Goal: Transaction & Acquisition: Purchase product/service

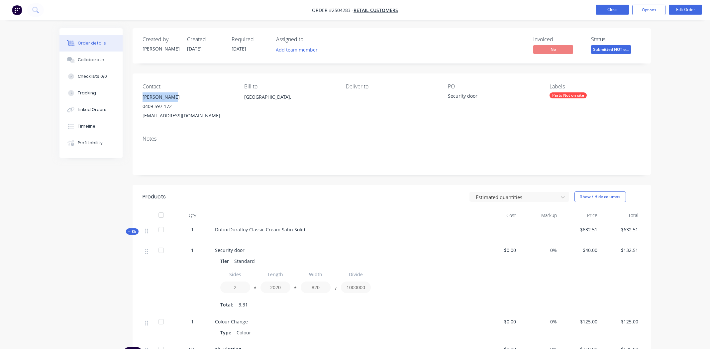
click at [615, 6] on button "Close" at bounding box center [611, 10] width 33 height 10
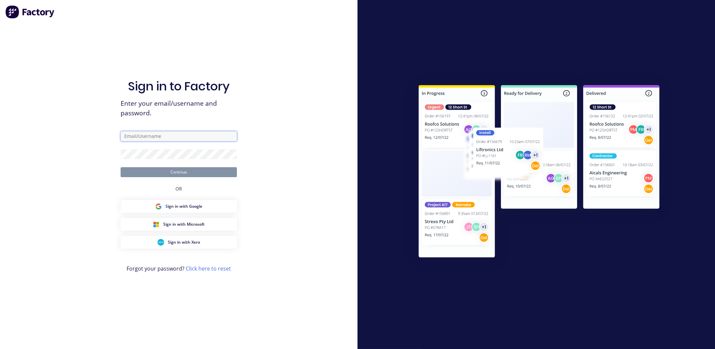
type input "[PERSON_NAME][EMAIL_ADDRESS][PERSON_NAME][DOMAIN_NAME]"
click at [187, 172] on button "Continue" at bounding box center [179, 172] width 116 height 10
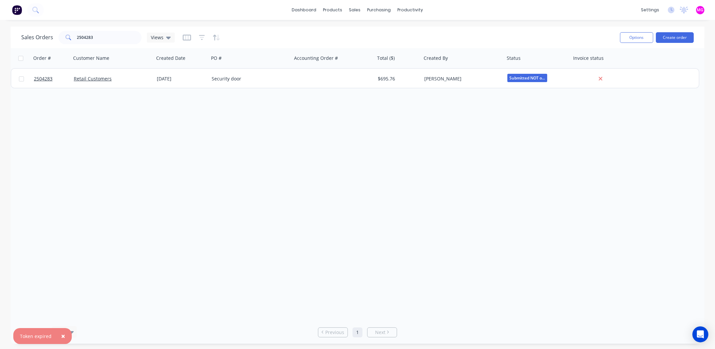
click at [165, 236] on div "Order # Customer Name Created Date PO # Accounting Order # Total ($) Created By…" at bounding box center [357, 184] width 693 height 272
click at [117, 34] on input "2504283" at bounding box center [109, 37] width 65 height 13
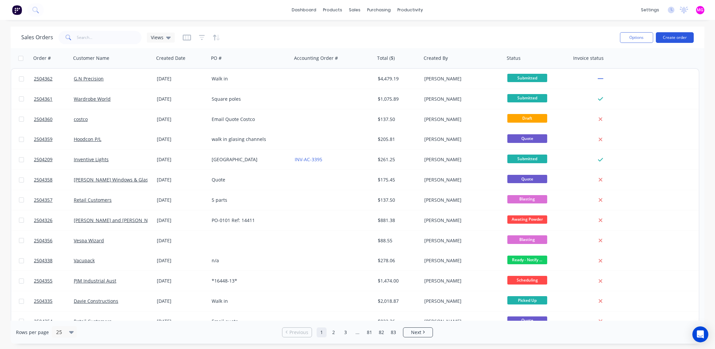
click at [677, 35] on button "Create order" at bounding box center [675, 37] width 38 height 11
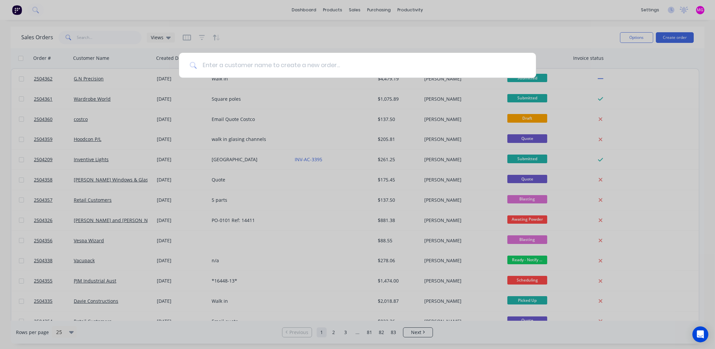
click at [258, 65] on input at bounding box center [361, 65] width 328 height 25
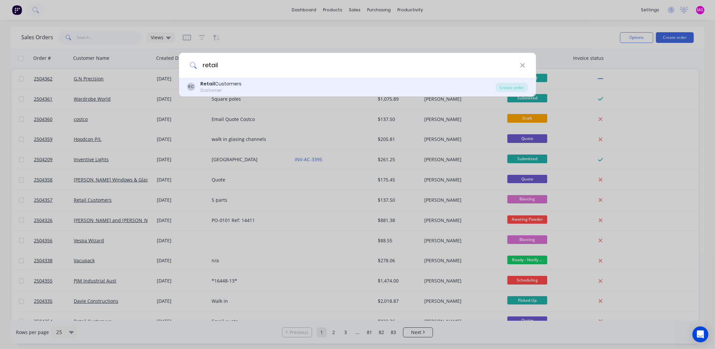
type input "retail"
click at [223, 79] on div "RC Retail Customers Customer Create order" at bounding box center [357, 87] width 357 height 19
click at [219, 92] on div "Customer" at bounding box center [220, 90] width 41 height 6
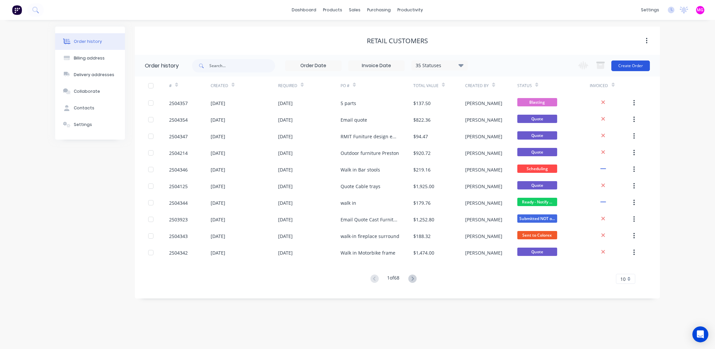
click at [629, 68] on button "Create Order" at bounding box center [630, 65] width 39 height 11
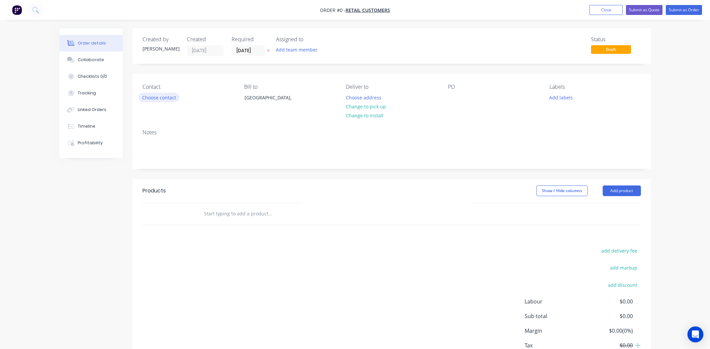
click at [170, 96] on button "Choose contact" at bounding box center [158, 97] width 41 height 9
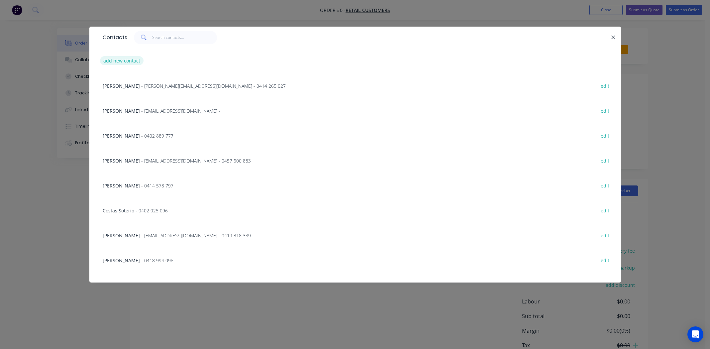
click at [126, 61] on button "add new contact" at bounding box center [122, 60] width 44 height 9
select select "AU"
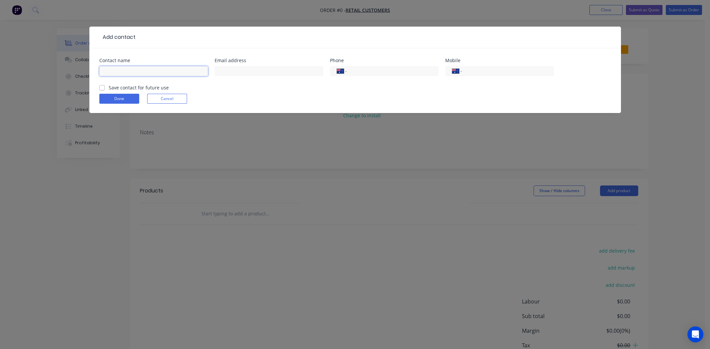
click at [123, 71] on input "text" at bounding box center [153, 71] width 109 height 10
type input "[PERSON_NAME]"
click at [233, 70] on input "text" at bounding box center [269, 71] width 109 height 10
type input "[EMAIL_ADDRESS][DOMAIN_NAME]"
click at [484, 71] on input "tel" at bounding box center [507, 71] width 80 height 8
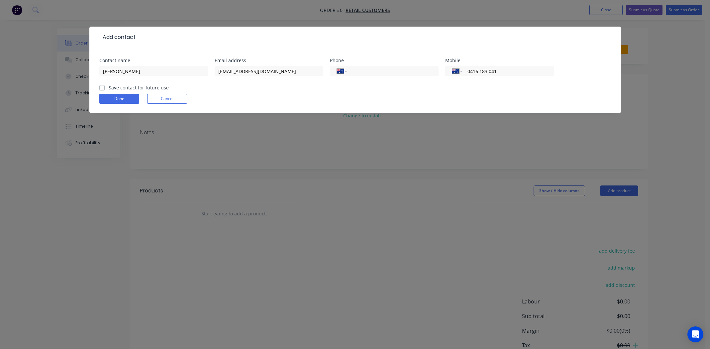
type input "0416 183 041"
click at [109, 88] on label "Save contact for future use" at bounding box center [139, 87] width 60 height 7
click at [99, 88] on input "Save contact for future use" at bounding box center [101, 87] width 5 height 6
checkbox input "true"
click at [114, 94] on button "Done" at bounding box center [119, 99] width 40 height 10
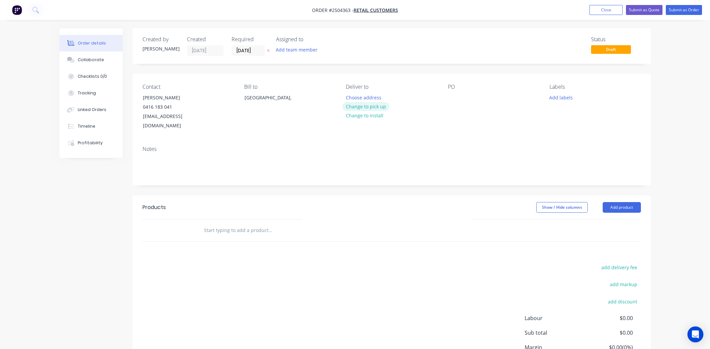
click at [378, 107] on button "Change to pick up" at bounding box center [365, 106] width 47 height 9
click at [449, 99] on div at bounding box center [453, 98] width 11 height 10
click at [624, 202] on button "Add product" at bounding box center [621, 207] width 38 height 11
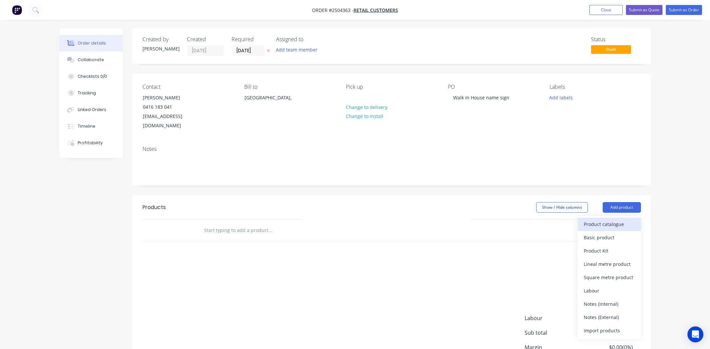
click at [612, 219] on div "Product catalogue" at bounding box center [609, 224] width 51 height 10
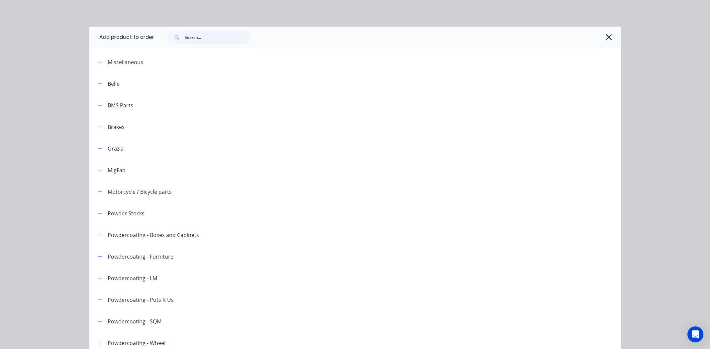
click at [217, 38] on input "text" at bounding box center [218, 37] width 66 height 13
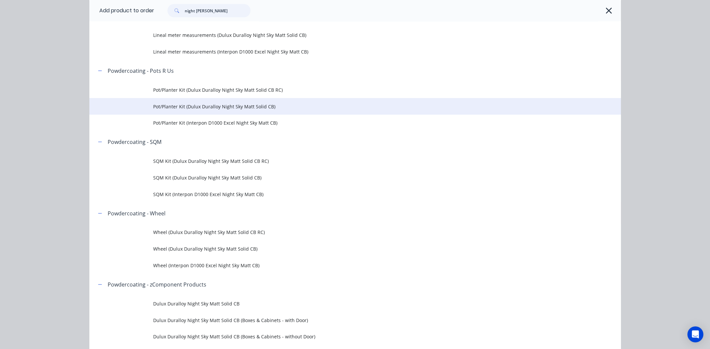
scroll to position [299, 0]
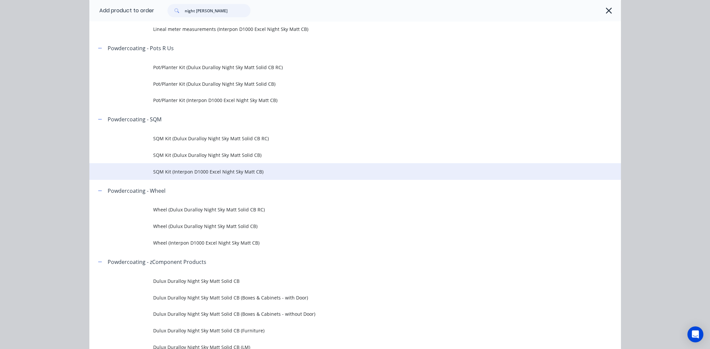
type input "night [PERSON_NAME]"
click at [200, 169] on span "SQM Kit (Interpon D1000 Excel Night Sky Matt CB)" at bounding box center [340, 171] width 374 height 7
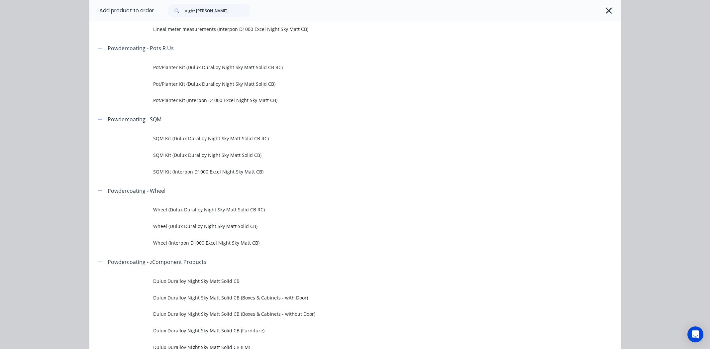
scroll to position [0, 0]
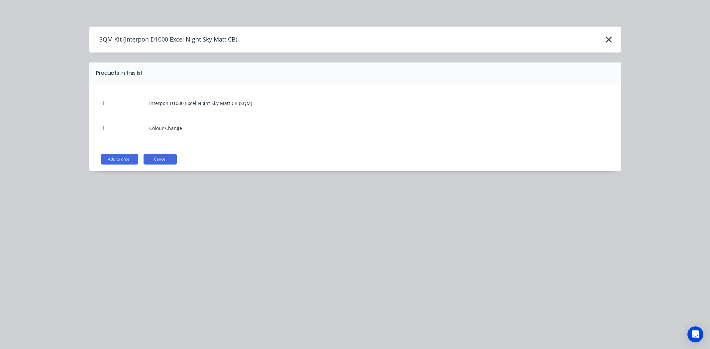
click at [119, 157] on button "Add to order" at bounding box center [119, 159] width 37 height 11
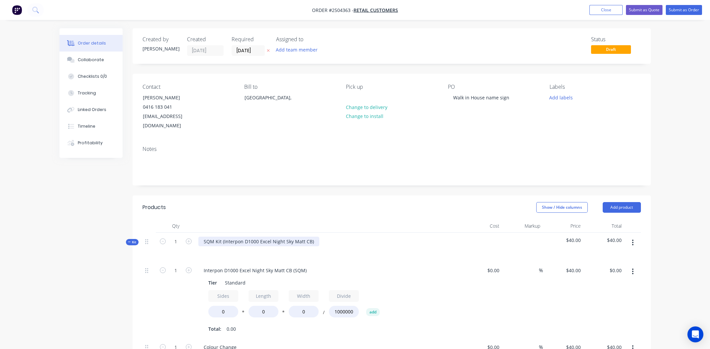
click at [314, 236] on div "SQM Kit (Interpon D1000 Excel Night Sky Matt CB)" at bounding box center [258, 241] width 121 height 10
click at [246, 236] on div "Interpon D1000 Excel Night Sky Matt CB" at bounding box center [247, 241] width 99 height 10
copy div "Interpon D1000 Excel Night Sky Matt CB"
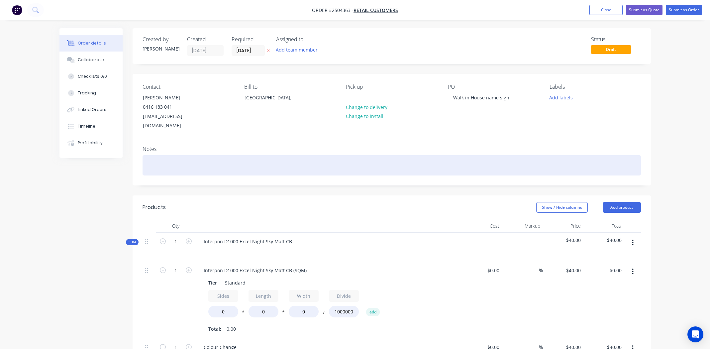
paste div
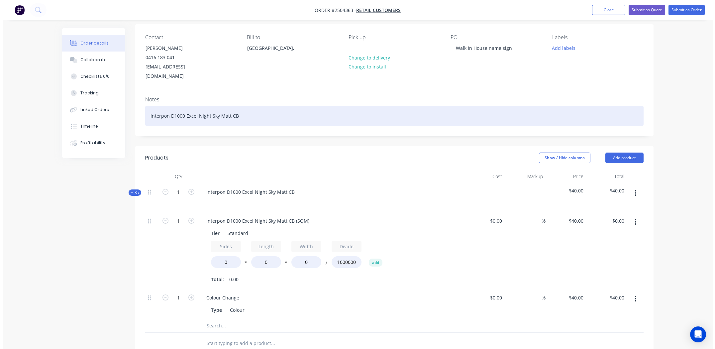
scroll to position [133, 0]
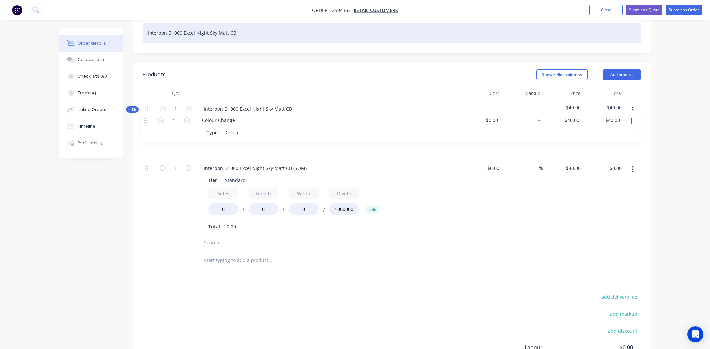
drag, startPoint x: 148, startPoint y: 204, endPoint x: 146, endPoint y: 116, distance: 87.7
click at [146, 116] on div "Kit 1 Interpon D1000 Excel Night Sky Matt CB $40.00 $40.00 1 Interpon D1000 Exc…" at bounding box center [391, 174] width 498 height 149
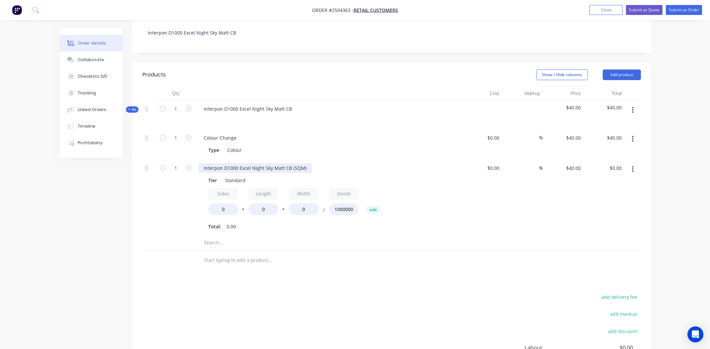
click at [255, 163] on div "Interpon D1000 Excel Night Sky Matt CB (SQM)" at bounding box center [255, 168] width 114 height 10
click at [224, 203] on input "0" at bounding box center [223, 209] width 30 height 12
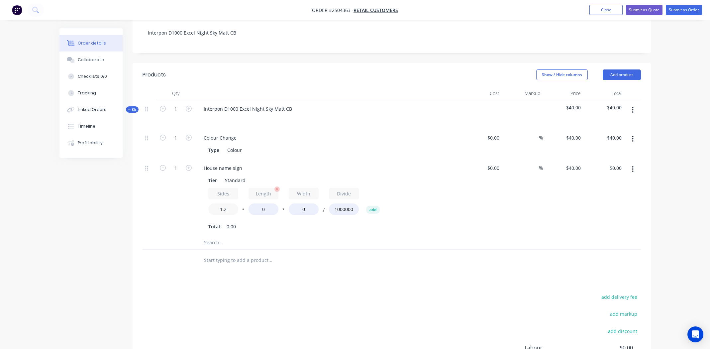
type input "1.2"
click at [263, 203] on input "0" at bounding box center [263, 209] width 30 height 12
type input "1100"
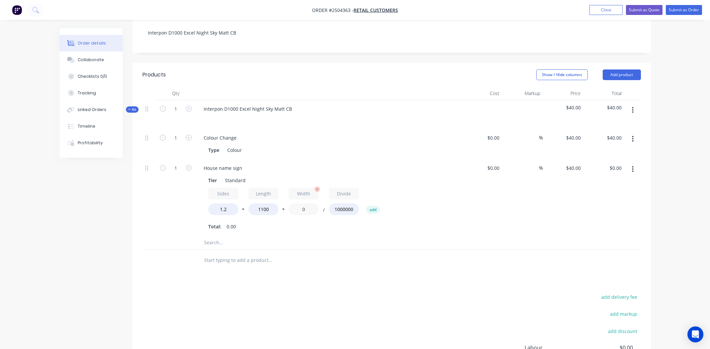
click at [306, 203] on input "0" at bounding box center [304, 209] width 30 height 12
type input "240"
type input "$12.67"
click at [465, 201] on div "$0.00 $0.00" at bounding box center [481, 197] width 41 height 77
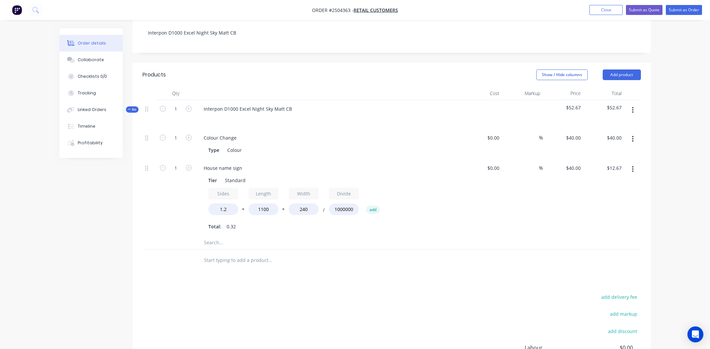
click at [633, 106] on icon "button" at bounding box center [633, 109] width 2 height 7
click at [612, 123] on div "Add product to kit" at bounding box center [609, 128] width 51 height 10
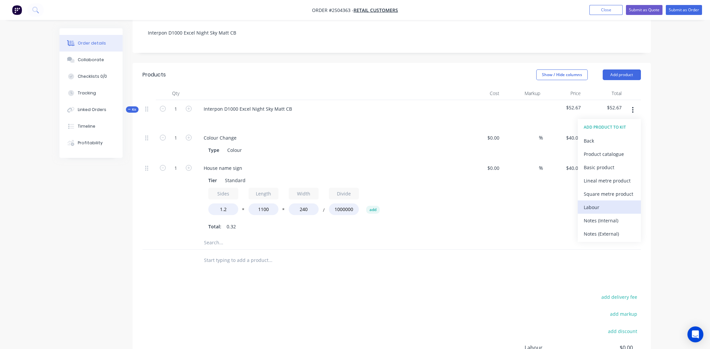
click at [593, 202] on div "Labour" at bounding box center [609, 207] width 51 height 10
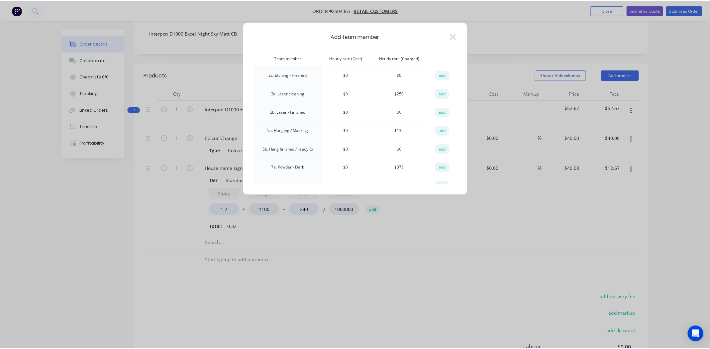
scroll to position [232, 0]
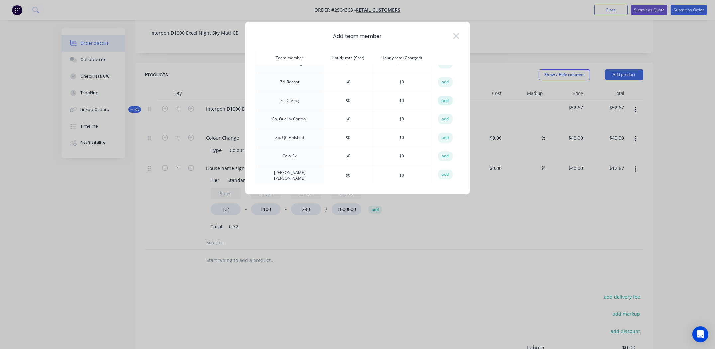
click at [442, 96] on button "add" at bounding box center [445, 101] width 15 height 10
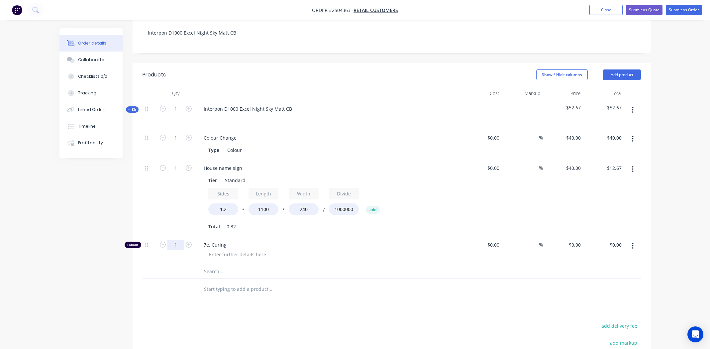
click at [176, 240] on input "1" at bounding box center [175, 245] width 17 height 10
type input "0.166"
click at [371, 249] on div at bounding box center [331, 254] width 255 height 10
click at [571, 236] on div "0 0" at bounding box center [563, 250] width 41 height 29
type input "$135.00"
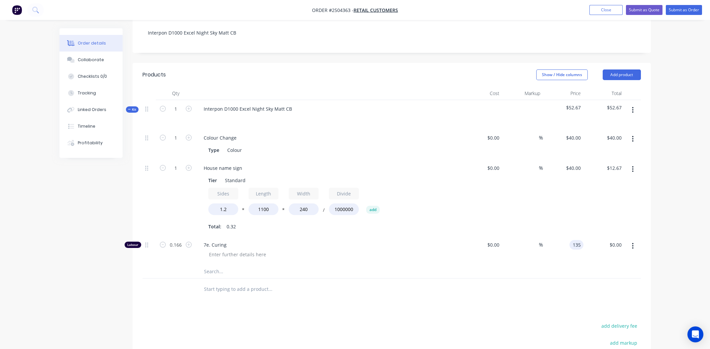
type input "$22.41"
click at [410, 278] on div at bounding box center [315, 289] width 239 height 22
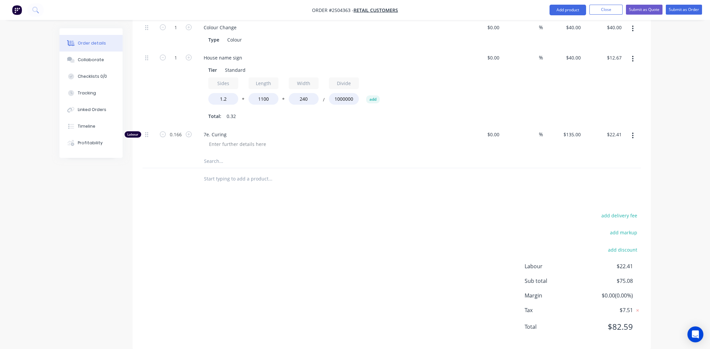
scroll to position [143, 0]
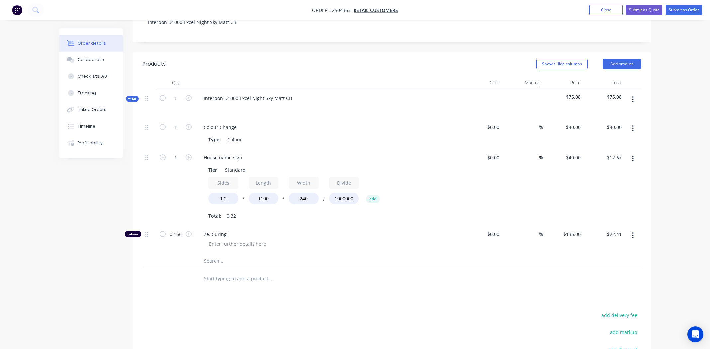
click at [634, 93] on button "button" at bounding box center [633, 99] width 16 height 12
click at [622, 112] on div "Add product to kit" at bounding box center [609, 117] width 51 height 10
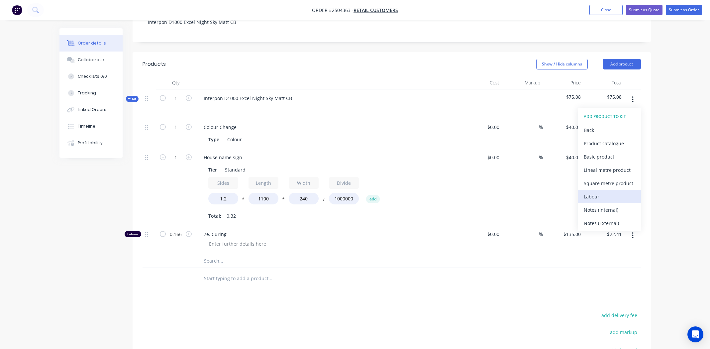
click at [588, 192] on div "Labour" at bounding box center [609, 197] width 51 height 10
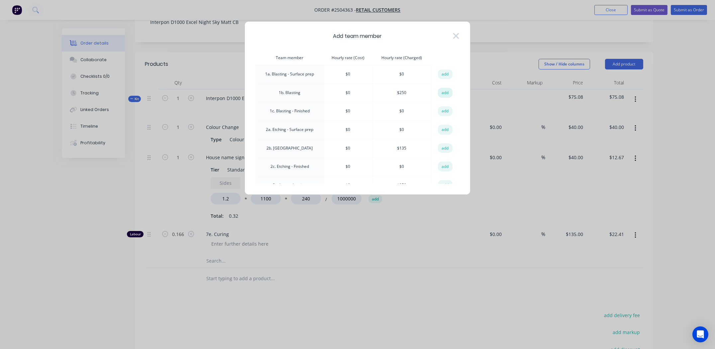
click at [447, 90] on button "add" at bounding box center [445, 93] width 15 height 10
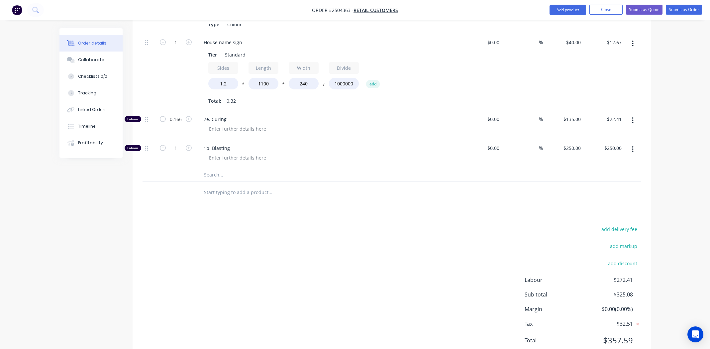
scroll to position [272, 0]
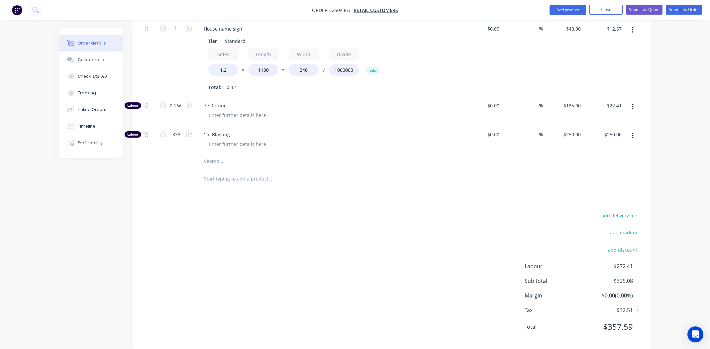
type input "0.333"
type input "$83.25"
drag, startPoint x: 284, startPoint y: 250, endPoint x: 288, endPoint y: 238, distance: 12.5
click at [282, 249] on div "add delivery fee add markup add discount Labour $105.66 Sub total $158.33 Margi…" at bounding box center [391, 275] width 498 height 128
click at [268, 237] on div "add delivery fee add markup add discount Labour $105.66 Sub total $158.33 Margi…" at bounding box center [391, 275] width 498 height 128
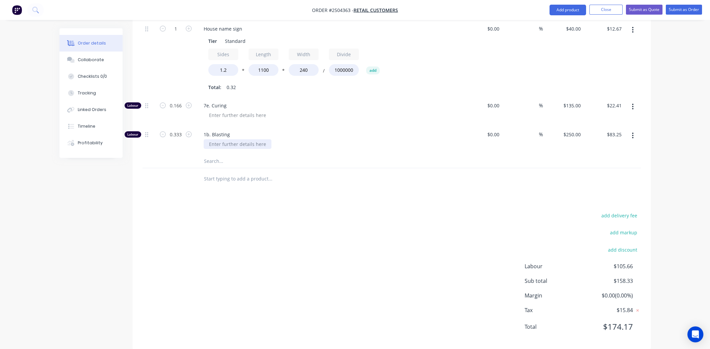
click at [234, 139] on div at bounding box center [238, 144] width 68 height 10
click at [632, 103] on icon "button" at bounding box center [633, 106] width 2 height 7
click at [605, 144] on button "Delete" at bounding box center [609, 150] width 63 height 13
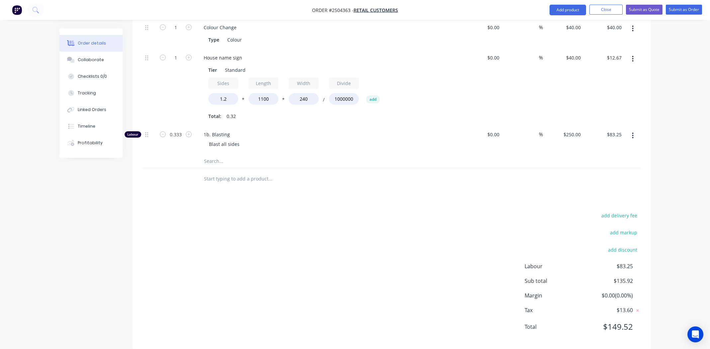
drag, startPoint x: 423, startPoint y: 191, endPoint x: 381, endPoint y: 148, distance: 60.4
click at [424, 191] on div "Products Show / Hide columns Add product Qty Cost Markup Price Total Kit 1 Inte…" at bounding box center [392, 151] width 518 height 397
drag, startPoint x: 291, startPoint y: 236, endPoint x: 421, endPoint y: 236, distance: 130.5
click at [290, 234] on div "add delivery fee add markup add discount Labour $83.25 Sub total $135.92 Margin…" at bounding box center [391, 275] width 498 height 128
click at [319, 257] on div "add delivery fee add markup add discount Labour $83.25 Sub total $135.92 Margin…" at bounding box center [391, 275] width 498 height 128
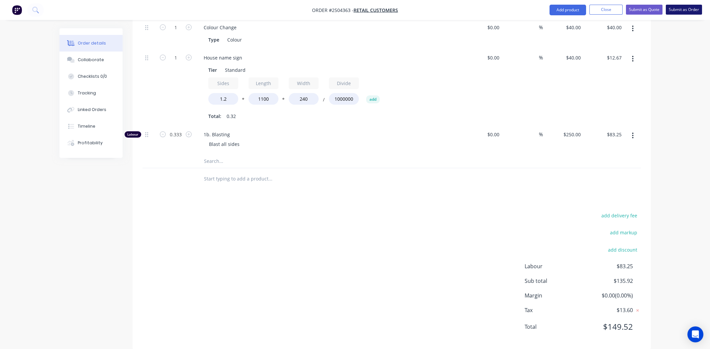
click at [678, 12] on button "Submit as Order" at bounding box center [684, 10] width 36 height 10
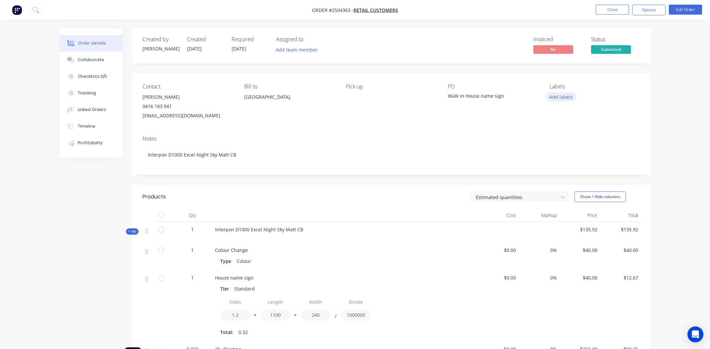
click at [559, 98] on button "Add labels" at bounding box center [561, 96] width 31 height 9
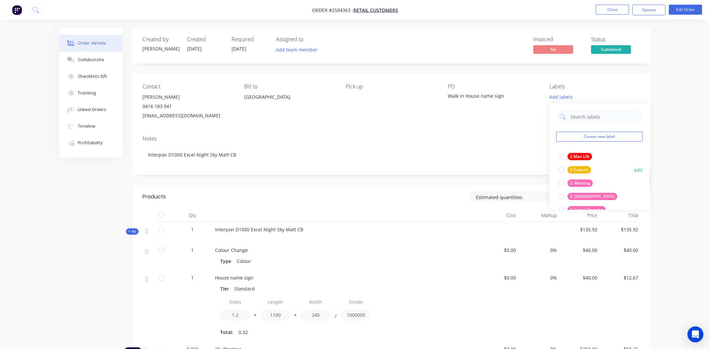
click at [562, 182] on div at bounding box center [561, 182] width 13 height 13
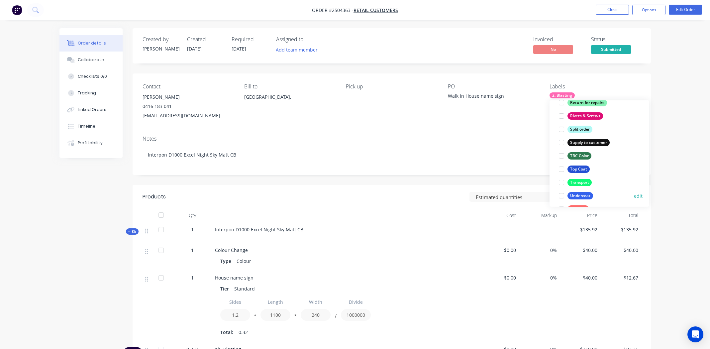
scroll to position [531, 0]
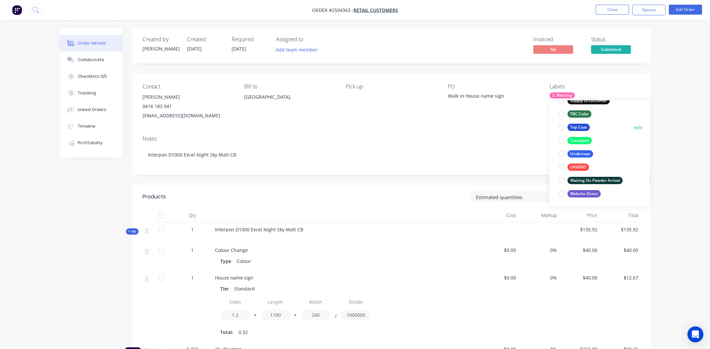
click at [562, 129] on div at bounding box center [561, 127] width 13 height 13
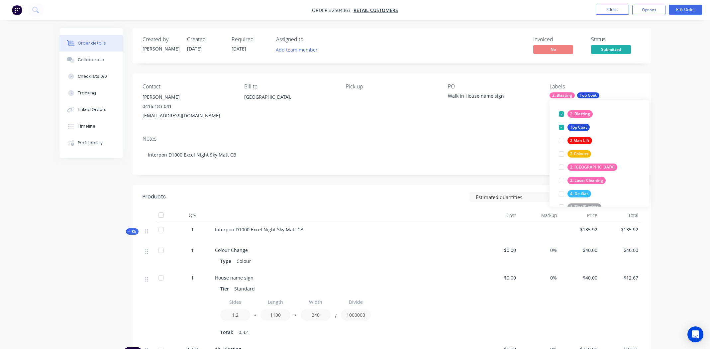
click at [406, 121] on div "Contact [PERSON_NAME] [PHONE_NUMBER] [EMAIL_ADDRESS][DOMAIN_NAME] Bill to [GEOG…" at bounding box center [392, 101] width 518 height 57
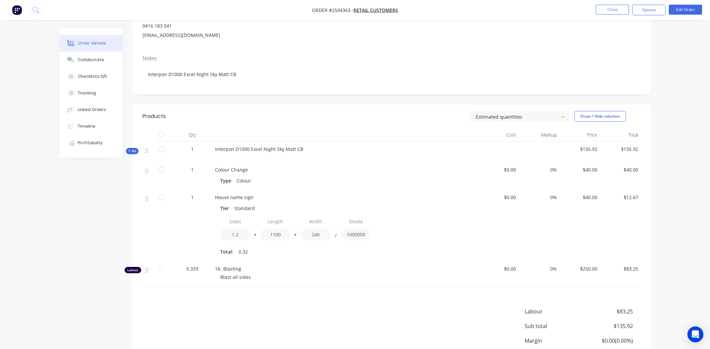
scroll to position [136, 0]
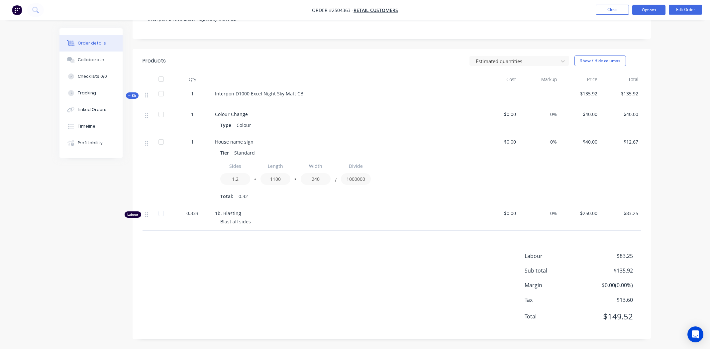
click at [642, 11] on button "Options" at bounding box center [648, 10] width 33 height 11
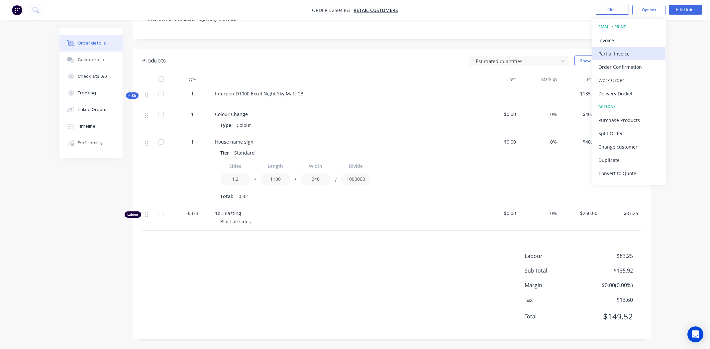
click at [621, 53] on div "Partial Invoice" at bounding box center [628, 54] width 61 height 10
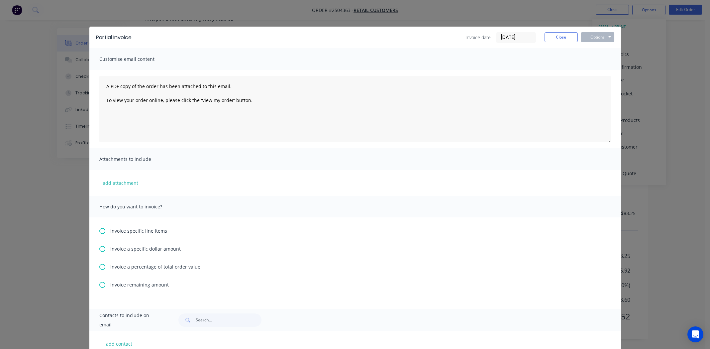
click at [103, 264] on div "Invoice a percentage of total order value" at bounding box center [354, 266] width 511 height 7
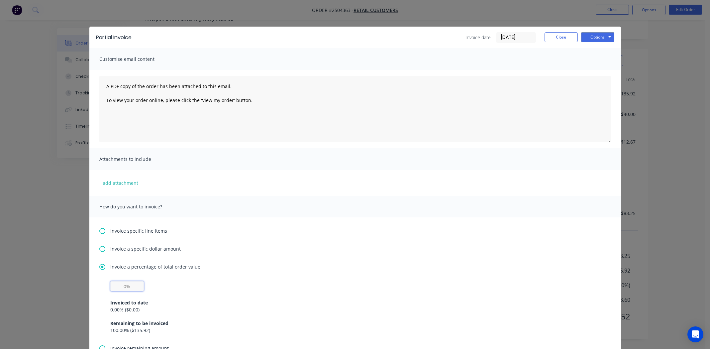
click at [125, 285] on input "text" at bounding box center [127, 286] width 34 height 10
type input "50%"
click at [424, 236] on div "Invoice specific line items Invoice a specific dollar amount Invoice a percenta…" at bounding box center [354, 294] width 531 height 155
click at [598, 38] on button "Options" at bounding box center [597, 37] width 33 height 10
click at [597, 62] on button "Print" at bounding box center [602, 59] width 43 height 11
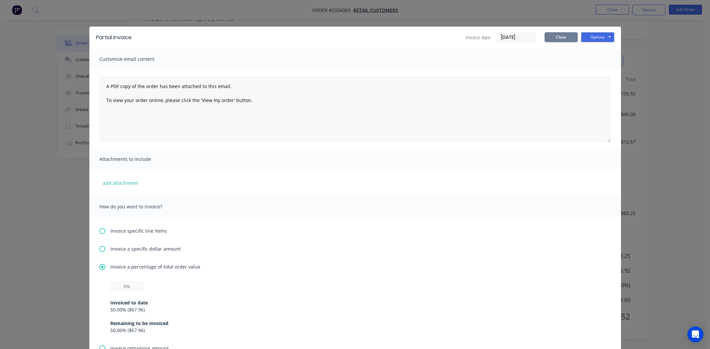
click at [554, 40] on button "Close" at bounding box center [560, 37] width 33 height 10
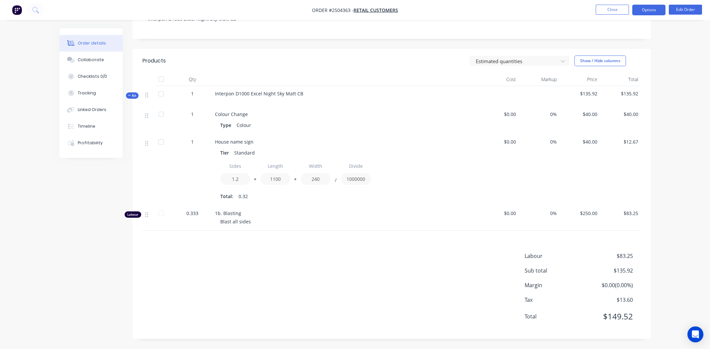
drag, startPoint x: 644, startPoint y: 10, endPoint x: 645, endPoint y: 14, distance: 3.8
click at [644, 10] on button "Options" at bounding box center [648, 10] width 33 height 11
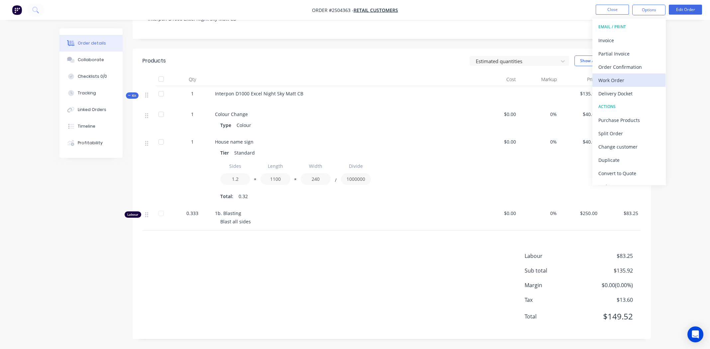
click at [623, 77] on div "Work Order" at bounding box center [628, 80] width 61 height 10
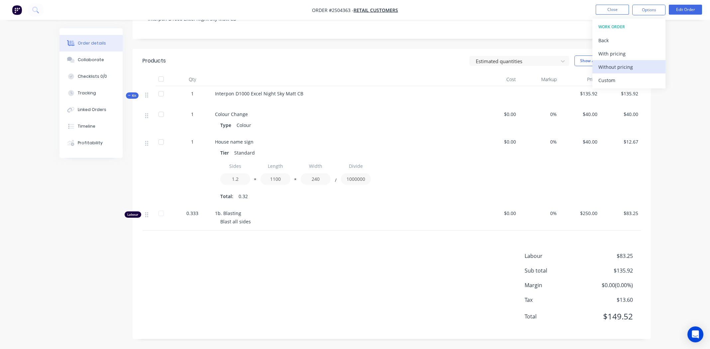
click at [624, 66] on div "Without pricing" at bounding box center [628, 67] width 61 height 10
click at [577, 9] on nav "Order #2504363 - Retail Customers Close Options EMAIL / PRINT Invoice Partial I…" at bounding box center [355, 10] width 710 height 20
drag, startPoint x: 638, startPoint y: 268, endPoint x: 610, endPoint y: 264, distance: 28.3
click at [610, 264] on div "Labour $83.25 Sub total $135.92 Margin $0.00 ( 0.00 %) Tax $13.60 Total $149.52" at bounding box center [582, 290] width 116 height 77
copy span "$135.92"
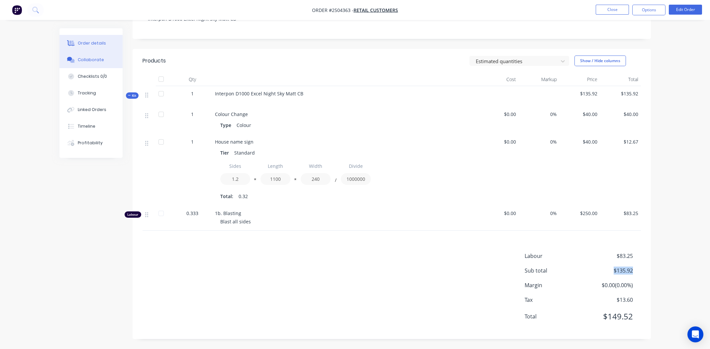
click at [98, 59] on div "Collaborate" at bounding box center [91, 60] width 26 height 6
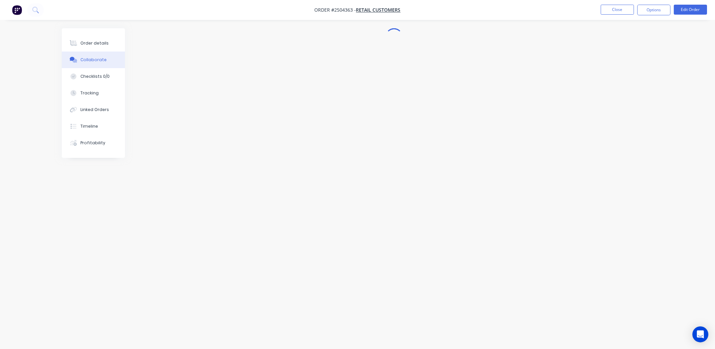
click at [85, 57] on div "Collaborate" at bounding box center [93, 60] width 26 height 6
click at [87, 73] on div "Checklists 0/0" at bounding box center [94, 76] width 29 height 6
click at [85, 58] on div "Collaborate" at bounding box center [93, 60] width 26 height 6
click at [229, 333] on div at bounding box center [335, 330] width 345 height 7
click at [205, 328] on div at bounding box center [335, 330] width 345 height 7
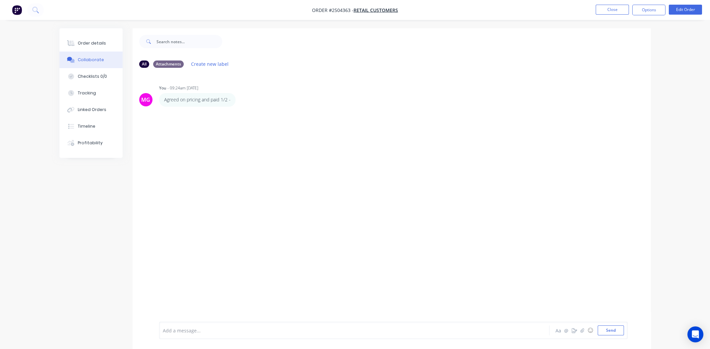
click at [173, 333] on div "Add a message..." at bounding box center [336, 330] width 346 height 10
click at [606, 329] on button "Send" at bounding box center [610, 330] width 26 height 10
click at [239, 100] on button "button" at bounding box center [240, 100] width 3 height 10
click at [265, 123] on button "Delete" at bounding box center [264, 122] width 42 height 11
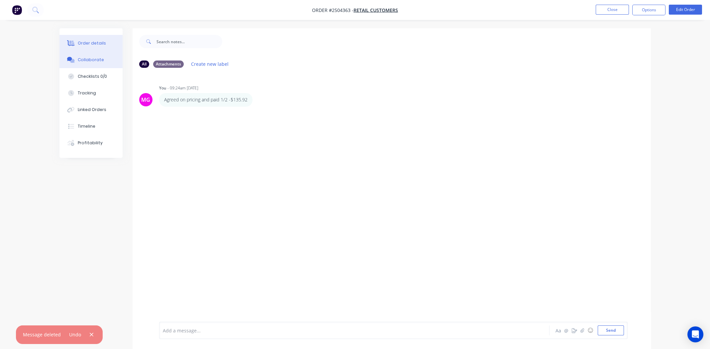
click at [92, 41] on div "Order details" at bounding box center [92, 43] width 28 height 6
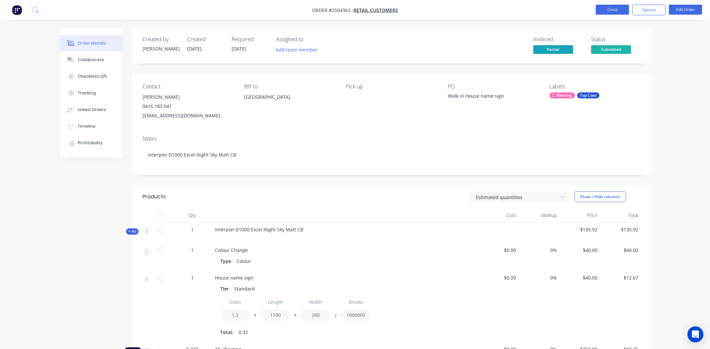
click at [608, 12] on button "Close" at bounding box center [611, 10] width 33 height 10
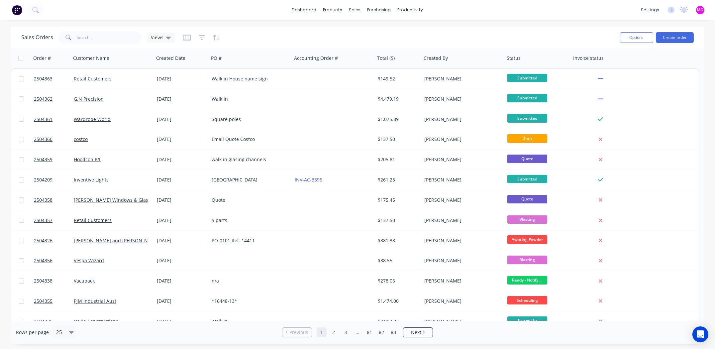
click at [528, 10] on div "dashboard products sales purchasing productivity dashboard products Product Cat…" at bounding box center [357, 10] width 715 height 20
click at [106, 37] on input "text" at bounding box center [109, 37] width 65 height 13
click at [120, 33] on input "text" at bounding box center [109, 37] width 65 height 13
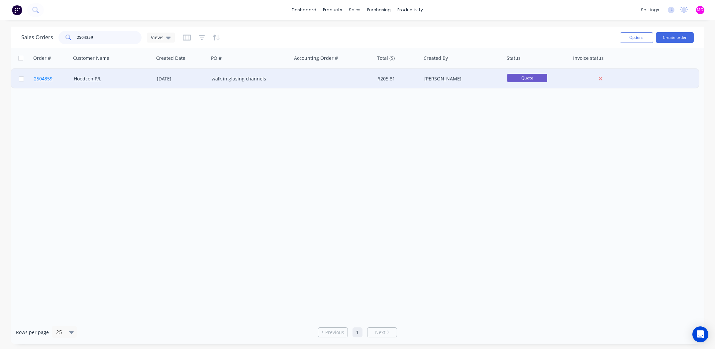
type input "2504359"
click at [45, 78] on span "2504359" at bounding box center [43, 78] width 19 height 7
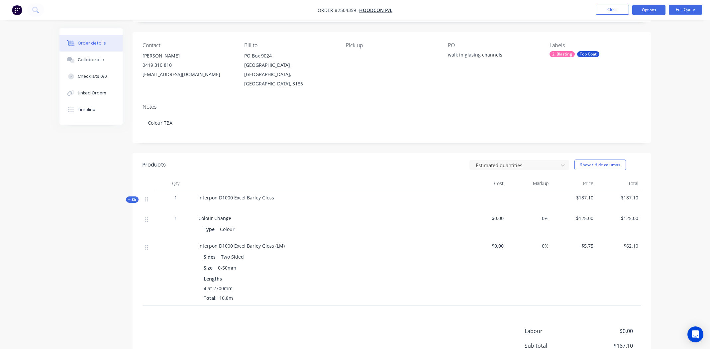
scroll to position [107, 0]
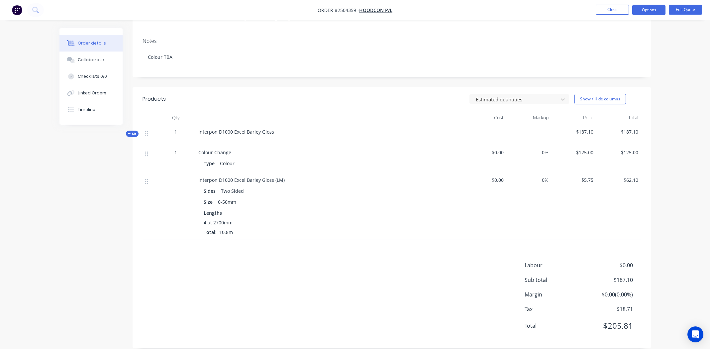
click at [254, 129] on span "Interpon D1000 Excel Barley Gloss" at bounding box center [236, 132] width 76 height 6
click at [236, 177] on span "Interpon D1000 Excel Barley Gloss (LM)" at bounding box center [241, 180] width 86 height 6
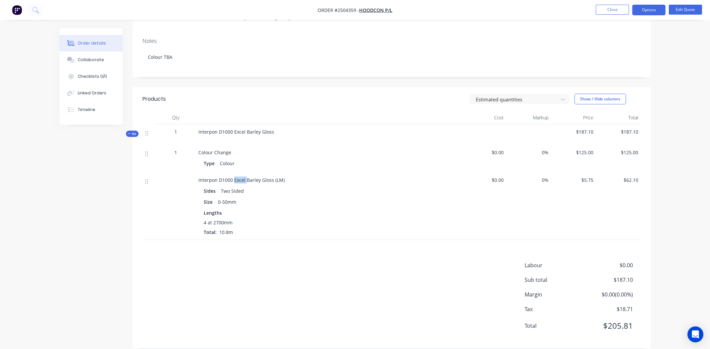
click at [236, 177] on span "Interpon D1000 Excel Barley Gloss (LM)" at bounding box center [241, 180] width 86 height 6
click at [590, 176] on span "$5.75" at bounding box center [574, 179] width 40 height 7
click at [589, 176] on span "$5.75" at bounding box center [574, 179] width 40 height 7
click at [683, 8] on button "Edit Quote" at bounding box center [685, 10] width 33 height 10
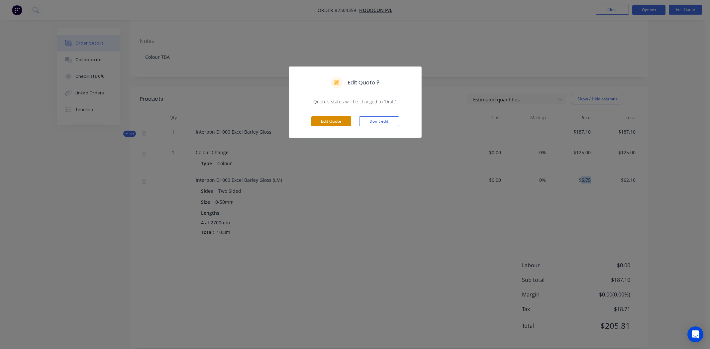
click at [330, 120] on button "Edit Quote" at bounding box center [331, 121] width 40 height 10
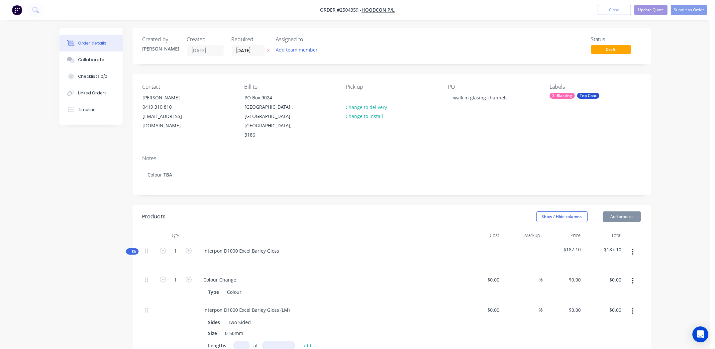
type input "$125.00"
type input "$5.75"
type input "$62.10"
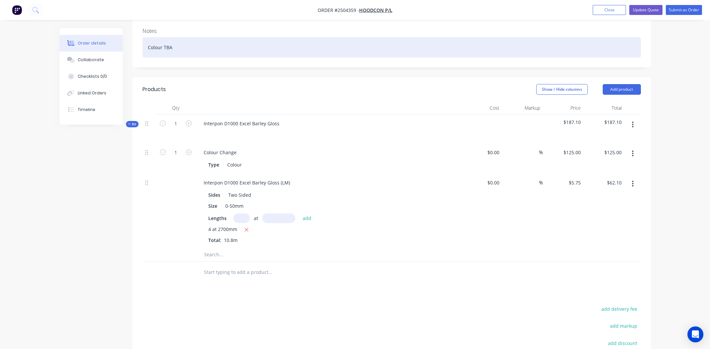
scroll to position [133, 0]
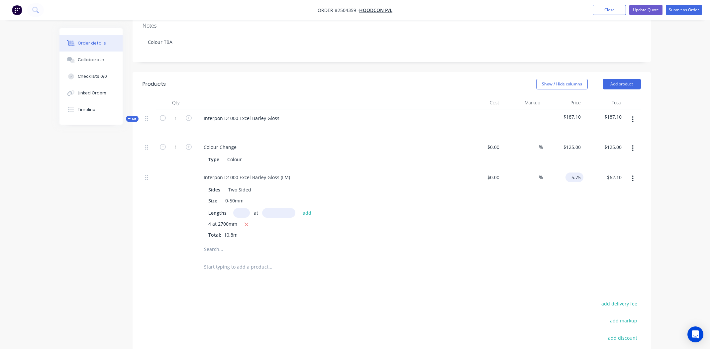
click at [581, 172] on input "5.75" at bounding box center [575, 177] width 15 height 10
type input "$14.40"
type input "$155.52"
click at [430, 219] on div "Interpon D1000 Excel Barley Gloss (LM) Sides Two Sided Size 0-50mm Lengths at a…" at bounding box center [329, 205] width 266 height 74
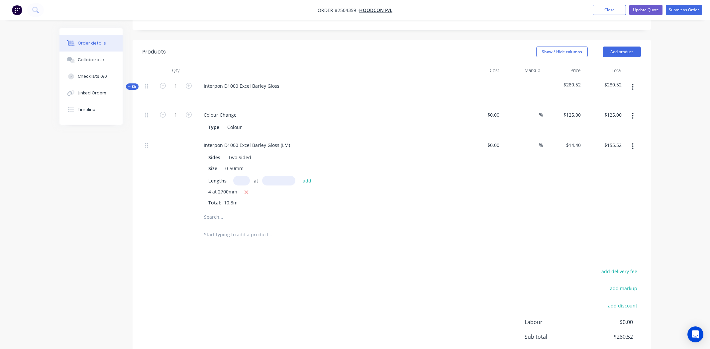
scroll to position [112, 0]
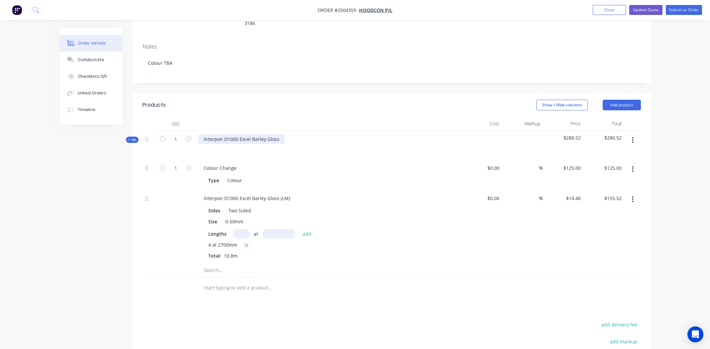
click at [248, 134] on div "Interpon D1000 Excel Barley Gloss" at bounding box center [241, 139] width 86 height 10
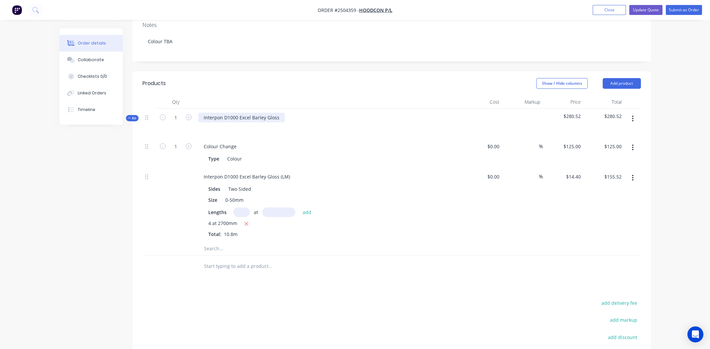
scroll to position [145, 0]
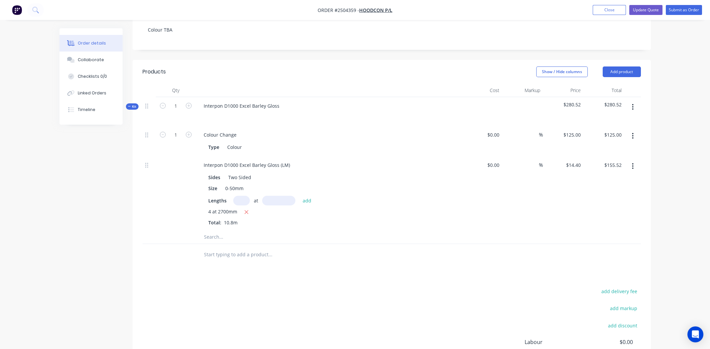
click at [633, 104] on icon "button" at bounding box center [632, 107] width 1 height 6
click at [606, 120] on div "Add product to kit" at bounding box center [609, 125] width 51 height 10
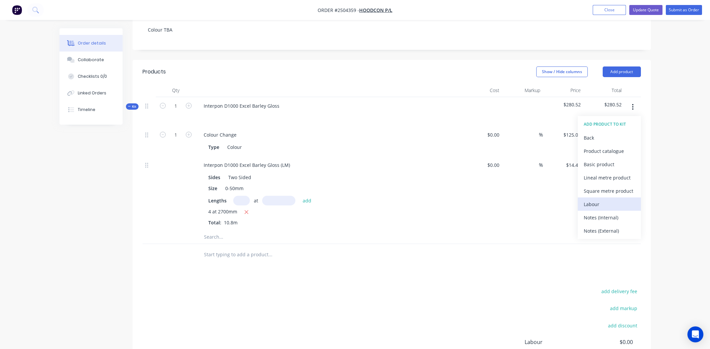
click at [593, 199] on div "Labour" at bounding box center [609, 204] width 51 height 10
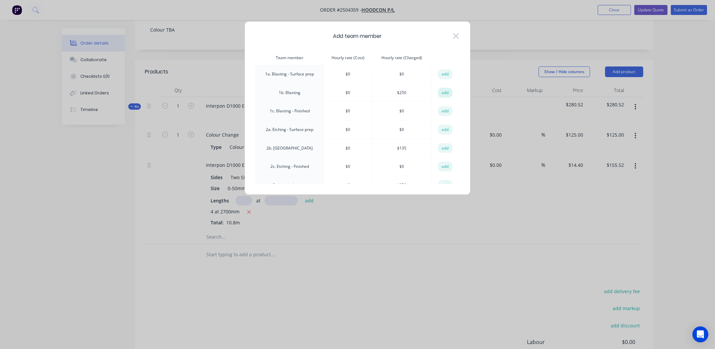
click at [442, 91] on button "add" at bounding box center [445, 93] width 15 height 10
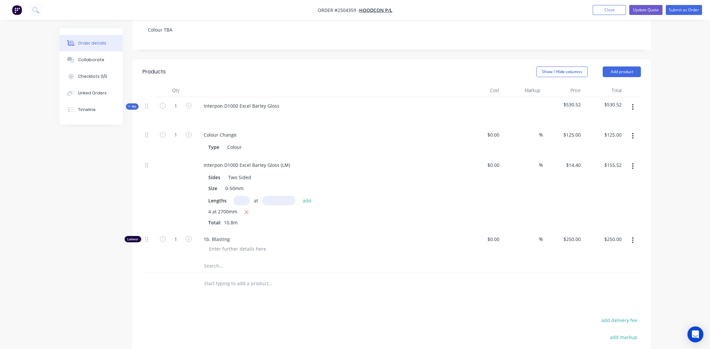
scroll to position [178, 0]
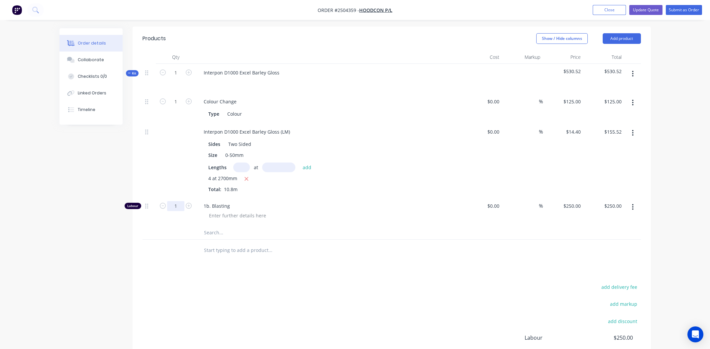
click at [178, 201] on input "1" at bounding box center [175, 206] width 17 height 10
type input "."
type input "0.5"
type input "$125.00"
click at [357, 197] on div "1b. Blasting" at bounding box center [329, 211] width 266 height 29
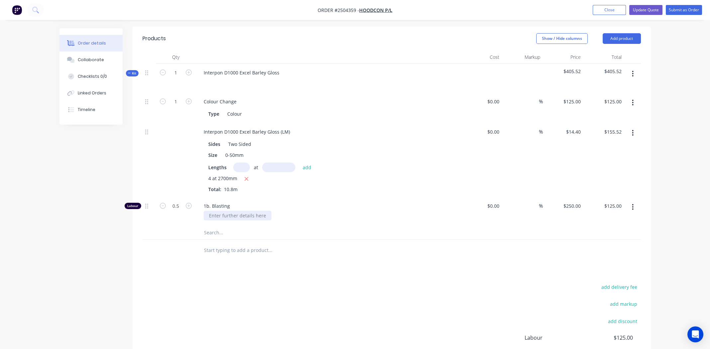
click at [263, 211] on div at bounding box center [238, 216] width 68 height 10
click at [350, 211] on div "Blast all channels" at bounding box center [331, 216] width 255 height 10
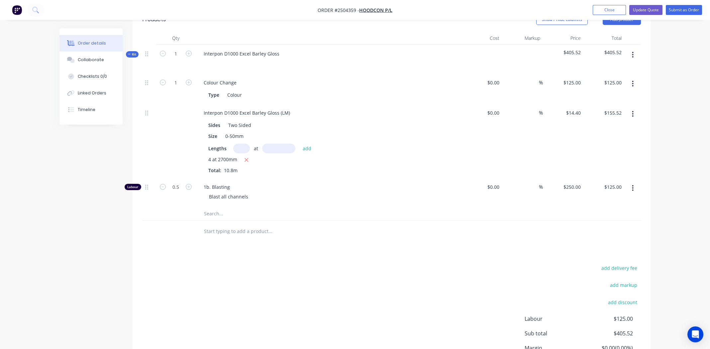
scroll to position [240, 0]
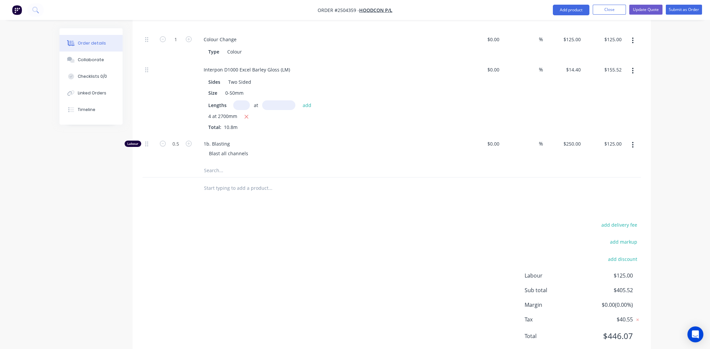
click at [411, 224] on div "add delivery fee add markup add discount Labour $125.00 Sub total $405.52 Margi…" at bounding box center [391, 284] width 498 height 128
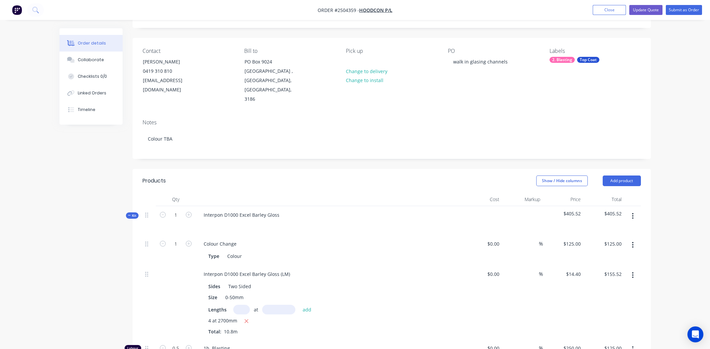
scroll to position [8, 0]
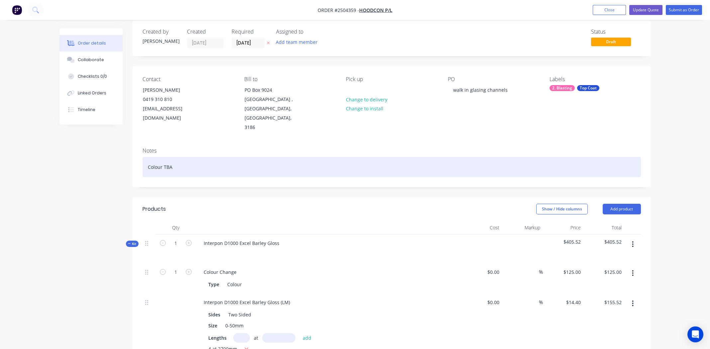
click at [169, 157] on div "Colour TBA" at bounding box center [391, 167] width 498 height 20
paste div
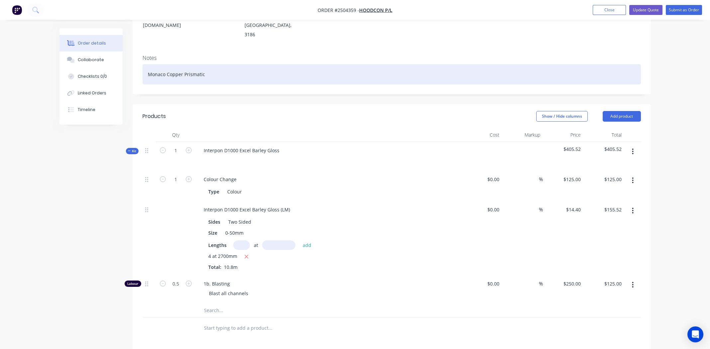
scroll to position [140, 0]
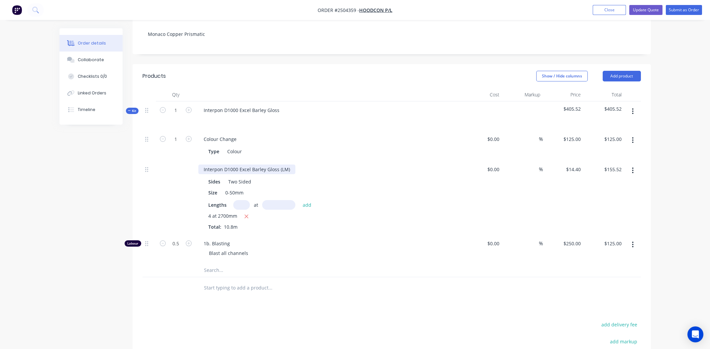
click at [239, 164] on div "Interpon D1000 Excel Barley Gloss (LM)" at bounding box center [246, 169] width 97 height 10
click at [332, 164] on div "Tile channels" at bounding box center [328, 169] width 260 height 10
click at [631, 71] on button "Add product" at bounding box center [621, 76] width 38 height 11
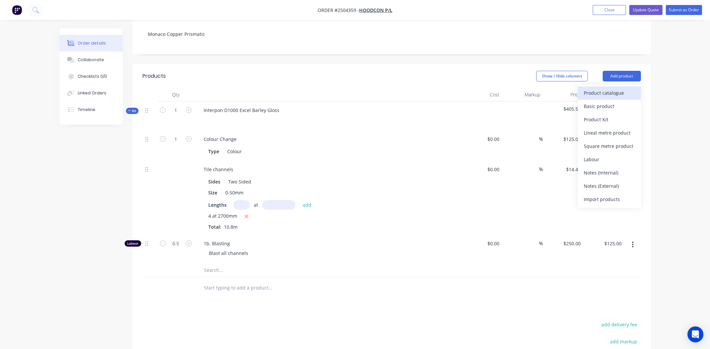
click at [612, 88] on div "Product catalogue" at bounding box center [609, 93] width 51 height 10
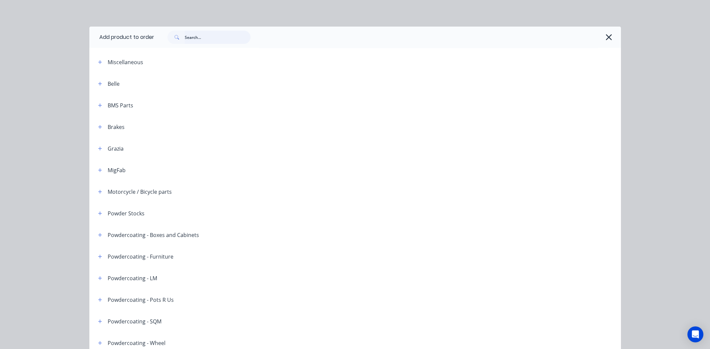
click at [228, 35] on input "text" at bounding box center [218, 37] width 66 height 13
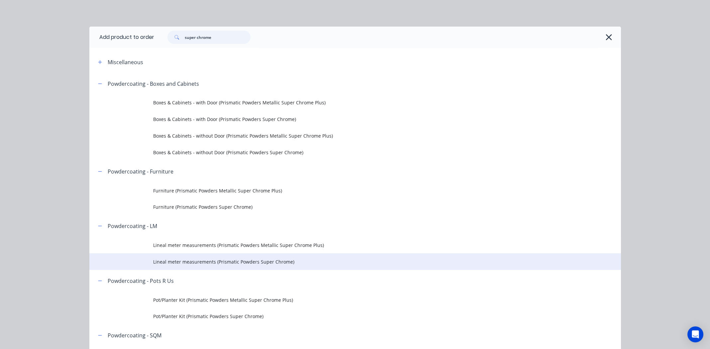
type input "super chrome"
click at [246, 263] on span "Lineal meter measurements (Prismatic Powders Super Chrome)" at bounding box center [340, 261] width 374 height 7
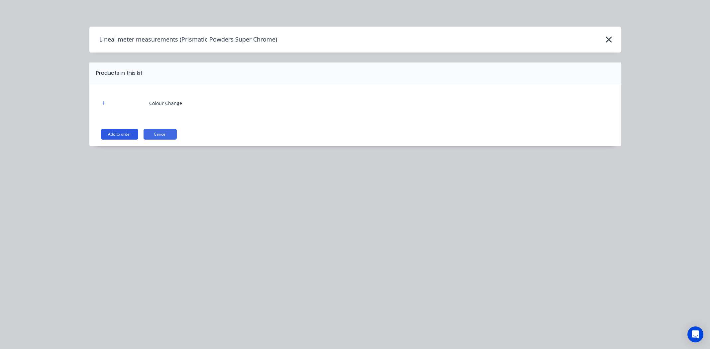
click at [116, 134] on button "Add to order" at bounding box center [119, 134] width 37 height 11
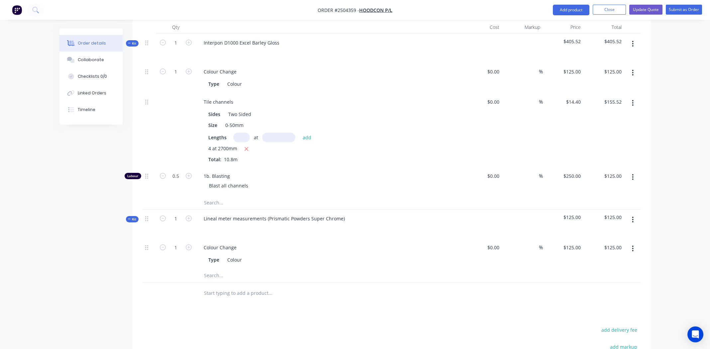
scroll to position [240, 0]
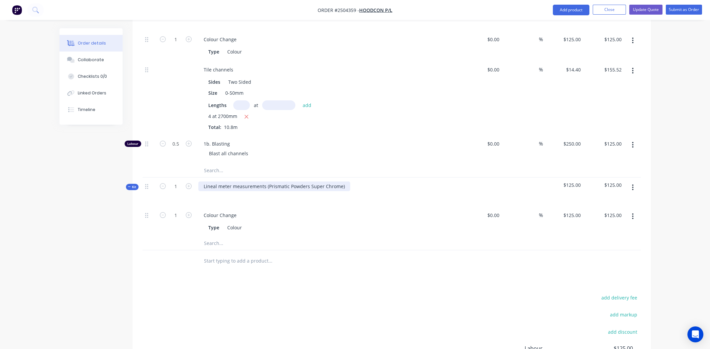
click at [267, 181] on div "Lineal meter measurements (Prismatic Powders Super Chrome)" at bounding box center [274, 186] width 152 height 10
click at [281, 181] on div "Prismatic Powders Super Chrome)" at bounding box center [241, 186] width 86 height 10
click at [376, 100] on div "Lengths at add 4 at 2700mm Total: 10.8m" at bounding box center [328, 115] width 240 height 30
click at [633, 184] on icon "button" at bounding box center [633, 187] width 2 height 7
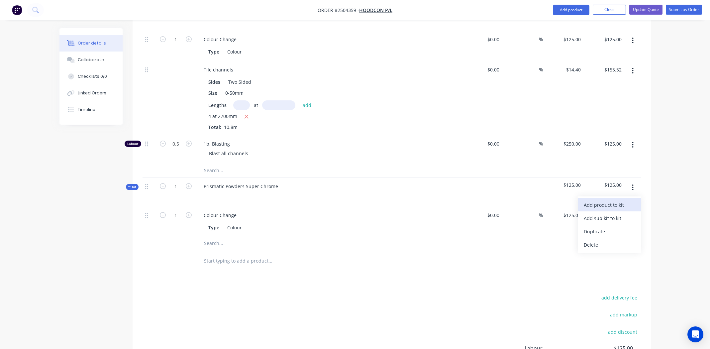
click at [622, 200] on div "Add product to kit" at bounding box center [609, 205] width 51 height 10
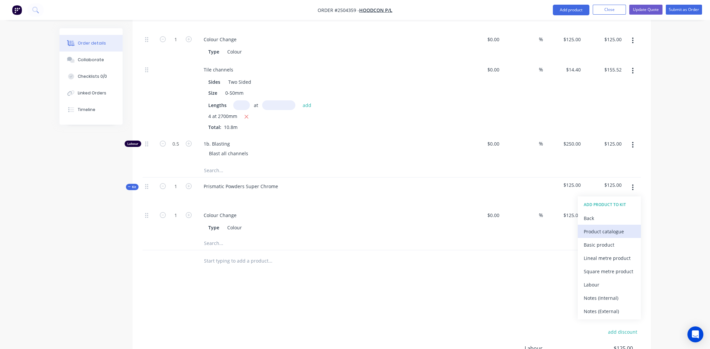
click at [605, 226] on div "Product catalogue" at bounding box center [609, 231] width 51 height 10
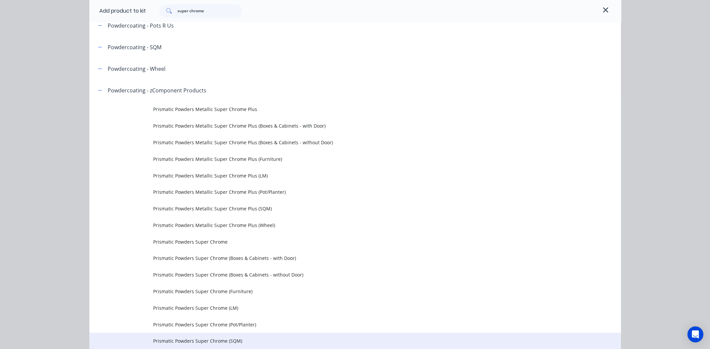
scroll to position [169, 0]
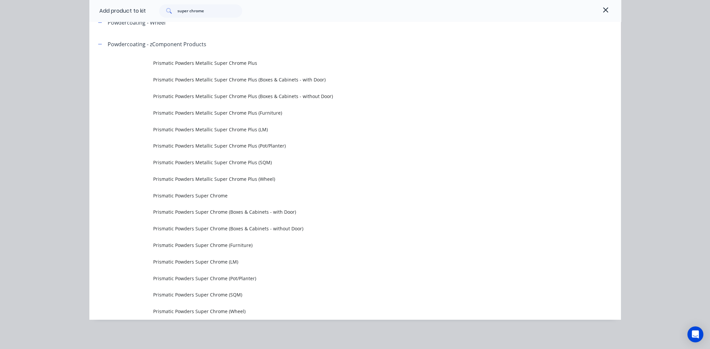
drag, startPoint x: 186, startPoint y: 262, endPoint x: 190, endPoint y: 260, distance: 4.6
click at [186, 262] on span "Prismatic Powders Super Chrome (LM)" at bounding box center [340, 261] width 374 height 7
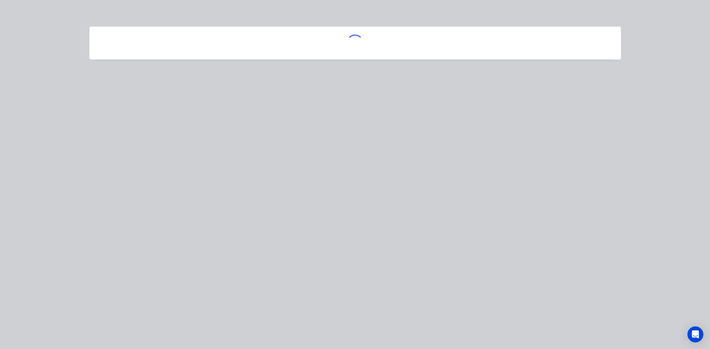
scroll to position [0, 0]
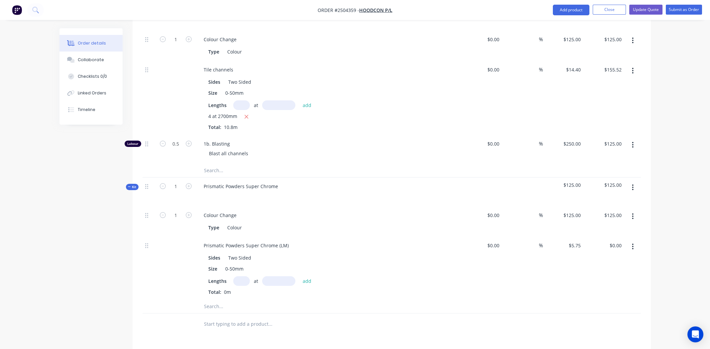
click at [240, 276] on input "text" at bounding box center [241, 281] width 17 height 10
type input "4"
type input "2700mm"
click at [306, 276] on button "add" at bounding box center [307, 280] width 16 height 9
type input "$62.10"
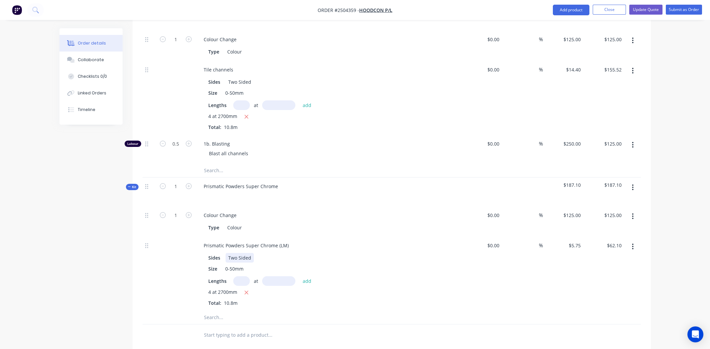
click at [369, 253] on div "Sides Two Sided" at bounding box center [327, 258] width 243 height 10
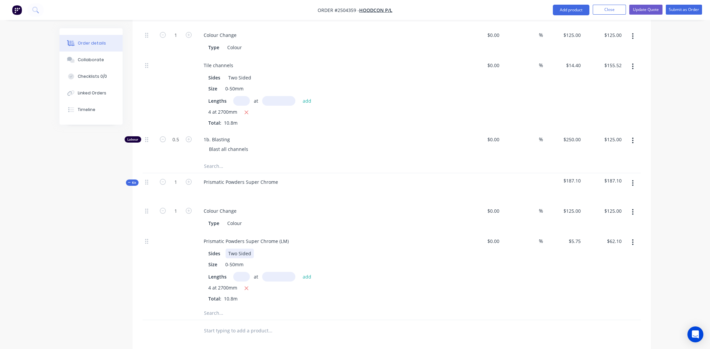
scroll to position [387, 0]
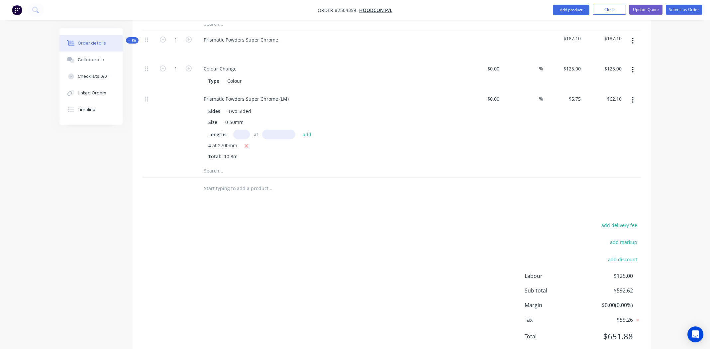
click at [402, 245] on div "add delivery fee add markup add discount Labour $125.00 Sub total $592.62 Margi…" at bounding box center [391, 285] width 498 height 128
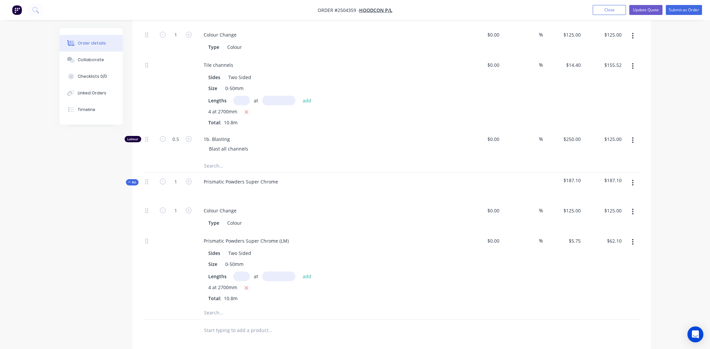
scroll to position [154, 0]
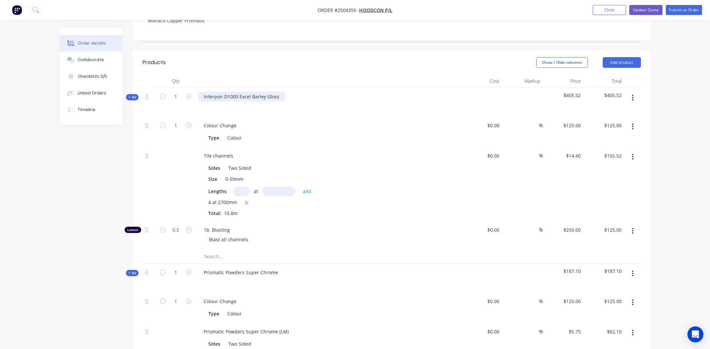
click at [241, 92] on div "Interpon D1000 Excel Barley Gloss" at bounding box center [241, 97] width 86 height 10
paste div
click at [237, 133] on div "Colour" at bounding box center [235, 138] width 20 height 10
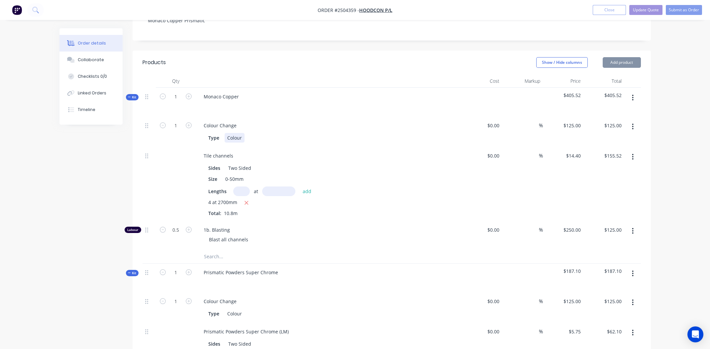
click at [237, 133] on div "Colour" at bounding box center [235, 138] width 20 height 10
paste div
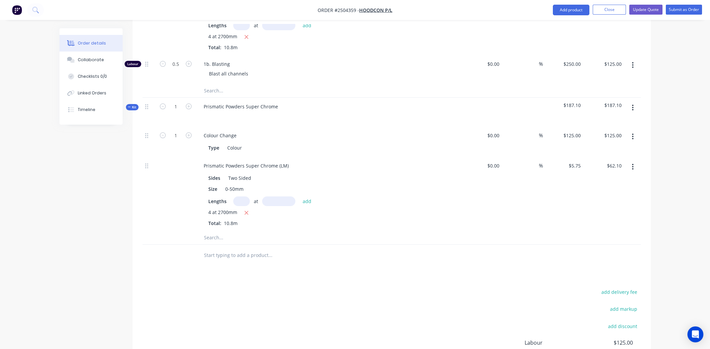
scroll to position [320, 0]
click at [308, 287] on div "add delivery fee add markup add discount Labour $125.00 Sub total $592.62 Margi…" at bounding box center [391, 351] width 498 height 128
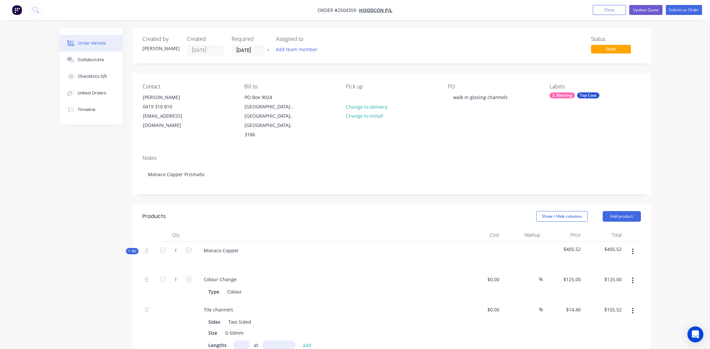
scroll to position [0, 0]
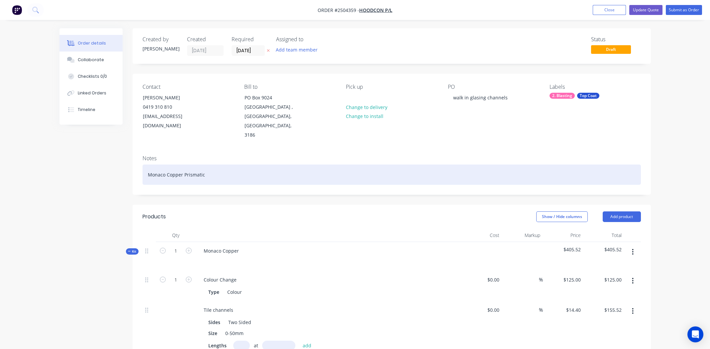
click at [240, 164] on div "Monaco Copper Prismatic" at bounding box center [391, 174] width 498 height 20
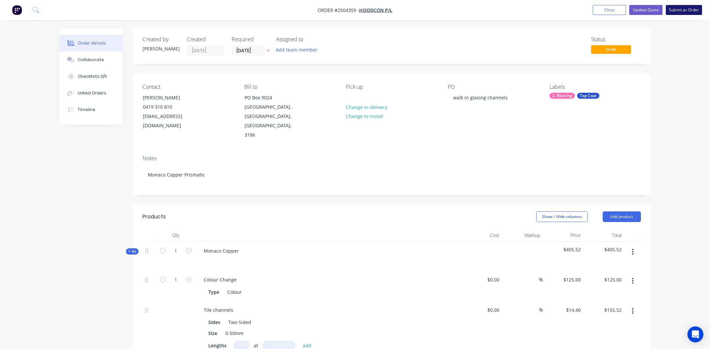
click at [686, 9] on button "Submit as Order" at bounding box center [684, 10] width 36 height 10
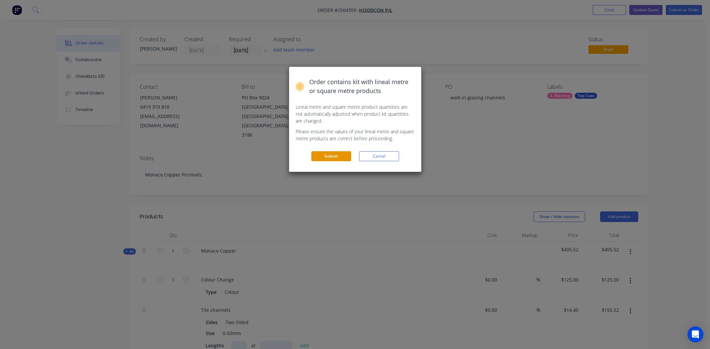
click at [333, 154] on button "Submit" at bounding box center [331, 156] width 40 height 10
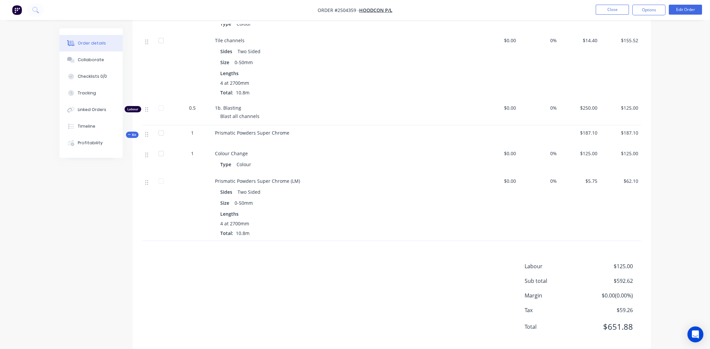
scroll to position [247, 0]
drag, startPoint x: 633, startPoint y: 269, endPoint x: 607, endPoint y: 269, distance: 26.2
click at [607, 276] on div "Sub total $592.62" at bounding box center [582, 280] width 116 height 8
copy span "$592.62"
click at [89, 60] on div "Collaborate" at bounding box center [91, 60] width 26 height 6
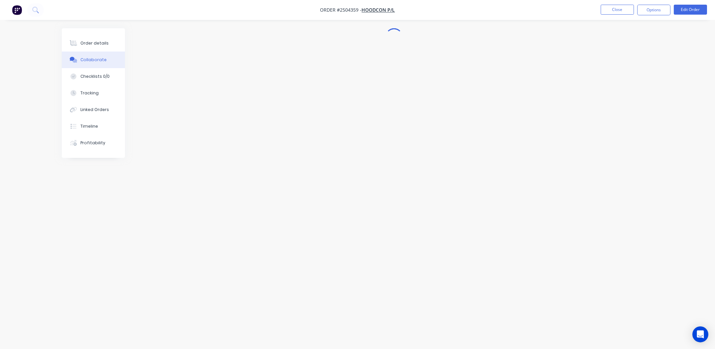
click at [86, 60] on div "Collaborate" at bounding box center [93, 60] width 26 height 6
click at [89, 73] on div "Checklists 0/0" at bounding box center [94, 76] width 29 height 6
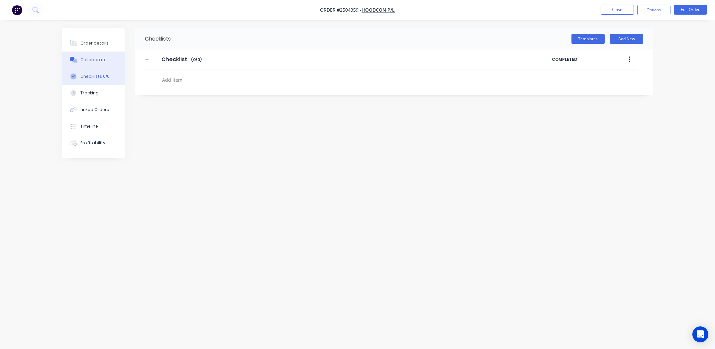
click at [88, 63] on button "Collaborate" at bounding box center [93, 59] width 63 height 17
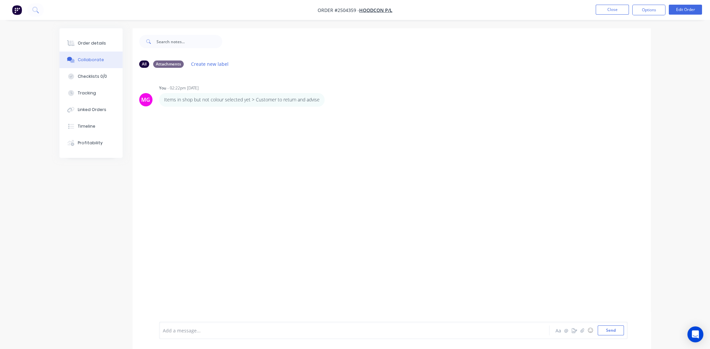
click at [216, 323] on div "Add a message... Aa @ ☺ Send" at bounding box center [393, 329] width 468 height 17
click at [220, 327] on div at bounding box center [335, 330] width 345 height 7
click at [616, 328] on button "Send" at bounding box center [610, 330] width 26 height 10
click at [101, 44] on div "Order details" at bounding box center [92, 43] width 28 height 6
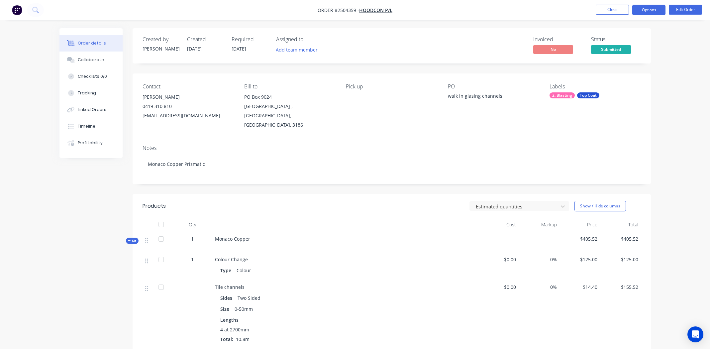
click at [647, 7] on button "Options" at bounding box center [648, 10] width 33 height 11
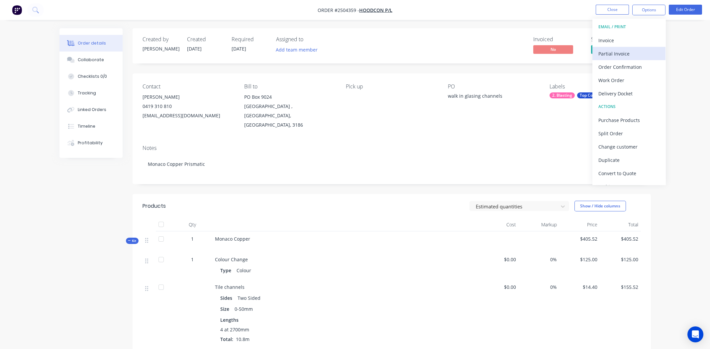
click at [620, 53] on div "Partial Invoice" at bounding box center [628, 54] width 61 height 10
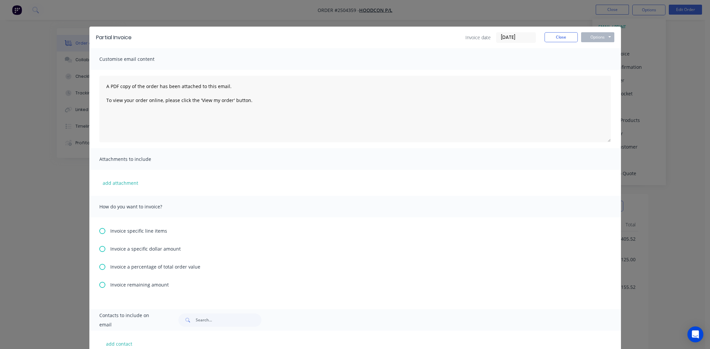
click at [117, 265] on span "Invoice a percentage of total order value" at bounding box center [155, 266] width 90 height 7
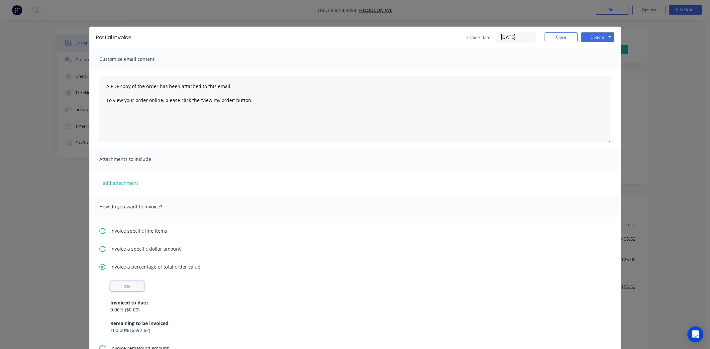
click at [126, 284] on input "text" at bounding box center [127, 286] width 34 height 10
type input "50%"
click at [598, 35] on button "Options" at bounding box center [597, 37] width 33 height 10
click at [590, 58] on button "Print" at bounding box center [602, 59] width 43 height 11
click at [557, 37] on button "Close" at bounding box center [560, 37] width 33 height 10
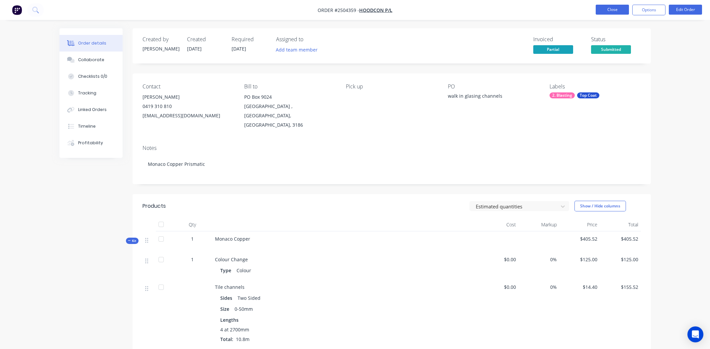
click at [603, 11] on button "Close" at bounding box center [611, 10] width 33 height 10
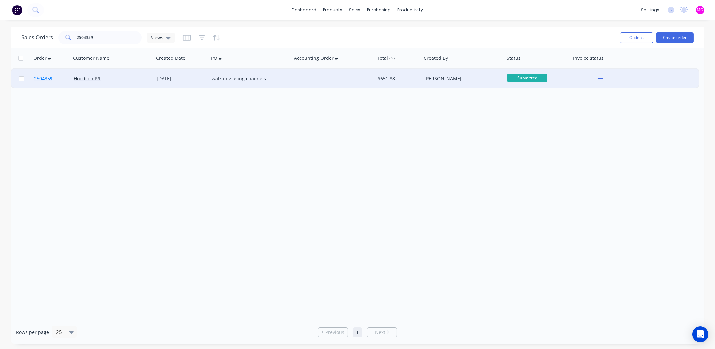
click at [47, 77] on span "2504359" at bounding box center [43, 78] width 19 height 7
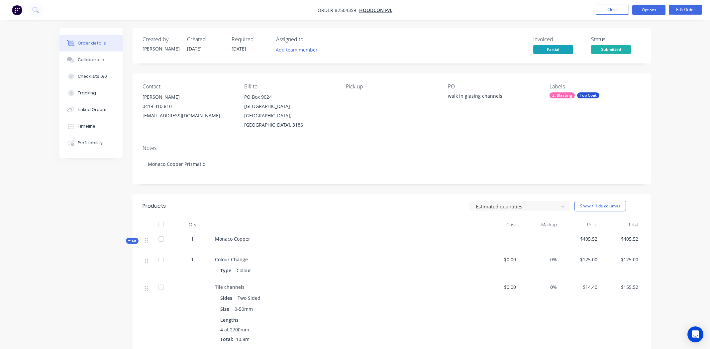
click at [648, 9] on button "Options" at bounding box center [648, 10] width 33 height 11
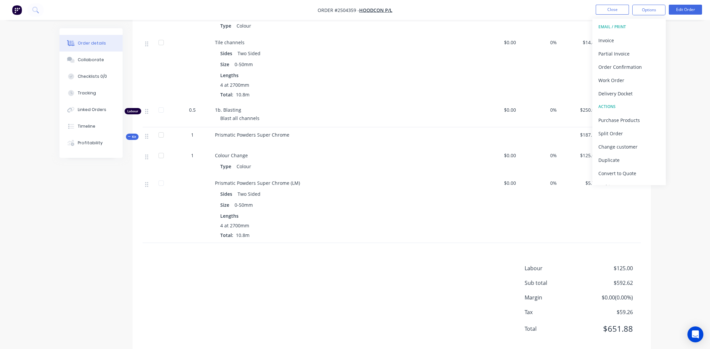
scroll to position [247, 0]
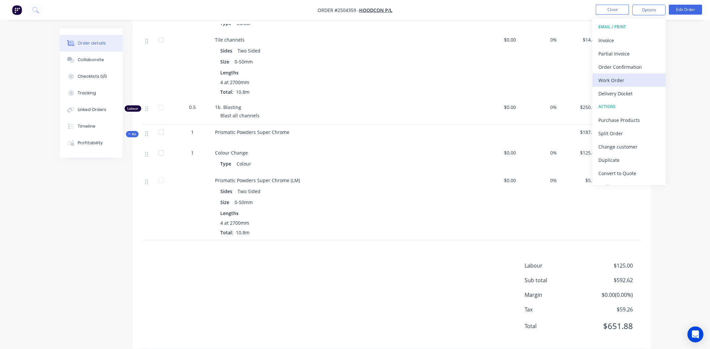
click at [606, 80] on div "Work Order" at bounding box center [628, 80] width 61 height 10
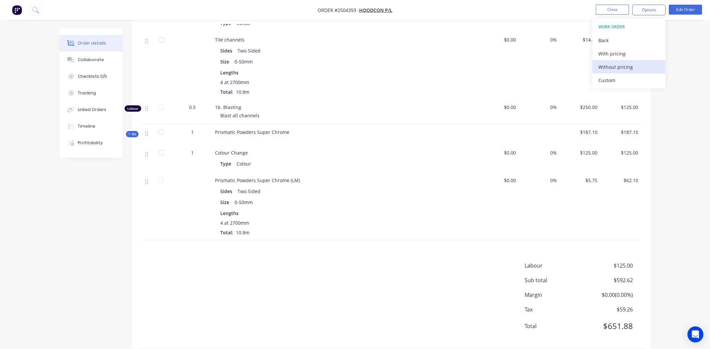
click at [609, 66] on div "Without pricing" at bounding box center [628, 67] width 61 height 10
click at [609, 10] on button "Close" at bounding box center [611, 10] width 33 height 10
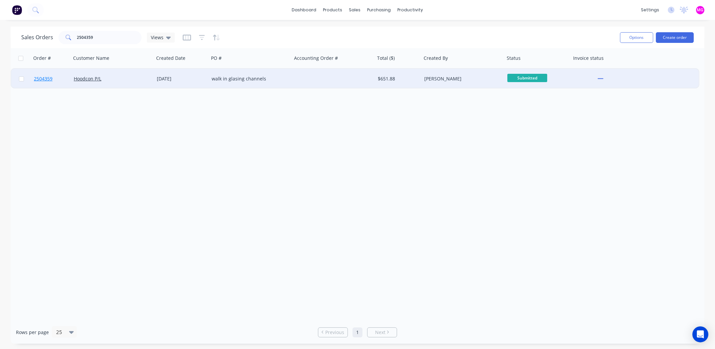
click at [40, 78] on span "2504359" at bounding box center [43, 78] width 19 height 7
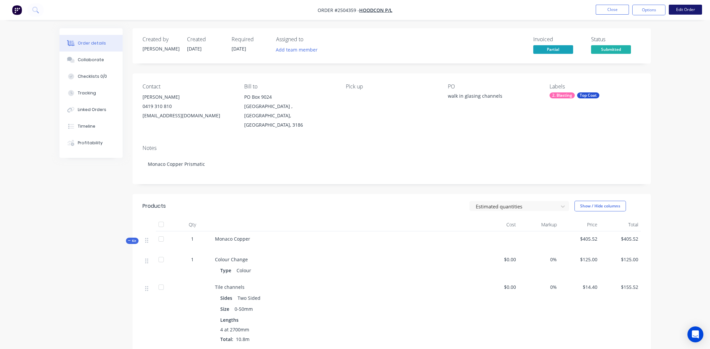
click at [679, 10] on button "Edit Order" at bounding box center [685, 10] width 33 height 10
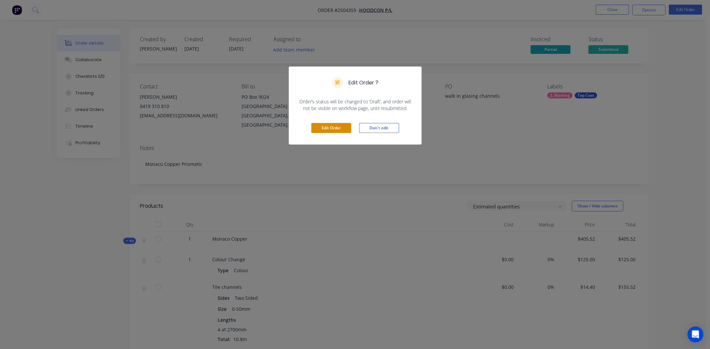
click at [335, 126] on button "Edit Order" at bounding box center [331, 128] width 40 height 10
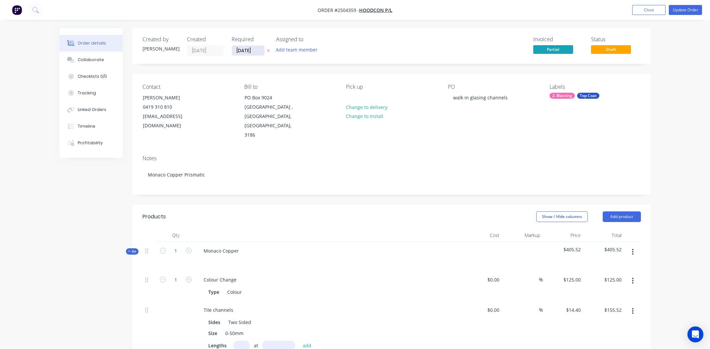
click at [245, 50] on input "[DATE]" at bounding box center [248, 50] width 33 height 10
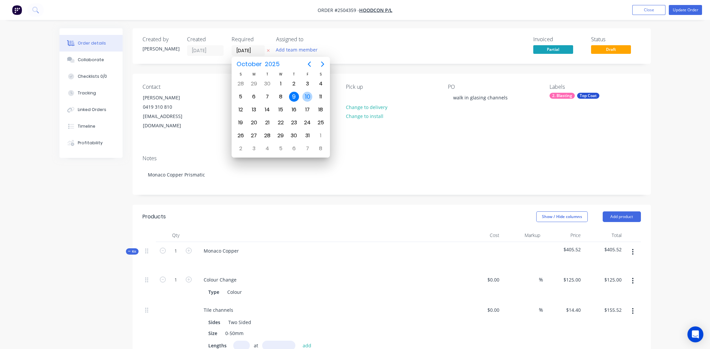
click at [306, 96] on div "10" at bounding box center [307, 97] width 10 height 10
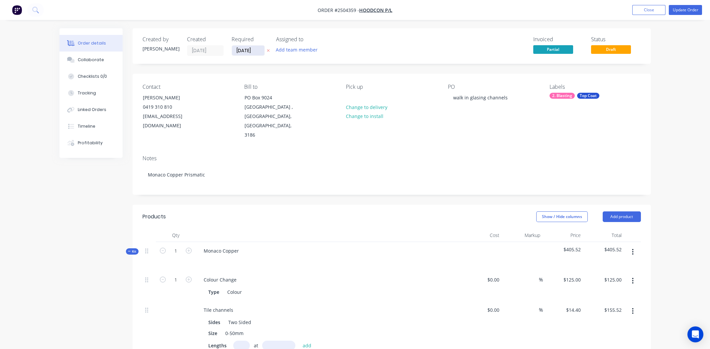
click at [243, 50] on input "[DATE]" at bounding box center [248, 50] width 33 height 10
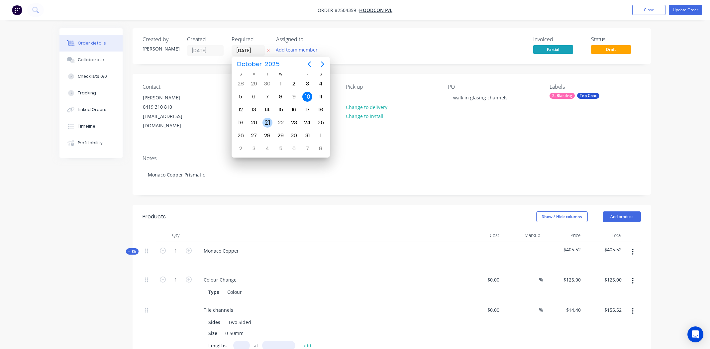
click at [269, 122] on div "21" at bounding box center [267, 123] width 10 height 10
type input "[DATE]"
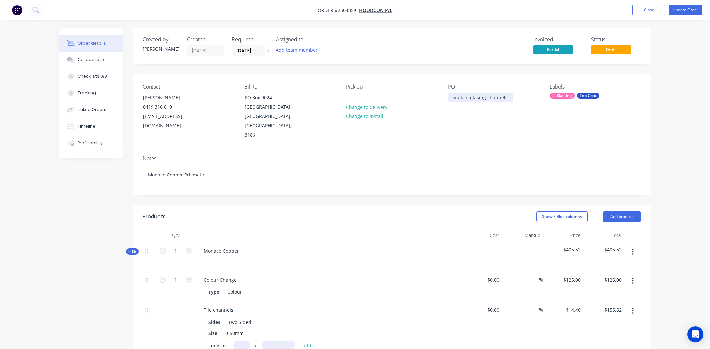
click at [508, 96] on div "walk in glasing channels" at bounding box center [480, 98] width 65 height 10
click at [565, 95] on div "2. Blasting" at bounding box center [561, 96] width 25 height 6
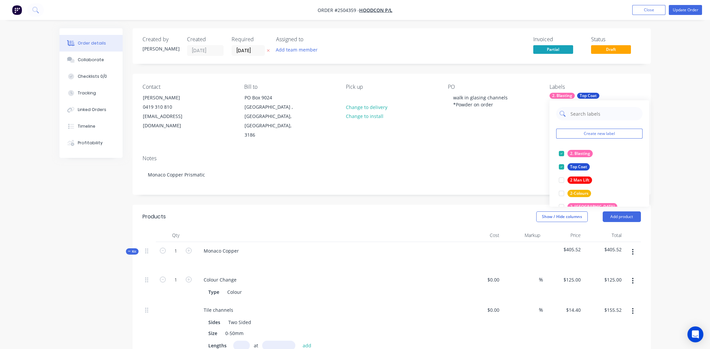
click at [589, 111] on input "text" at bounding box center [604, 113] width 69 height 13
click at [586, 115] on input "order" at bounding box center [604, 113] width 69 height 13
type input "waiting"
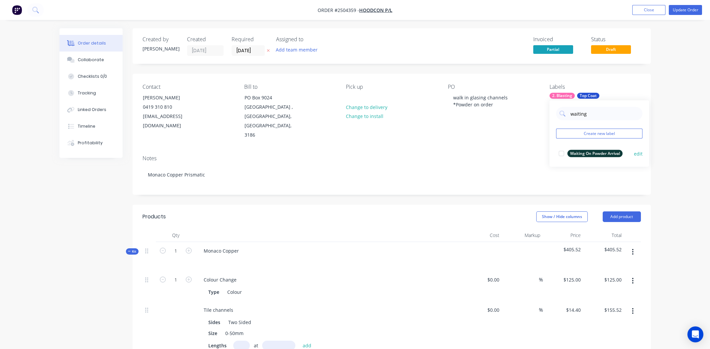
click at [560, 154] on div at bounding box center [561, 153] width 13 height 13
click at [499, 150] on div "Notes Monaco Copper Prismatic" at bounding box center [392, 172] width 518 height 45
click at [595, 96] on div "Top Coat" at bounding box center [588, 96] width 22 height 6
type input "w"
type input "2"
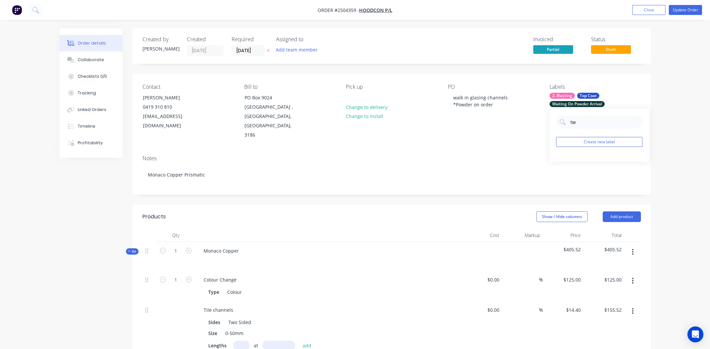
type input "t"
type input "2"
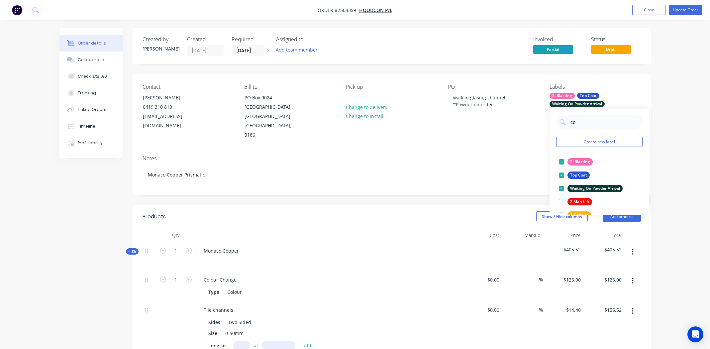
type input "col"
click at [561, 161] on div at bounding box center [561, 161] width 13 height 13
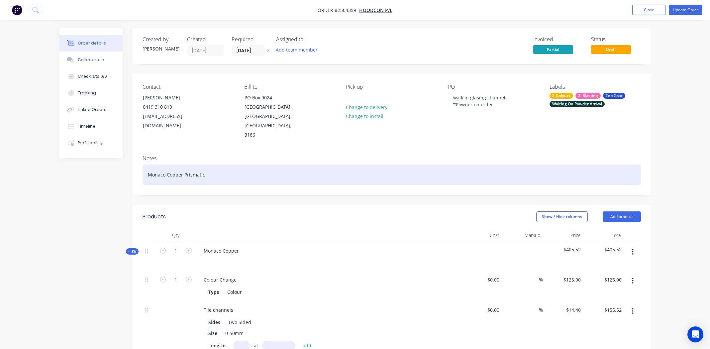
drag, startPoint x: 475, startPoint y: 154, endPoint x: 479, endPoint y: 155, distance: 3.5
click at [476, 164] on div "Monaco Copper Prismatic" at bounding box center [391, 174] width 498 height 20
click at [148, 164] on div "Monaco Copper Prismatic" at bounding box center [391, 174] width 498 height 20
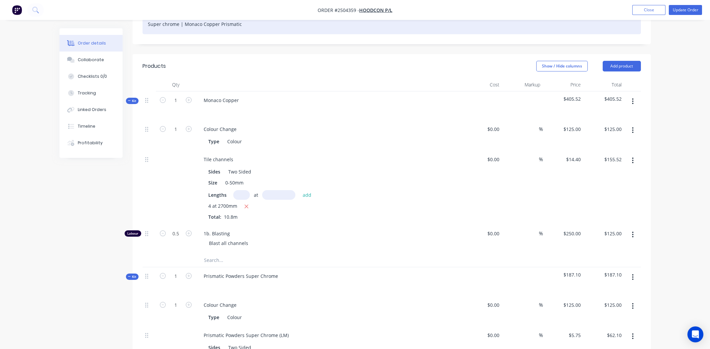
scroll to position [166, 0]
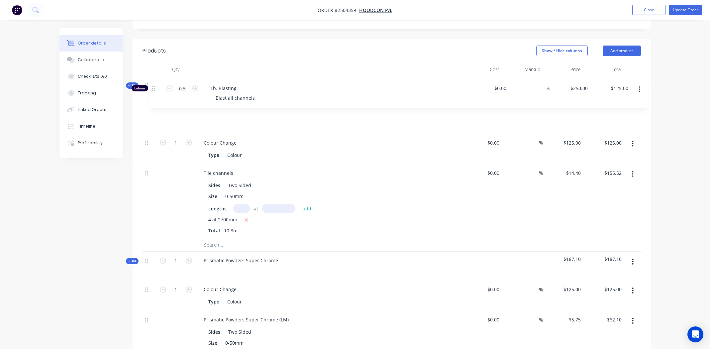
drag, startPoint x: 147, startPoint y: 199, endPoint x: 153, endPoint y: 86, distance: 113.4
click at [153, 105] on div "1 Colour Change Type Colour $0.00 $0.00 % $125.00 $125.00 $125.00 $125.00 Tile …" at bounding box center [391, 171] width 498 height 133
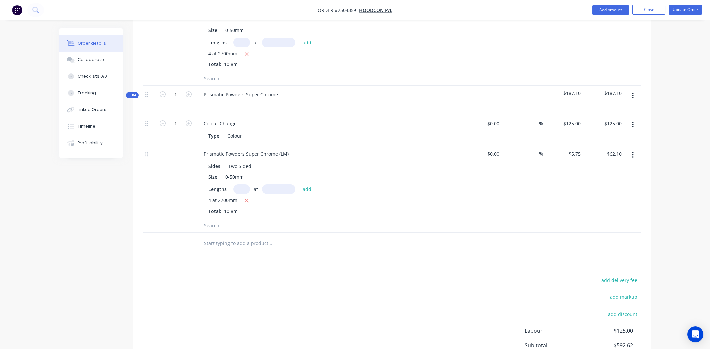
scroll to position [332, 0]
click at [396, 275] on div "add delivery fee add markup add discount Labour $125.00 Sub total $592.62 Margi…" at bounding box center [391, 339] width 498 height 128
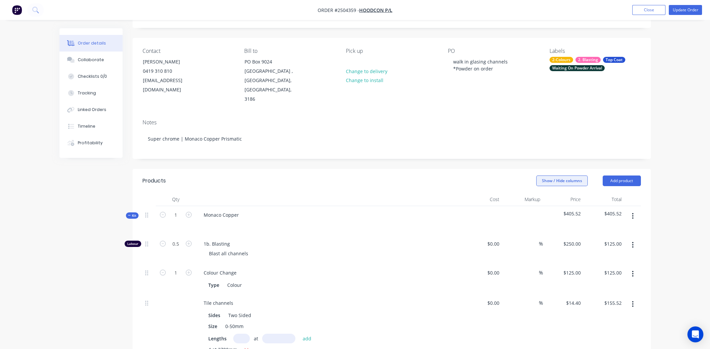
scroll to position [0, 0]
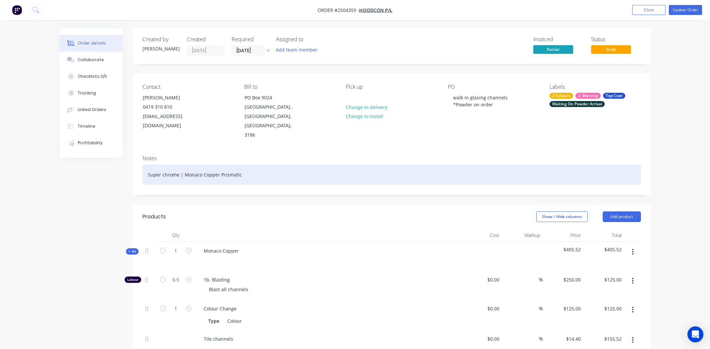
drag, startPoint x: 245, startPoint y: 156, endPoint x: 182, endPoint y: 157, distance: 63.4
click at [182, 164] on div "Super chrome | Monaco Copper Prismatic" at bounding box center [391, 174] width 498 height 20
copy div "Monaco Copper Prismatic"
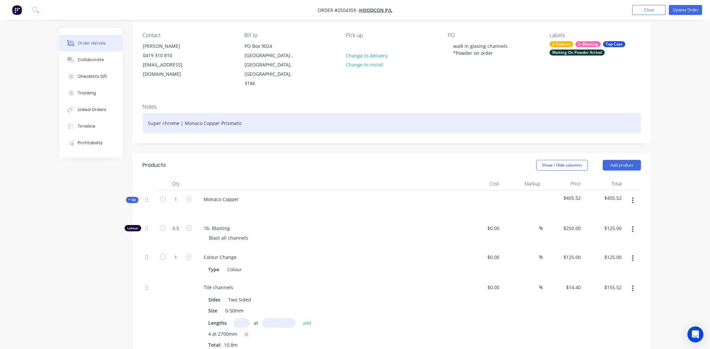
scroll to position [166, 0]
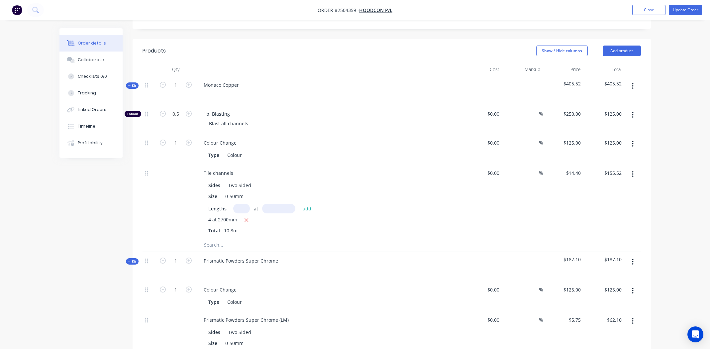
click at [345, 9] on span "Order #2504359 -" at bounding box center [338, 10] width 42 height 6
copy span "2504359"
click at [396, 168] on div "Tile channels" at bounding box center [328, 173] width 260 height 10
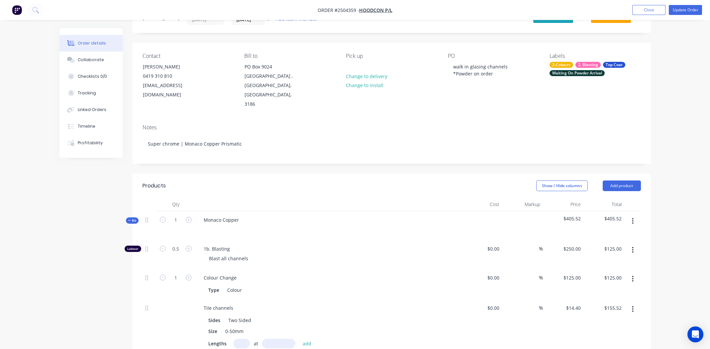
scroll to position [0, 0]
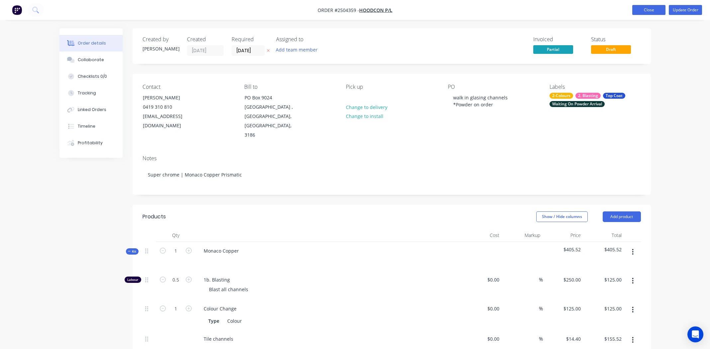
click at [645, 7] on button "Close" at bounding box center [648, 10] width 33 height 10
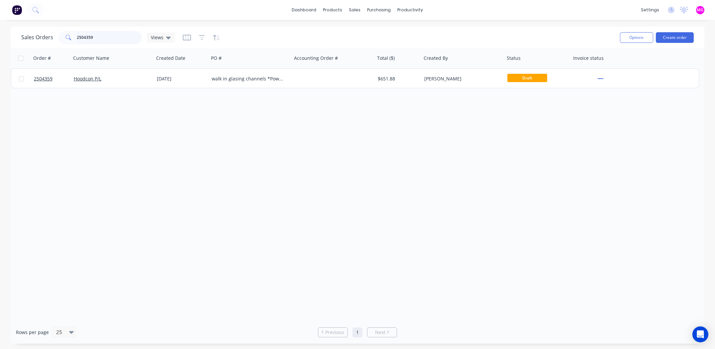
click at [99, 34] on input "2504359" at bounding box center [109, 37] width 65 height 13
click at [94, 34] on input "parish" at bounding box center [109, 37] width 65 height 13
type input "p"
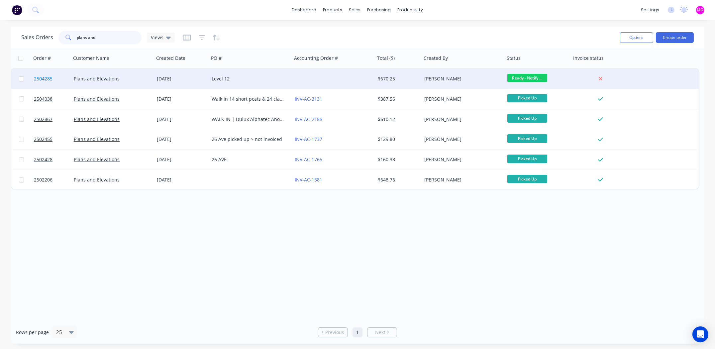
type input "plans and"
click at [45, 77] on span "2504285" at bounding box center [43, 78] width 19 height 7
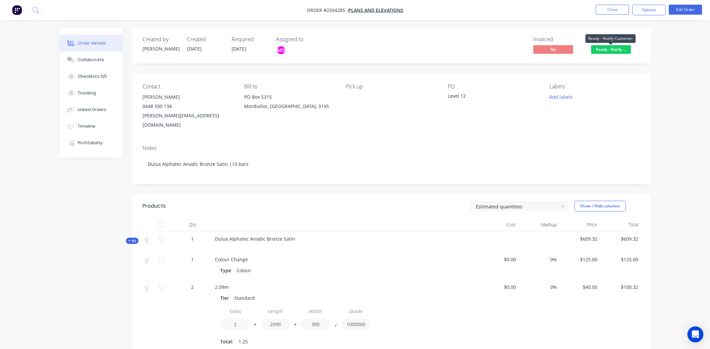
click at [609, 50] on span "Ready - Notify ..." at bounding box center [611, 49] width 40 height 8
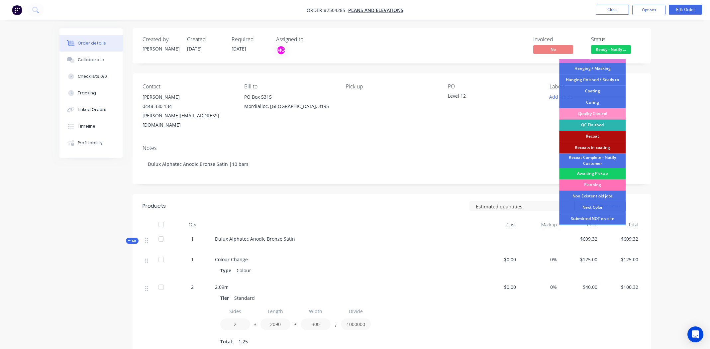
scroll to position [164, 0]
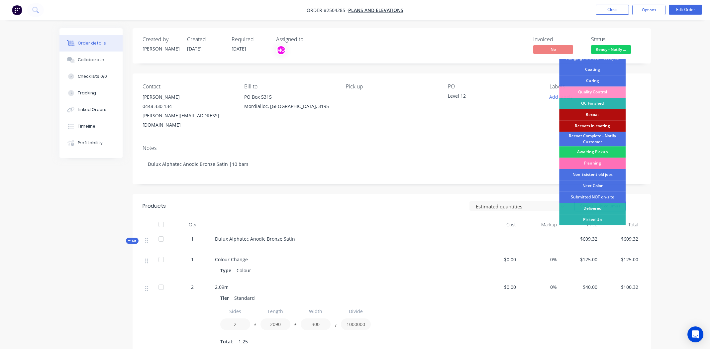
click at [596, 217] on div "Picked Up" at bounding box center [592, 219] width 66 height 11
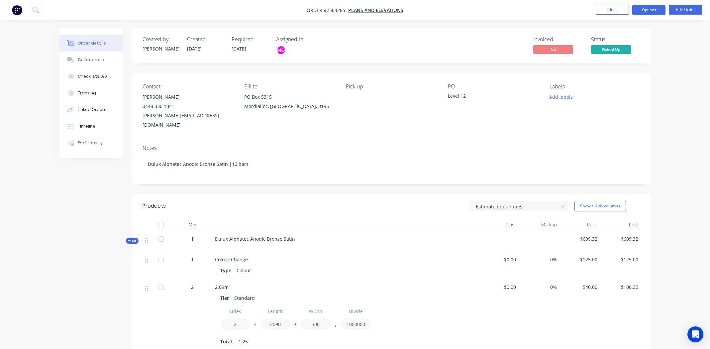
click at [651, 7] on button "Options" at bounding box center [648, 10] width 33 height 11
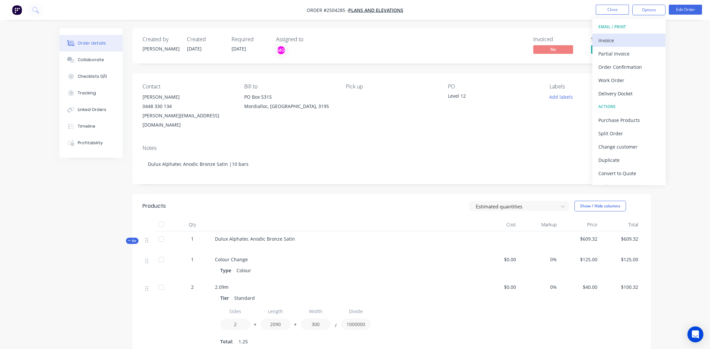
click at [610, 42] on div "Invoice" at bounding box center [628, 41] width 61 height 10
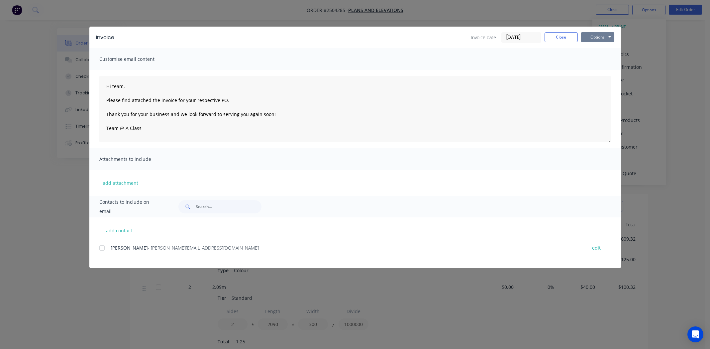
click at [602, 37] on button "Options" at bounding box center [597, 37] width 33 height 10
click at [600, 61] on button "Print" at bounding box center [602, 59] width 43 height 11
click at [568, 35] on button "Close" at bounding box center [560, 37] width 33 height 10
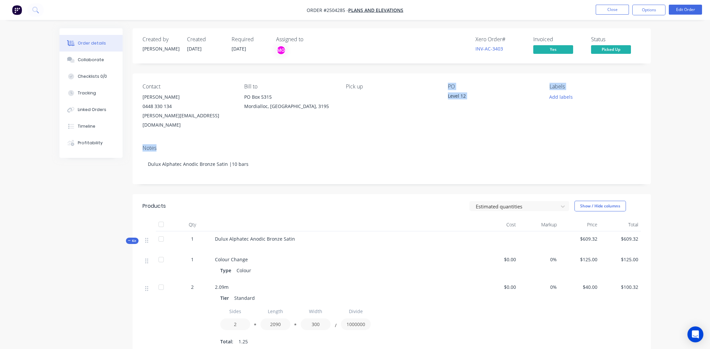
click at [419, 131] on div "Contact [PERSON_NAME] [PHONE_NUMBER] [PERSON_NAME][EMAIL_ADDRESS][DOMAIN_NAME] …" at bounding box center [392, 128] width 518 height 111
click at [416, 126] on div "Contact [PERSON_NAME] [PHONE_NUMBER] [PERSON_NAME][EMAIL_ADDRESS][DOMAIN_NAME] …" at bounding box center [392, 106] width 518 height 66
click at [607, 9] on button "Close" at bounding box center [611, 10] width 33 height 10
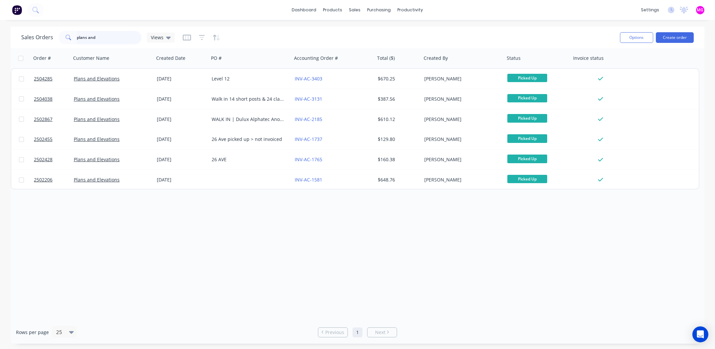
click at [106, 38] on input "plans and" at bounding box center [109, 37] width 65 height 13
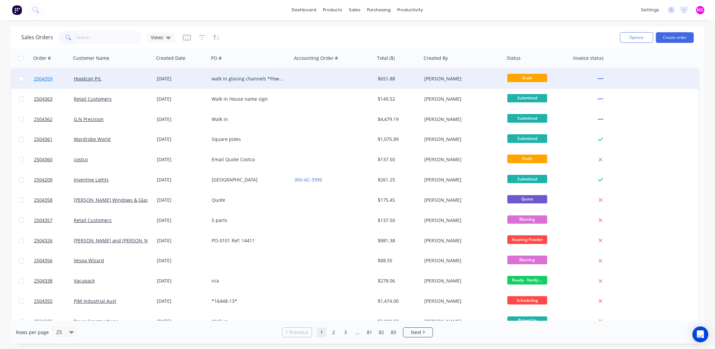
click at [44, 78] on span "2504359" at bounding box center [43, 78] width 19 height 7
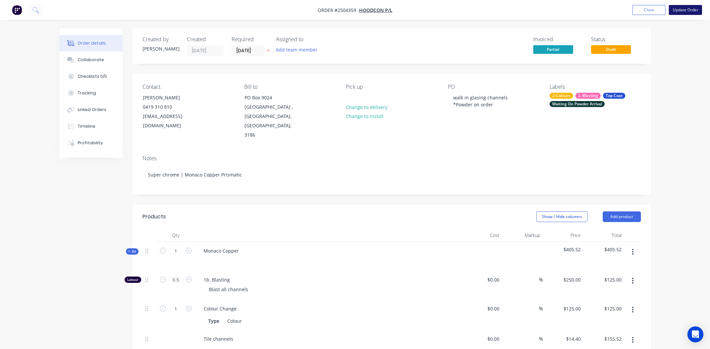
click at [684, 10] on button "Update Order" at bounding box center [685, 10] width 33 height 10
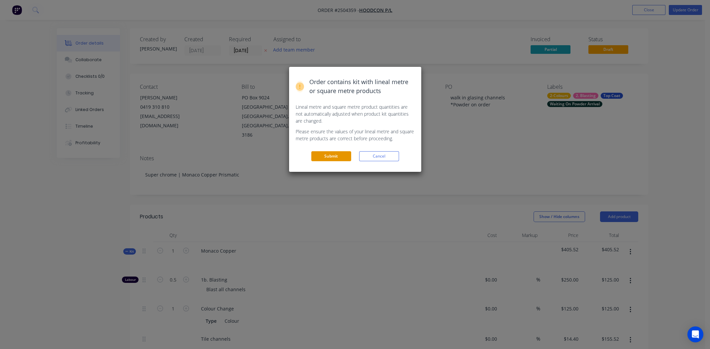
click at [331, 153] on button "Submit" at bounding box center [331, 156] width 40 height 10
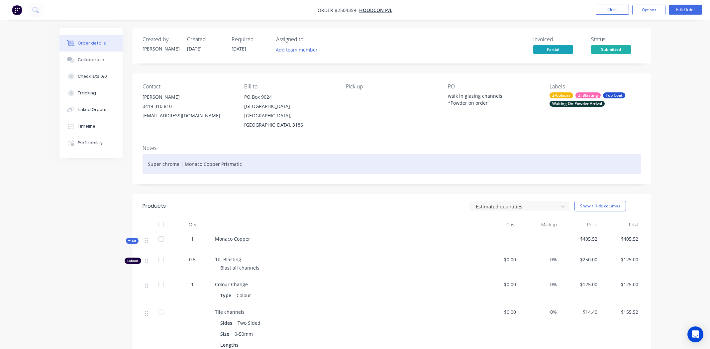
click at [324, 161] on div "Super chrome | Monaco Copper Prismatic" at bounding box center [391, 164] width 498 height 20
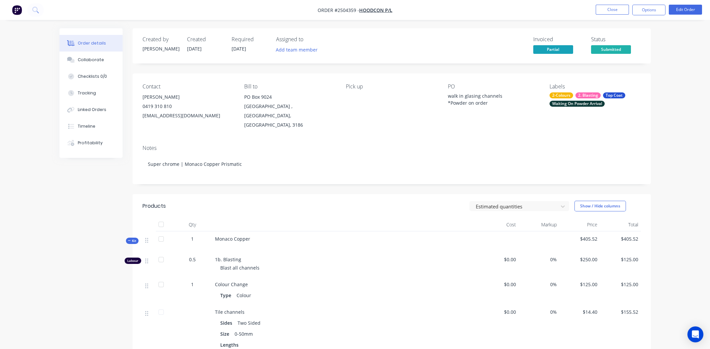
click at [592, 6] on ul "Close Options Edit Order" at bounding box center [648, 10] width 122 height 11
click at [606, 10] on button "Close" at bounding box center [611, 10] width 33 height 10
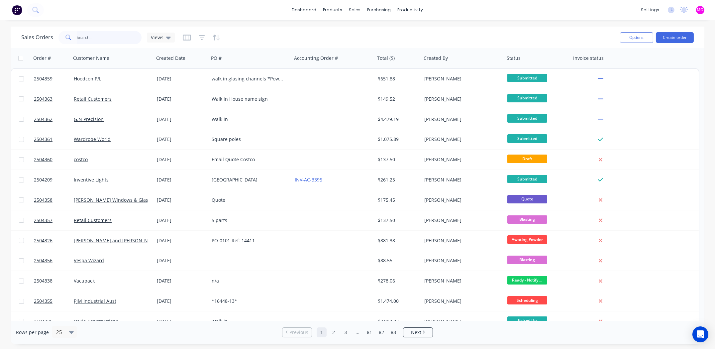
click at [92, 35] on input "text" at bounding box center [109, 37] width 65 height 13
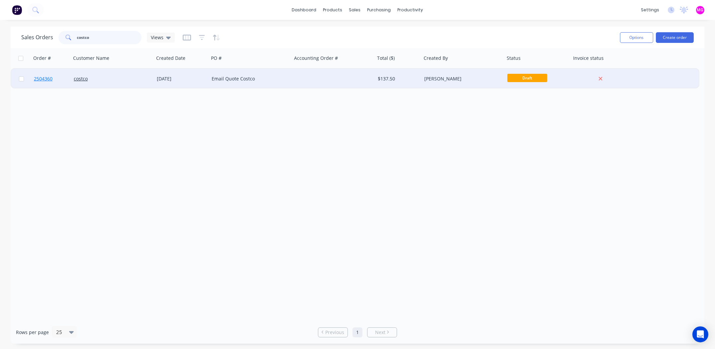
type input "costco"
click at [45, 78] on span "2504360" at bounding box center [43, 78] width 19 height 7
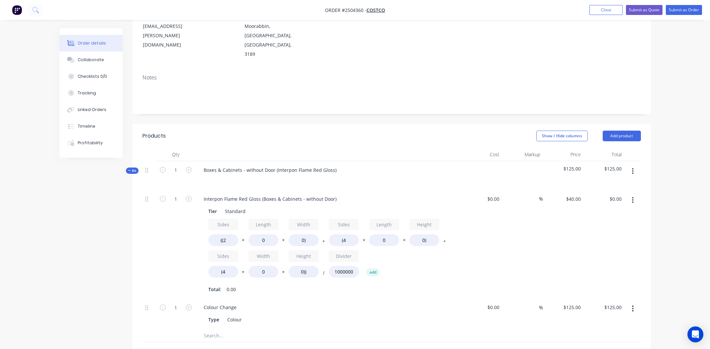
scroll to position [100, 0]
click at [264, 234] on input "0" at bounding box center [263, 240] width 30 height 12
type input "123"
click at [303, 234] on input "0)" at bounding box center [304, 240] width 30 height 12
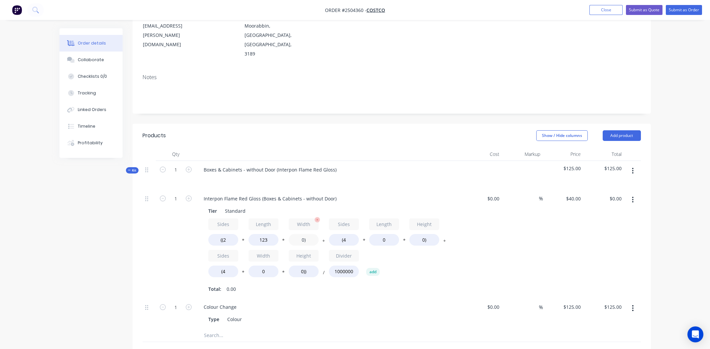
click at [303, 234] on input "0)" at bounding box center [304, 240] width 30 height 12
click at [302, 234] on input "0)" at bounding box center [304, 240] width 30 height 12
type input "760)"
type input "$7.48"
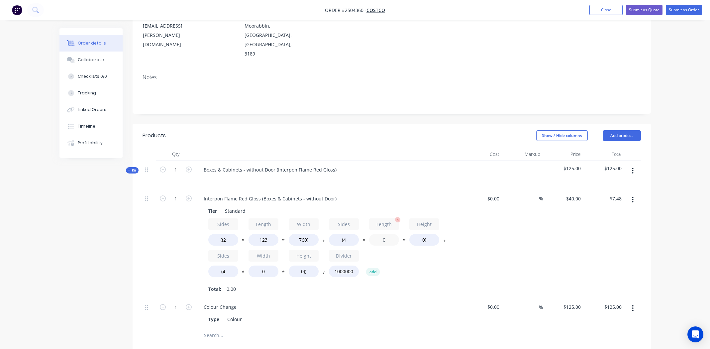
click at [383, 234] on input "0" at bounding box center [384, 240] width 30 height 12
click at [298, 234] on input "760)" at bounding box center [304, 240] width 30 height 12
type input "250)"
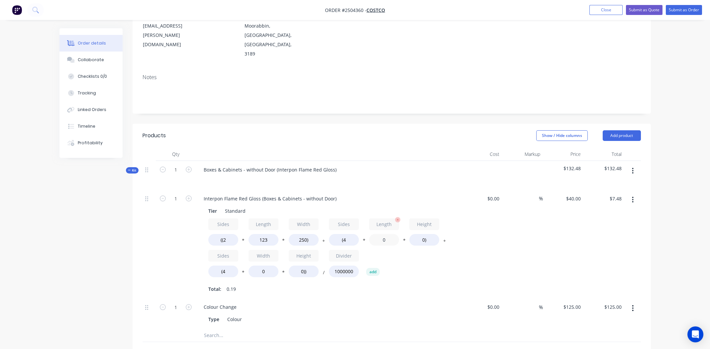
type input "$2.46"
click at [386, 234] on input "0" at bounding box center [384, 240] width 30 height 12
click at [382, 234] on input "0" at bounding box center [384, 240] width 30 height 12
click at [421, 234] on input "0)" at bounding box center [424, 240] width 30 height 12
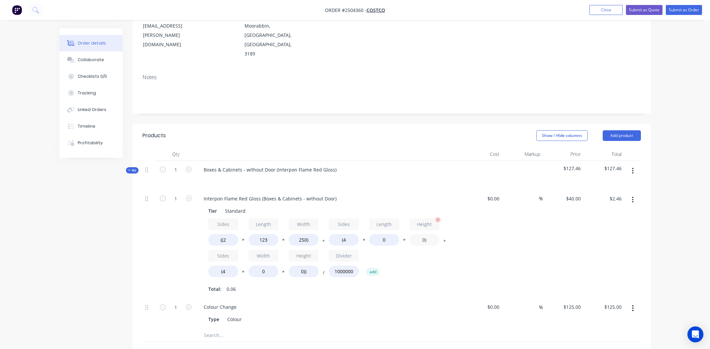
click at [421, 234] on input "0)" at bounding box center [424, 240] width 30 height 12
click at [383, 234] on input "0" at bounding box center [384, 240] width 30 height 12
click at [421, 234] on input "0)" at bounding box center [424, 240] width 30 height 12
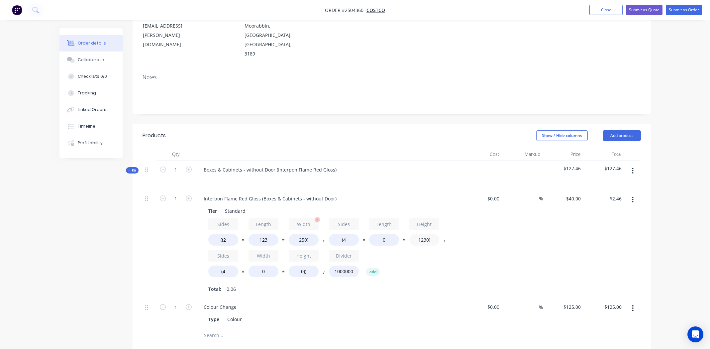
type input "1230)"
click at [300, 234] on input "250)" at bounding box center [304, 240] width 30 height 12
type input "760)"
type input "$7.48"
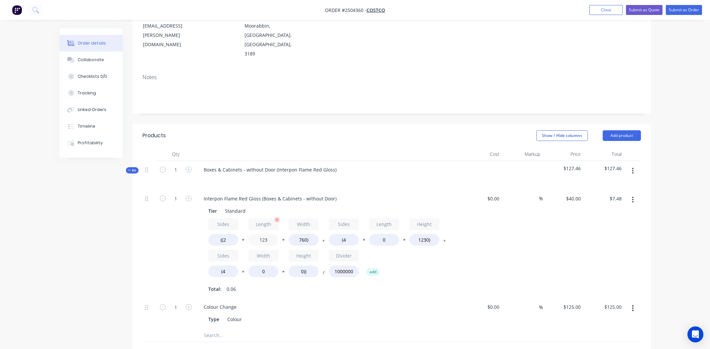
click at [261, 234] on input "123" at bounding box center [263, 240] width 30 height 12
type input "250"
type input "$15.20"
click at [380, 250] on div "Sides ((2 * Length 250 * Width 760) + Sides (4 * Length 0 * Height 1230) + Side…" at bounding box center [328, 249] width 240 height 62
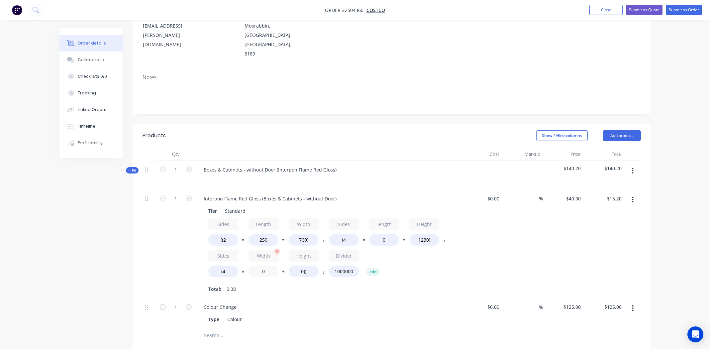
click at [262, 265] on input "0" at bounding box center [263, 271] width 30 height 12
type input "760"
click at [309, 298] on div "Colour Change Type Colour" at bounding box center [329, 313] width 266 height 30
click at [303, 265] on input "0))" at bounding box center [304, 271] width 30 height 12
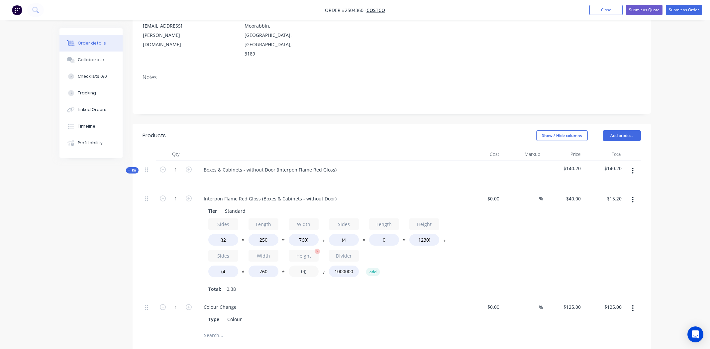
click at [303, 265] on input "0))" at bounding box center [304, 271] width 30 height 12
click at [301, 265] on input "0))" at bounding box center [304, 271] width 30 height 12
type input "1230))"
type input "$164.77"
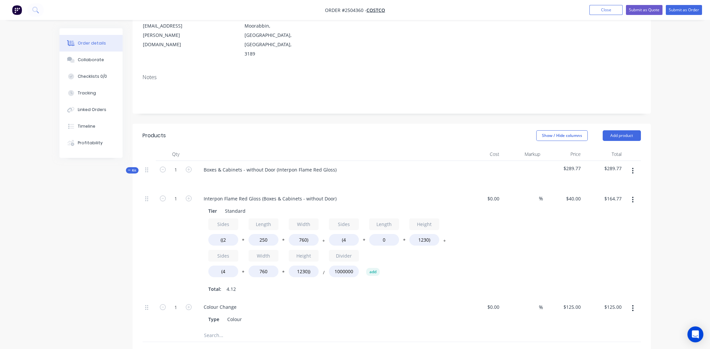
click at [395, 269] on div "1 Interpon Flame Red Gloss (Boxes & Cabinets - without Door) Tier Standard Side…" at bounding box center [391, 259] width 498 height 139
click at [177, 194] on input "1" at bounding box center [175, 199] width 17 height 10
type input "4"
type input "$659.07"
click at [382, 268] on div "Interpon Flame Red Gloss (Boxes & Cabinets - without Door) Tier Standard Sides …" at bounding box center [329, 244] width 266 height 109
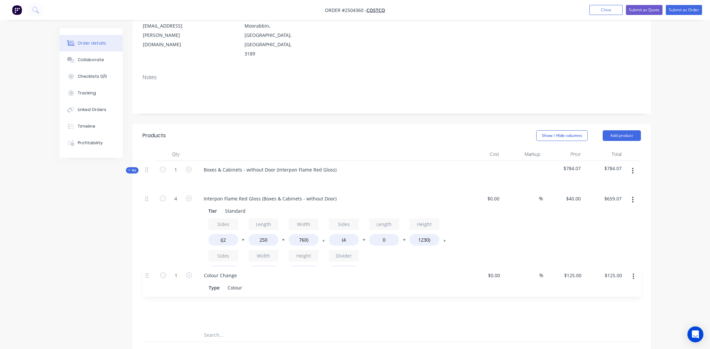
scroll to position [101, 0]
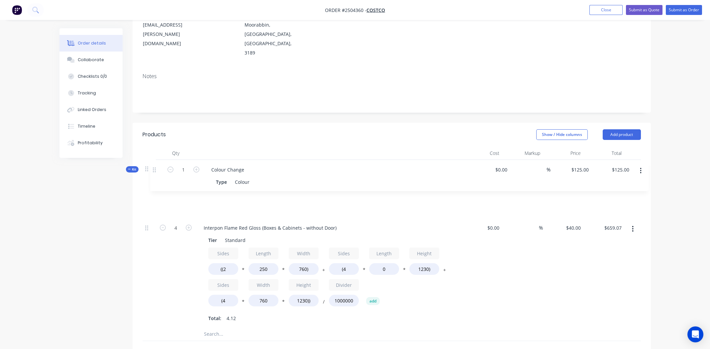
drag, startPoint x: 147, startPoint y: 280, endPoint x: 156, endPoint y: 169, distance: 111.3
click at [156, 189] on div "4 Interpon Flame Red Gloss (Boxes & Cabinets - without Door) Tier Standard Side…" at bounding box center [391, 258] width 498 height 138
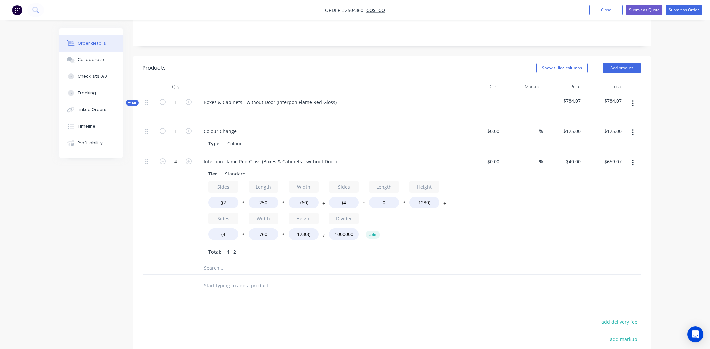
click at [632, 100] on icon "button" at bounding box center [633, 103] width 2 height 7
click at [602, 116] on div "Add product to kit" at bounding box center [609, 121] width 51 height 10
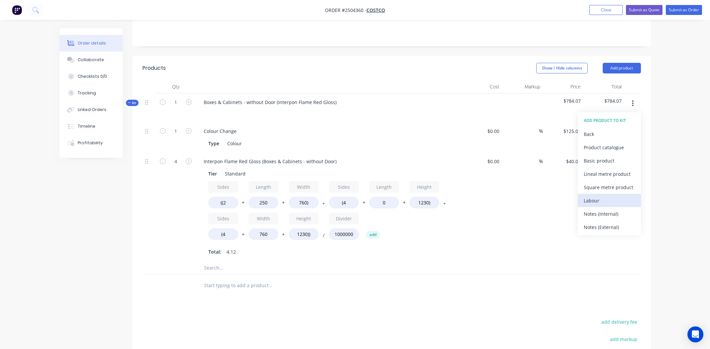
click at [594, 196] on div "Labour" at bounding box center [609, 201] width 51 height 10
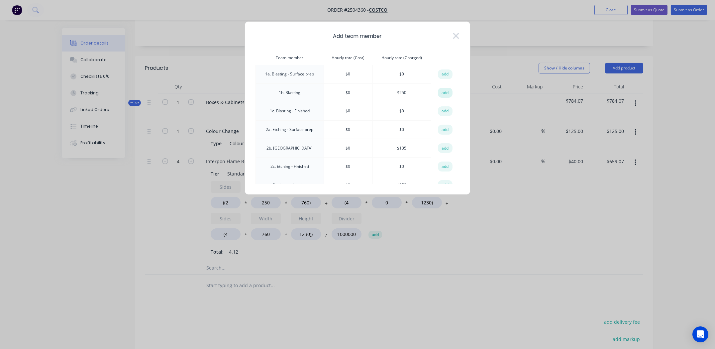
click at [444, 92] on button "add" at bounding box center [445, 93] width 15 height 10
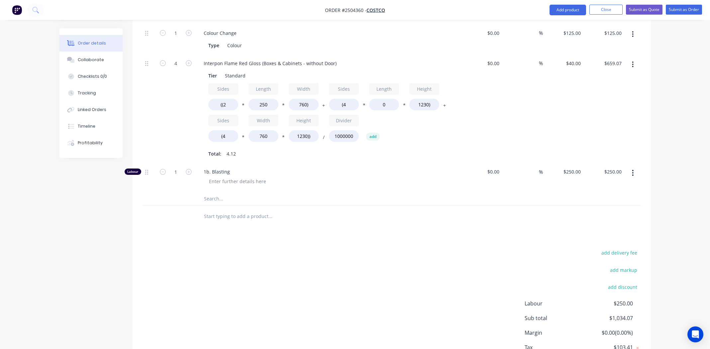
scroll to position [267, 0]
click at [177, 165] on input "1" at bounding box center [175, 170] width 17 height 10
type input "1.5"
type input "$375.00"
click at [364, 202] on div "Products Show / Hide columns Add product Qty Cost Markup Price Total Kit 1 Boxe…" at bounding box center [392, 170] width 518 height 428
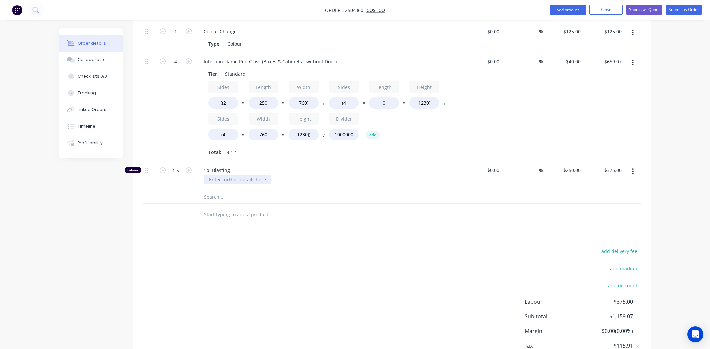
click at [238, 175] on div at bounding box center [238, 180] width 68 height 10
click at [346, 190] on div at bounding box center [297, 196] width 199 height 13
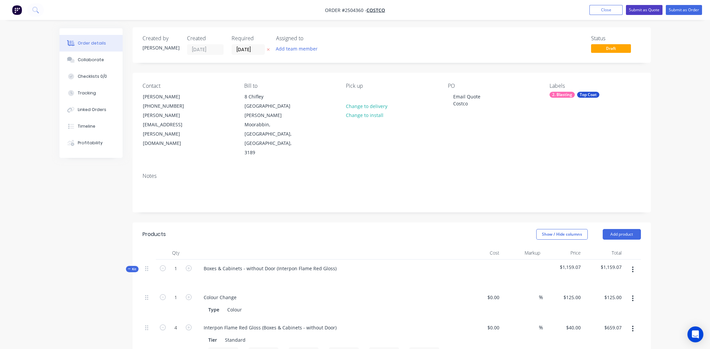
click at [641, 9] on button "Submit as Quote" at bounding box center [644, 10] width 37 height 10
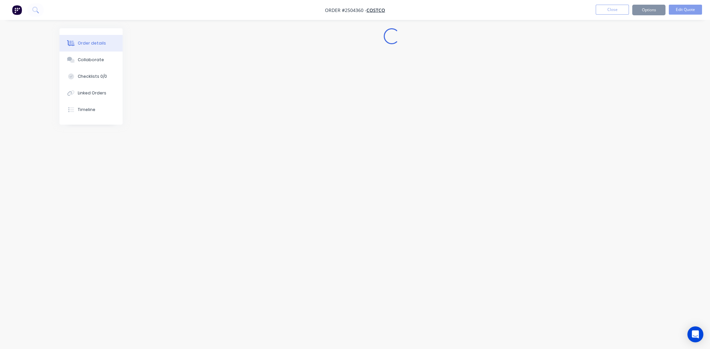
scroll to position [0, 0]
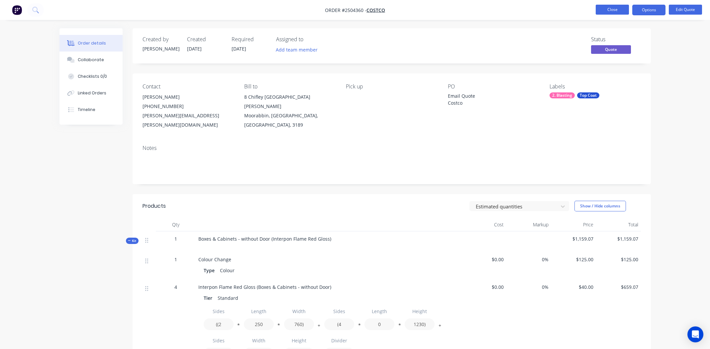
click at [612, 9] on button "Close" at bounding box center [611, 10] width 33 height 10
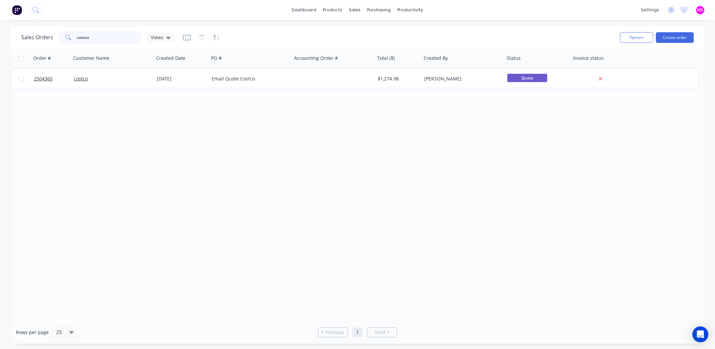
drag, startPoint x: 119, startPoint y: 41, endPoint x: 12, endPoint y: 37, distance: 107.7
click at [12, 37] on div "Sales Orders costco Views Options Create order" at bounding box center [357, 38] width 693 height 22
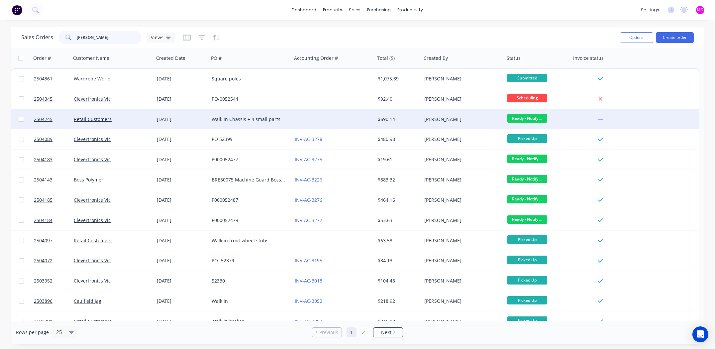
type input "[PERSON_NAME]"
click at [333, 121] on div at bounding box center [333, 119] width 83 height 20
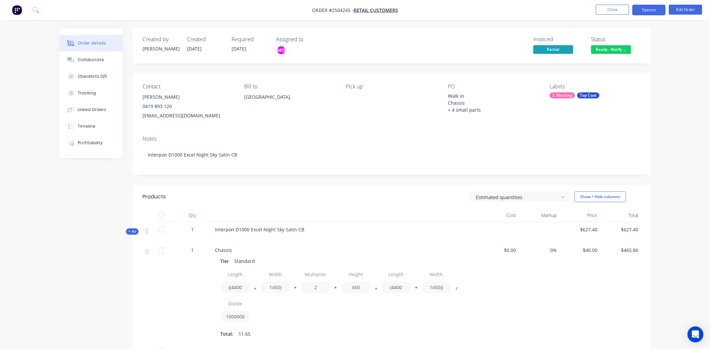
click at [653, 11] on button "Options" at bounding box center [648, 10] width 33 height 11
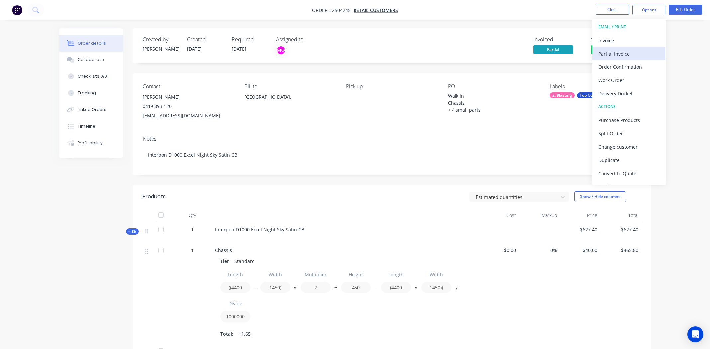
click at [630, 53] on div "Partial Invoice" at bounding box center [628, 54] width 61 height 10
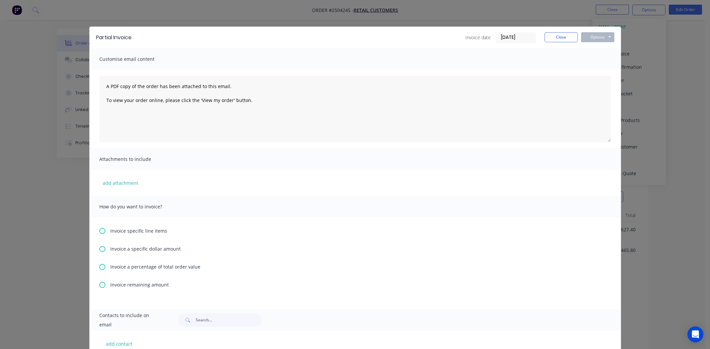
click at [110, 286] on span "Invoice remaining amount" at bounding box center [139, 284] width 58 height 7
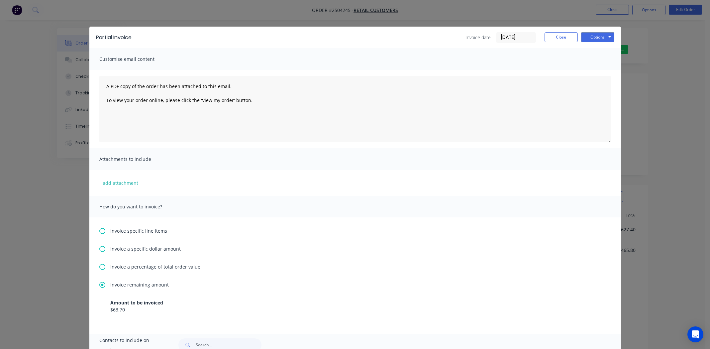
click at [593, 43] on div "Partial Invoice Invoice date [DATE] Close Options Preview Print Email" at bounding box center [354, 38] width 531 height 22
click at [596, 39] on button "Options" at bounding box center [597, 37] width 33 height 10
click at [598, 63] on button "Print" at bounding box center [602, 59] width 43 height 11
click at [554, 35] on button "Close" at bounding box center [560, 37] width 33 height 10
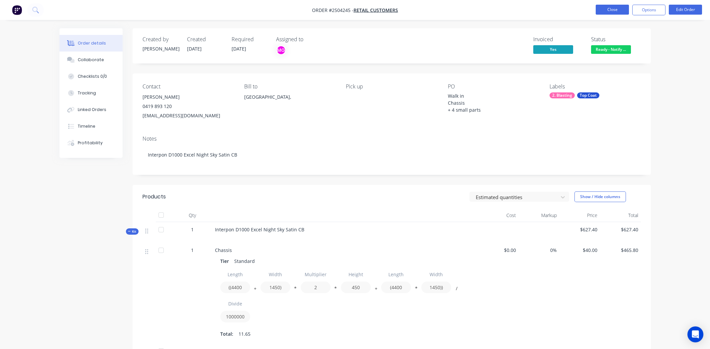
click at [612, 9] on button "Close" at bounding box center [611, 10] width 33 height 10
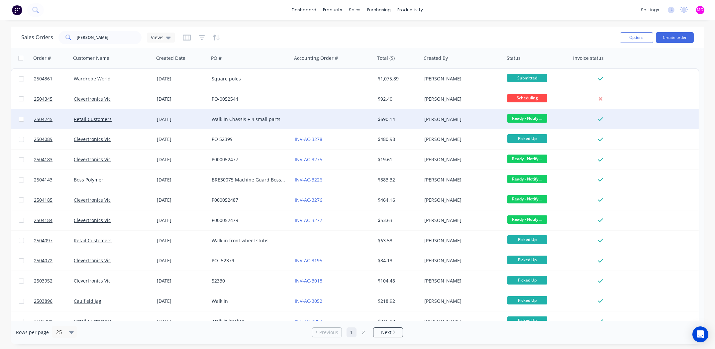
click at [317, 118] on div at bounding box center [333, 119] width 83 height 20
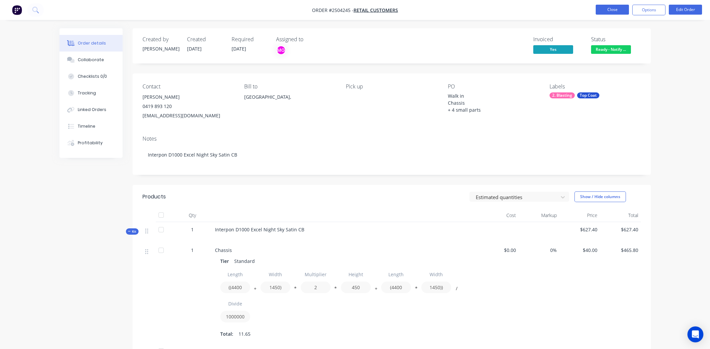
click at [615, 12] on button "Close" at bounding box center [611, 10] width 33 height 10
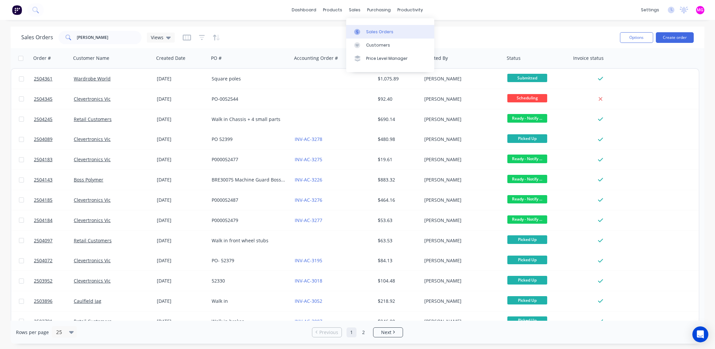
click at [363, 28] on link "Sales Orders" at bounding box center [390, 31] width 88 height 13
click at [675, 40] on button "Create order" at bounding box center [675, 37] width 38 height 11
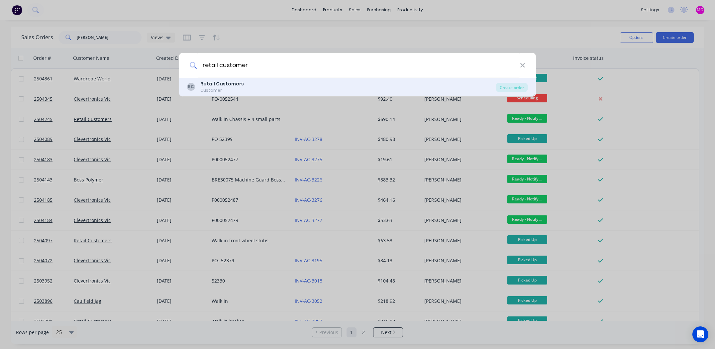
type input "retail customer"
click at [236, 85] on b "Retail Customer" at bounding box center [220, 83] width 41 height 7
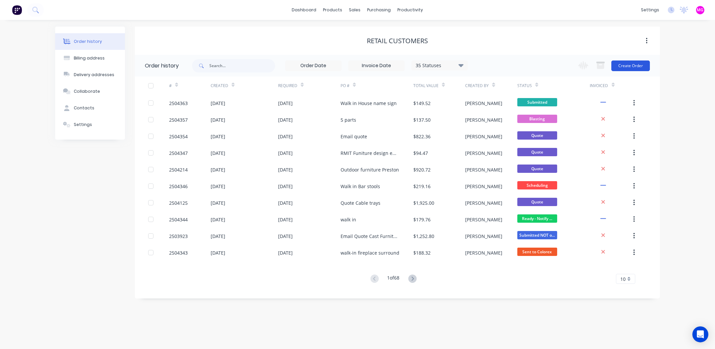
click at [619, 64] on button "Create Order" at bounding box center [630, 65] width 39 height 11
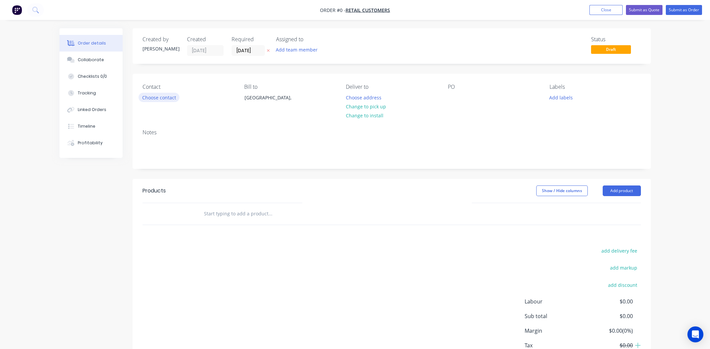
click at [166, 95] on button "Choose contact" at bounding box center [158, 97] width 41 height 9
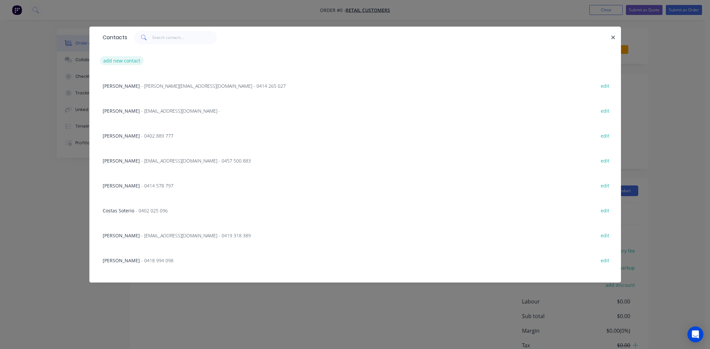
click at [128, 59] on button "add new contact" at bounding box center [122, 60] width 44 height 9
select select "AU"
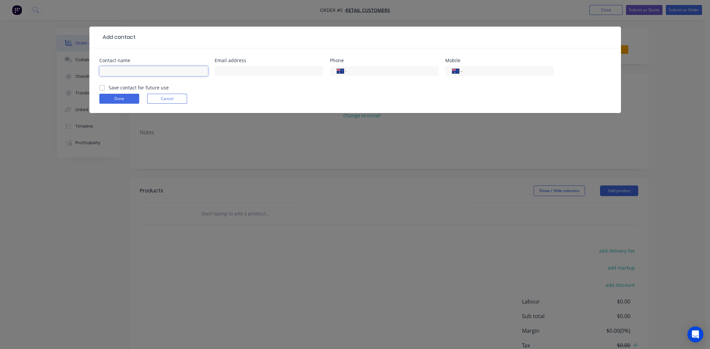
click at [149, 69] on input "text" at bounding box center [153, 71] width 109 height 10
click at [649, 70] on div "Add contact Contact name Email address Phone International [GEOGRAPHIC_DATA] [G…" at bounding box center [355, 174] width 710 height 349
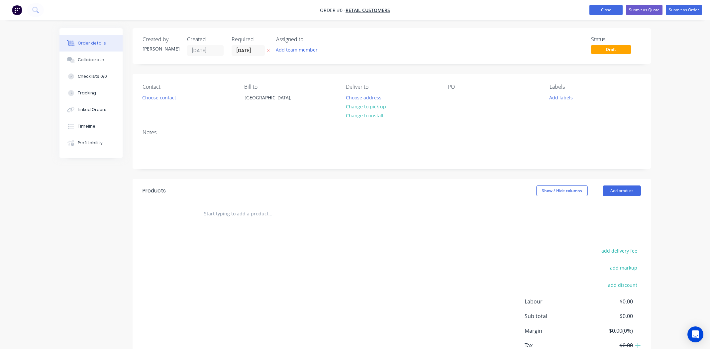
click at [603, 11] on button "Close" at bounding box center [605, 10] width 33 height 10
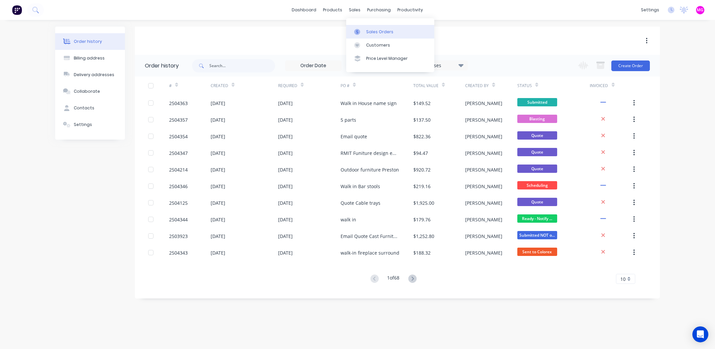
click at [366, 30] on div "Sales Orders" at bounding box center [379, 32] width 27 height 6
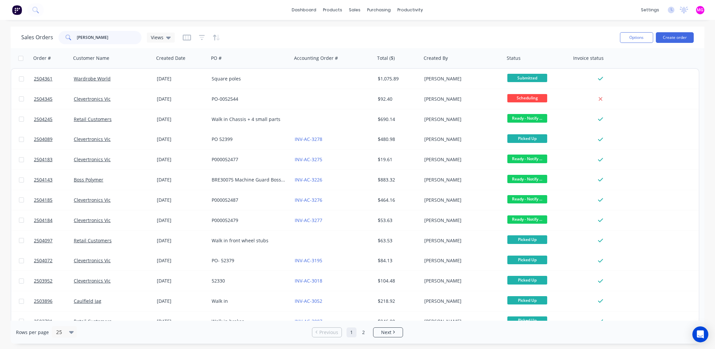
drag, startPoint x: 110, startPoint y: 36, endPoint x: 67, endPoint y: 29, distance: 43.7
click at [67, 29] on div "Sales Orders alex Views" at bounding box center [317, 37] width 593 height 16
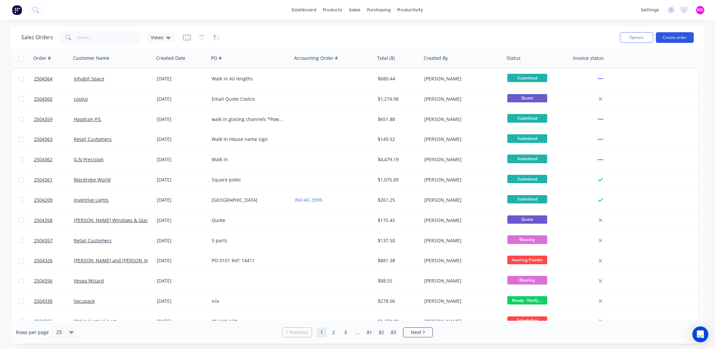
click at [675, 36] on button "Create order" at bounding box center [675, 37] width 38 height 11
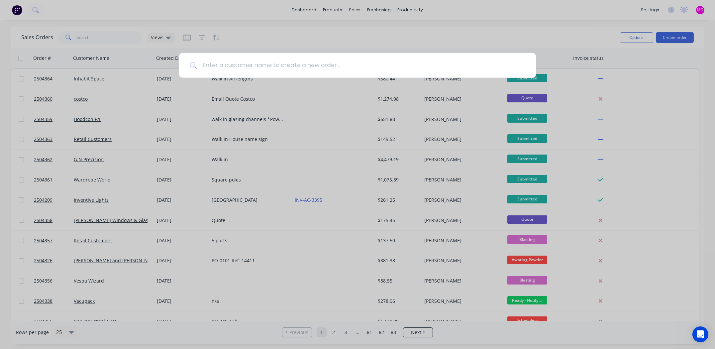
click at [321, 63] on input at bounding box center [361, 65] width 328 height 25
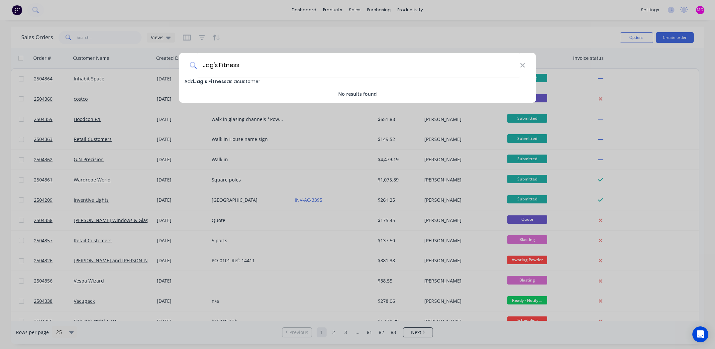
type input "Jag's Fitness"
click at [228, 82] on span "Add Jag's Fitness as a customer" at bounding box center [222, 81] width 76 height 7
select select "AU"
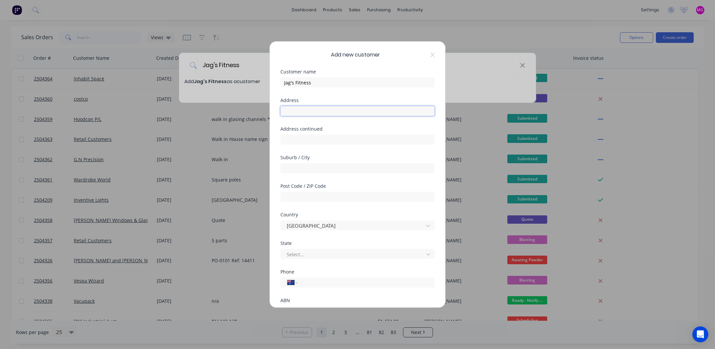
click at [319, 110] on input "text" at bounding box center [357, 111] width 154 height 10
click at [357, 112] on input "text" at bounding box center [357, 111] width 154 height 10
type input "[STREET_ADDRESS][PERSON_NAME]"
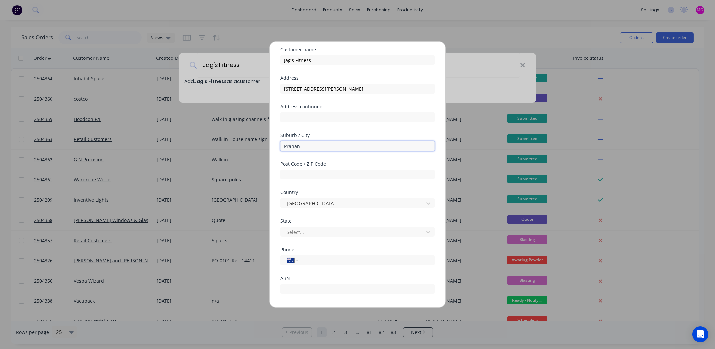
scroll to position [33, 0]
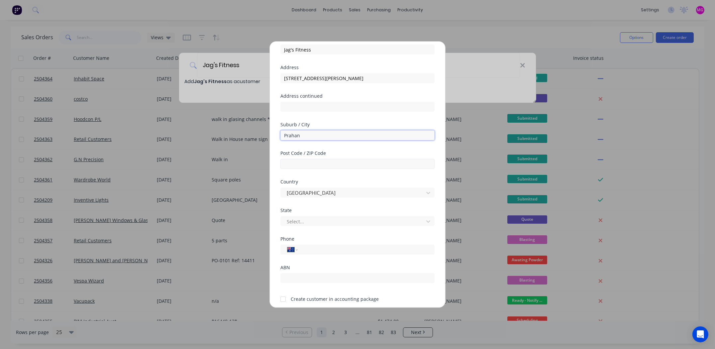
type input "Prahan"
click at [299, 162] on input "text" at bounding box center [357, 164] width 154 height 10
type input "3181"
click at [305, 219] on div at bounding box center [353, 221] width 134 height 8
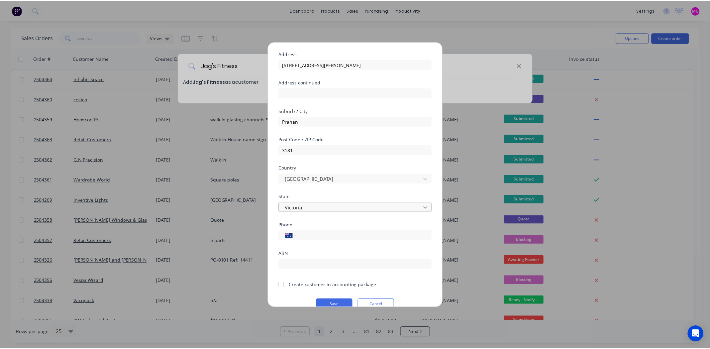
scroll to position [58, 0]
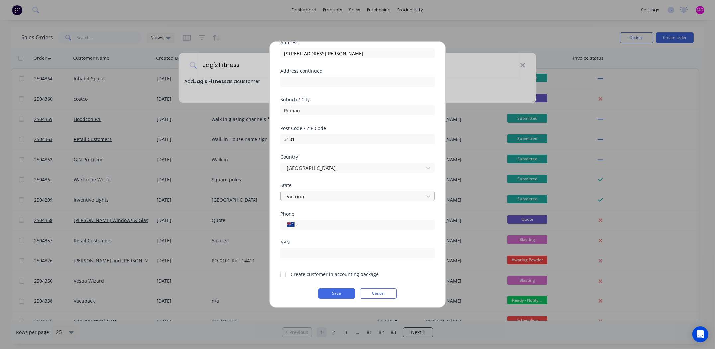
click at [285, 275] on div at bounding box center [282, 273] width 13 height 13
click at [335, 292] on button "Save" at bounding box center [336, 293] width 37 height 11
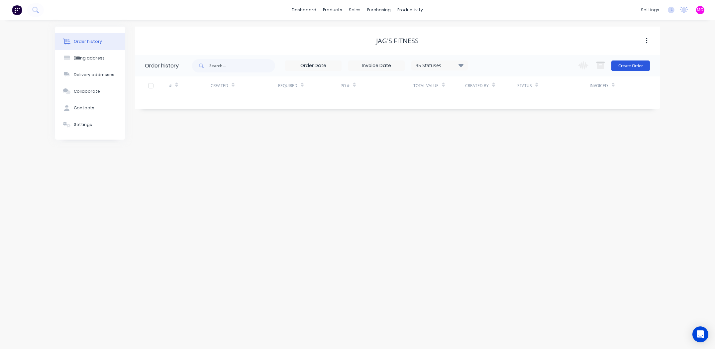
click at [629, 65] on button "Create Order" at bounding box center [630, 65] width 39 height 11
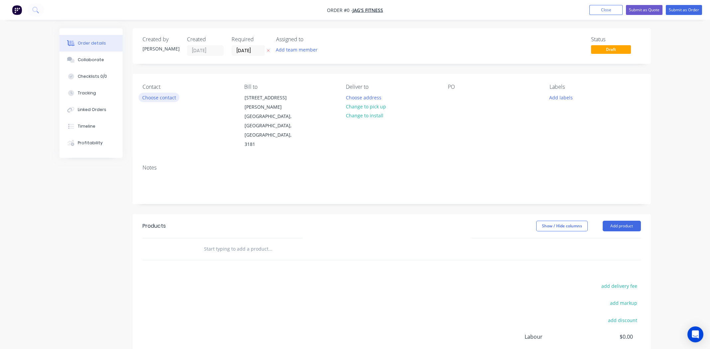
click at [168, 96] on button "Choose contact" at bounding box center [158, 97] width 41 height 9
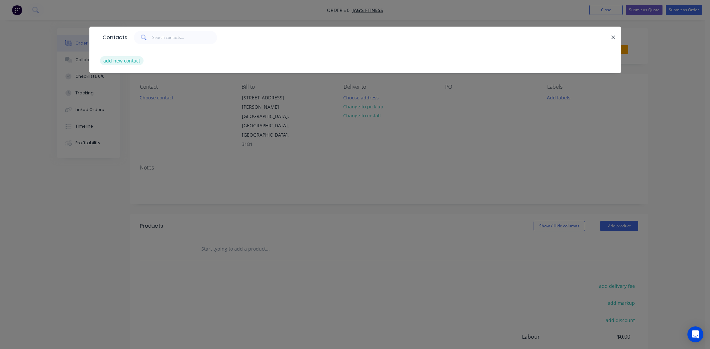
click at [113, 57] on button "add new contact" at bounding box center [122, 60] width 44 height 9
select select "AU"
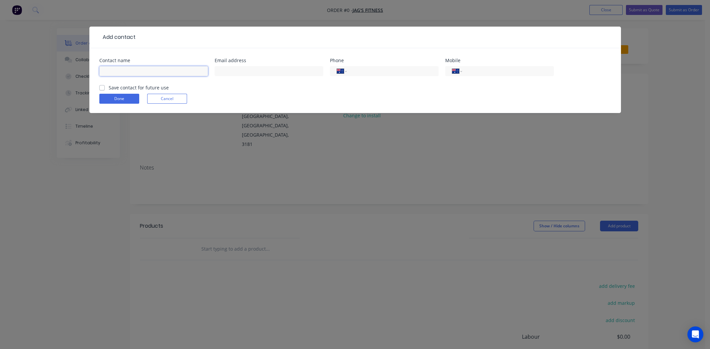
click at [133, 68] on input "text" at bounding box center [153, 71] width 109 height 10
type input "[PERSON_NAME]"
click at [500, 67] on input "tel" at bounding box center [507, 71] width 80 height 8
type input "0488 625 330"
click at [109, 88] on label "Save contact for future use" at bounding box center [139, 87] width 60 height 7
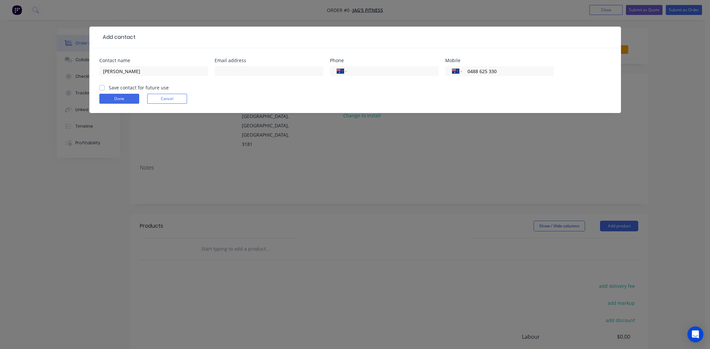
click at [102, 88] on input "Save contact for future use" at bounding box center [101, 87] width 5 height 6
checkbox input "true"
click at [122, 102] on button "Done" at bounding box center [119, 99] width 40 height 10
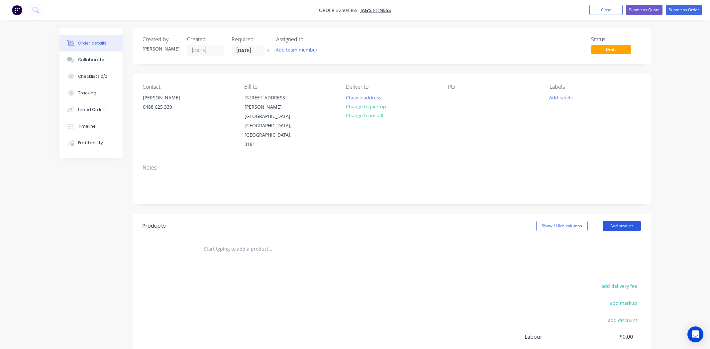
click at [624, 221] on button "Add product" at bounding box center [621, 226] width 38 height 11
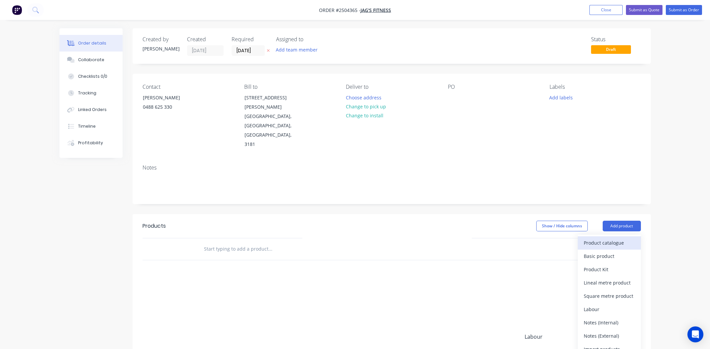
click at [616, 238] on div "Product catalogue" at bounding box center [609, 243] width 51 height 10
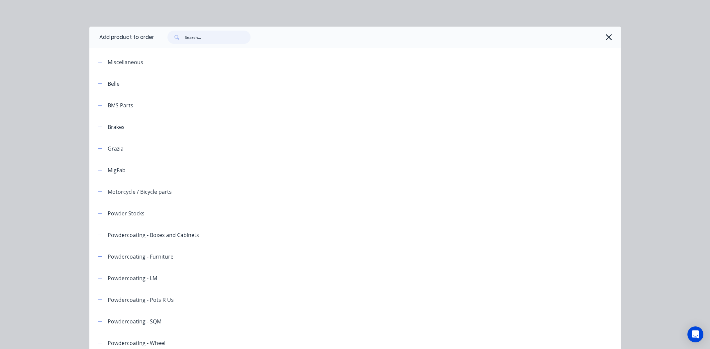
click at [209, 35] on input "text" at bounding box center [218, 37] width 66 height 13
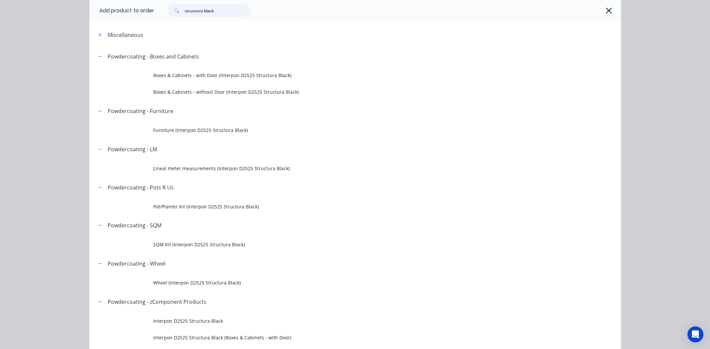
scroll to position [66, 0]
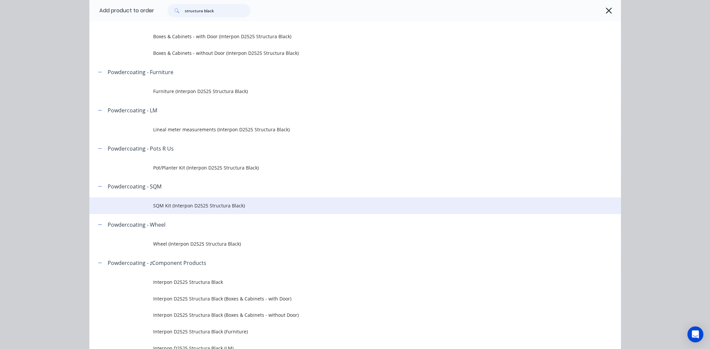
type input "structura black"
click at [194, 205] on span "SQM Kit (Interpon D2525 Structura Black)" at bounding box center [340, 205] width 374 height 7
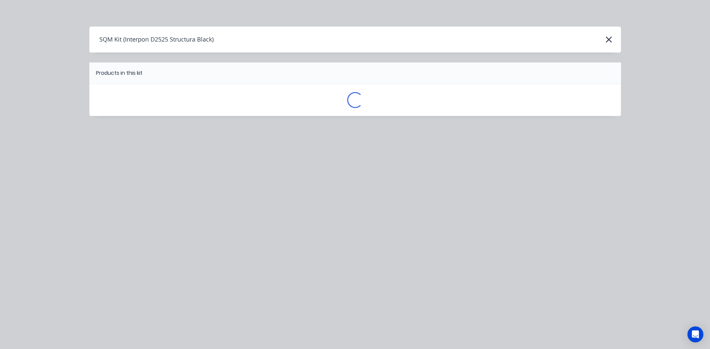
scroll to position [0, 0]
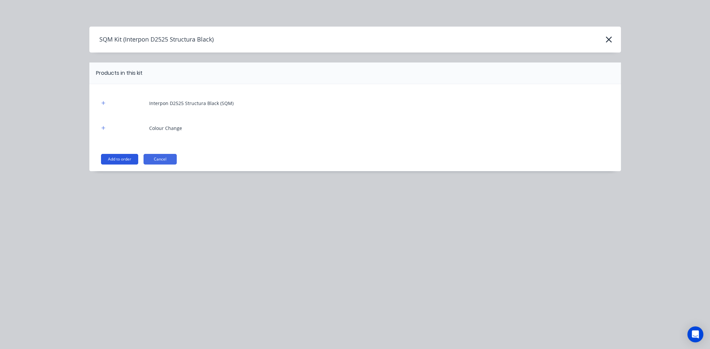
click at [119, 157] on button "Add to order" at bounding box center [119, 159] width 37 height 11
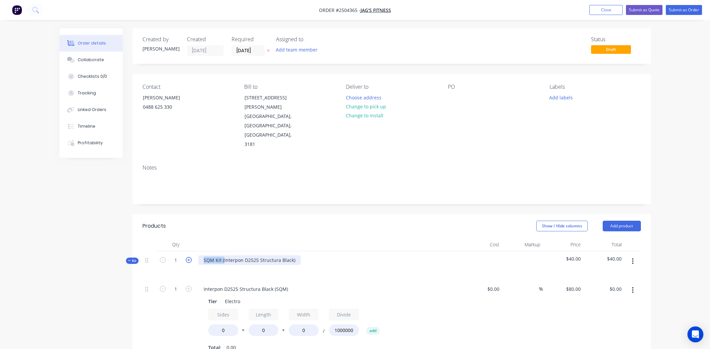
drag, startPoint x: 223, startPoint y: 229, endPoint x: 187, endPoint y: 229, distance: 35.9
click at [187, 251] on div "Kit 1 SQM Kit (Interpon D2525 Structura Black) $40.00 $40.00" at bounding box center [391, 265] width 498 height 29
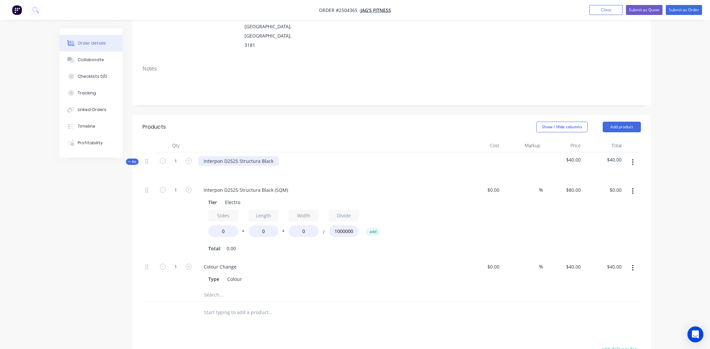
scroll to position [100, 0]
click at [273, 184] on div "Interpon D2525 Structura Black (SQM)" at bounding box center [245, 189] width 95 height 10
drag, startPoint x: 220, startPoint y: 201, endPoint x: 246, endPoint y: 203, distance: 25.9
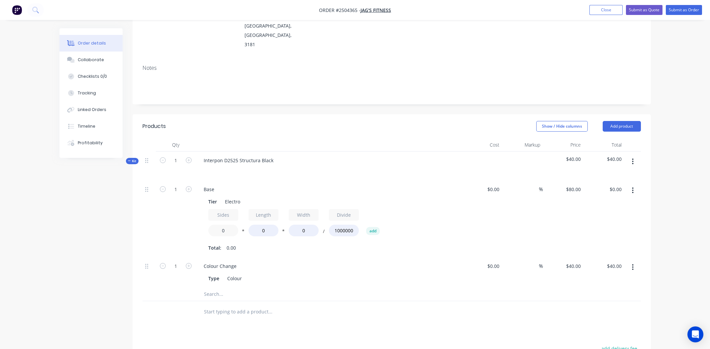
click at [246, 209] on div "Sides 0 * Length 0 * Width 0 / Divide 1000000 add" at bounding box center [328, 224] width 240 height 30
type input "1"
type input "850"
type input "600"
type input "$40.80"
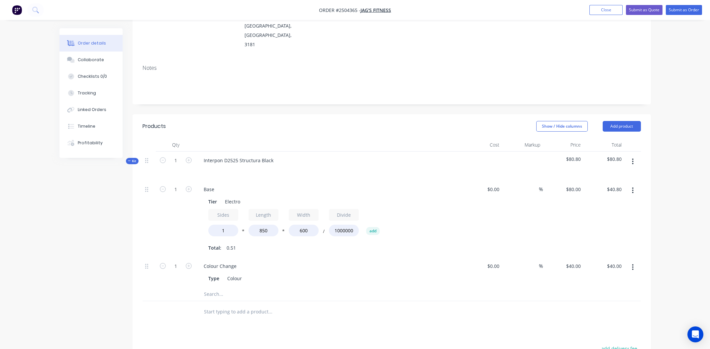
click at [633, 158] on icon "button" at bounding box center [633, 161] width 2 height 7
click at [626, 174] on div "Add product to kit" at bounding box center [609, 179] width 51 height 10
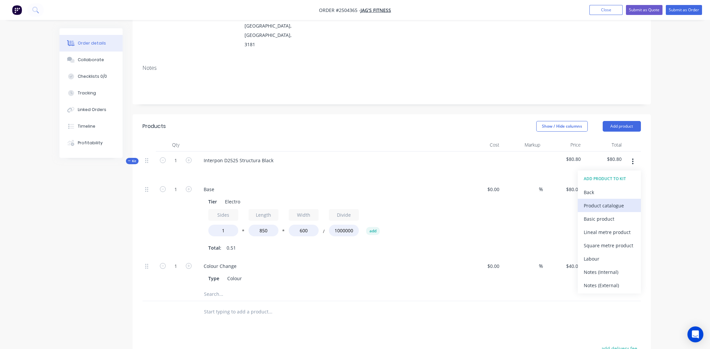
click at [604, 201] on div "Product catalogue" at bounding box center [609, 206] width 51 height 10
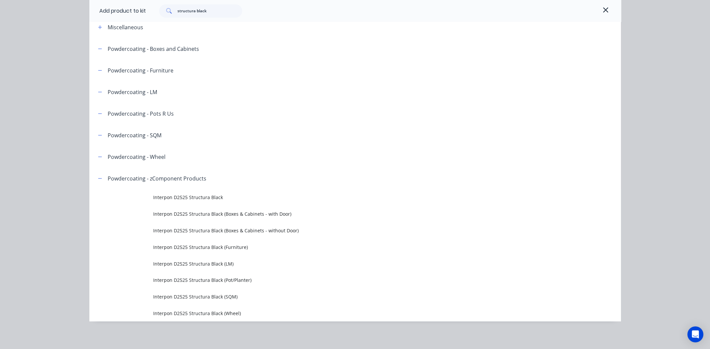
scroll to position [37, 0]
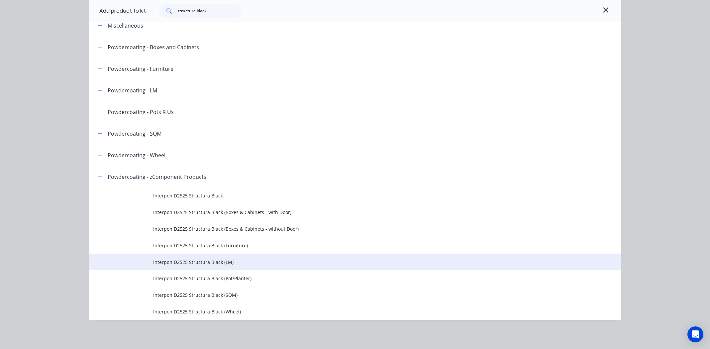
click at [216, 258] on span "Interpon D2525 Structura Black (LM)" at bounding box center [340, 261] width 374 height 7
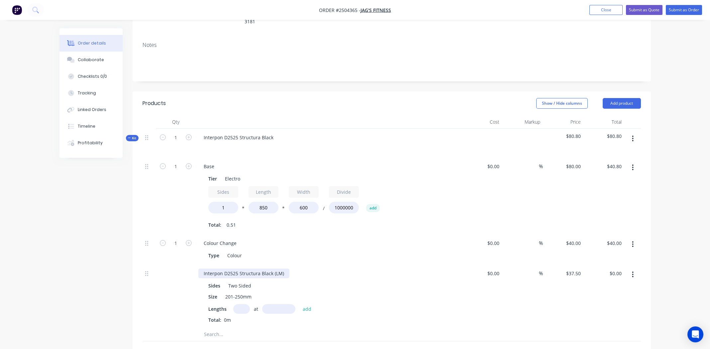
scroll to position [133, 0]
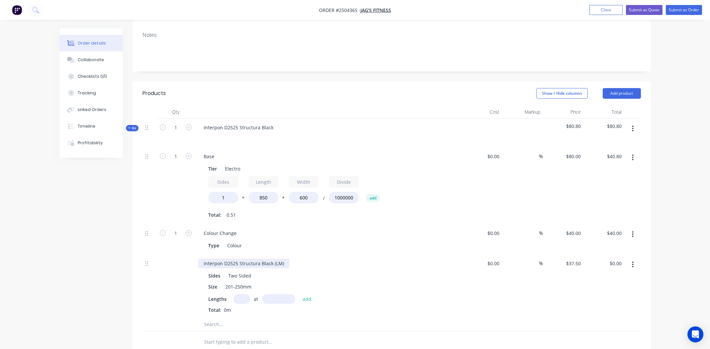
click at [250, 258] on div "Interpon D2525 Structura Black (LM)" at bounding box center [243, 263] width 91 height 10
click at [239, 294] on input "text" at bounding box center [241, 299] width 17 height 10
type input "4"
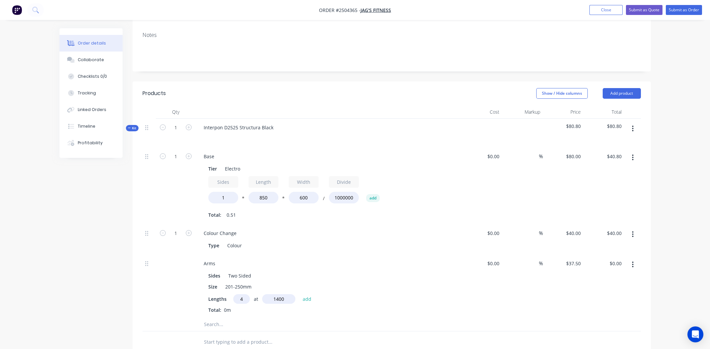
type input "1400"
click at [299, 294] on button "add" at bounding box center [307, 298] width 16 height 9
type input "$210.00"
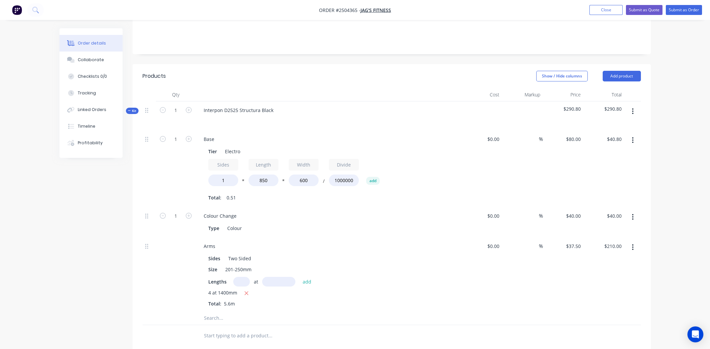
scroll to position [199, 0]
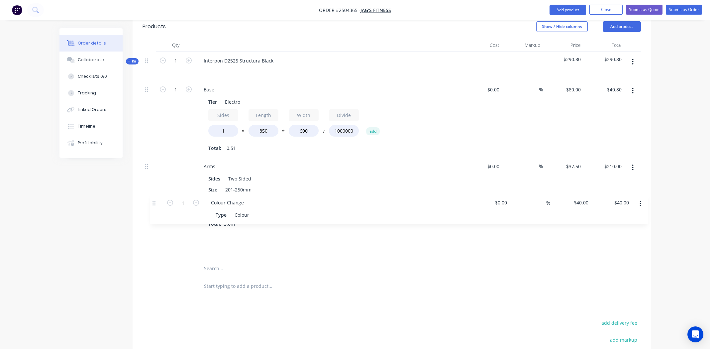
drag, startPoint x: 152, startPoint y: 156, endPoint x: 154, endPoint y: 204, distance: 47.2
click at [154, 204] on div "1 Base Tier Electro Sides 1 * Length 850 * Width 600 / Divide 1000000 add Total…" at bounding box center [391, 171] width 498 height 181
click at [634, 56] on button "button" at bounding box center [633, 62] width 16 height 12
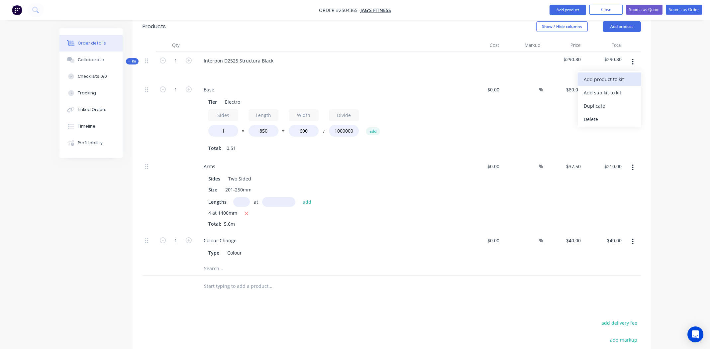
click at [627, 74] on div "Add product to kit" at bounding box center [609, 79] width 51 height 10
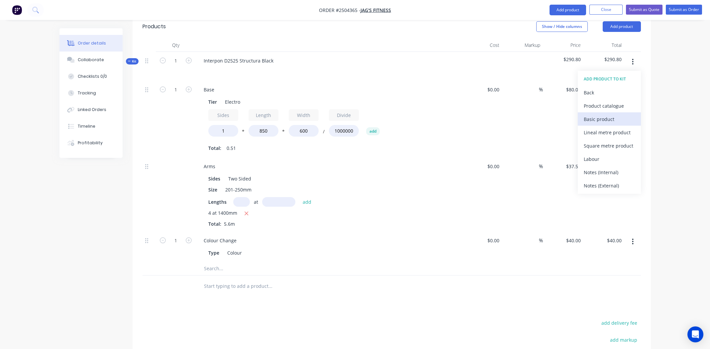
click at [610, 114] on div "Basic product" at bounding box center [609, 119] width 51 height 10
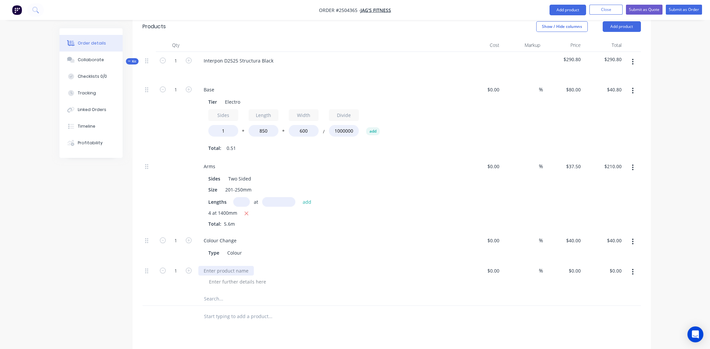
click at [218, 266] on div at bounding box center [225, 271] width 55 height 10
click at [177, 266] on input "1" at bounding box center [175, 271] width 17 height 10
type input "9"
click at [576, 266] on input "0" at bounding box center [575, 271] width 15 height 10
type input "$4.00"
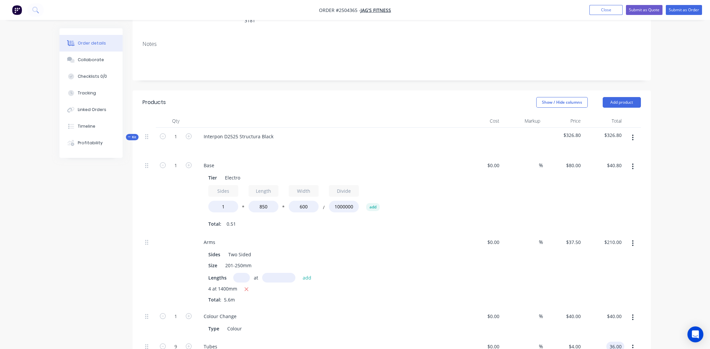
scroll to position [119, 0]
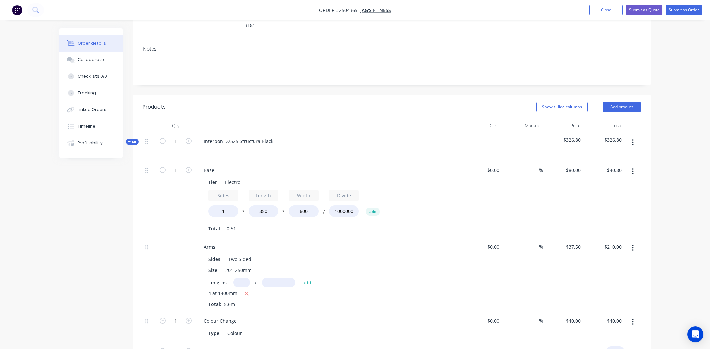
type input "$36.00"
click at [634, 136] on button "button" at bounding box center [633, 142] width 16 height 12
click at [623, 155] on div "Add product to kit" at bounding box center [609, 160] width 51 height 10
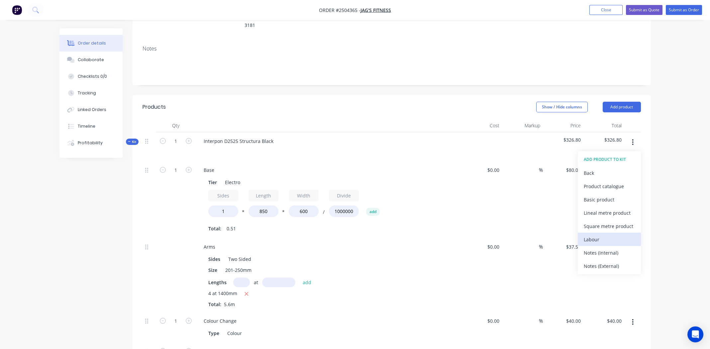
drag, startPoint x: 607, startPoint y: 157, endPoint x: 614, endPoint y: 210, distance: 53.6
click at [614, 210] on div "ADD PRODUCT TO KIT Back Product catalogue Basic product Lineal metre product Sq…" at bounding box center [609, 212] width 63 height 123
click at [614, 234] on div "Labour" at bounding box center [609, 239] width 51 height 10
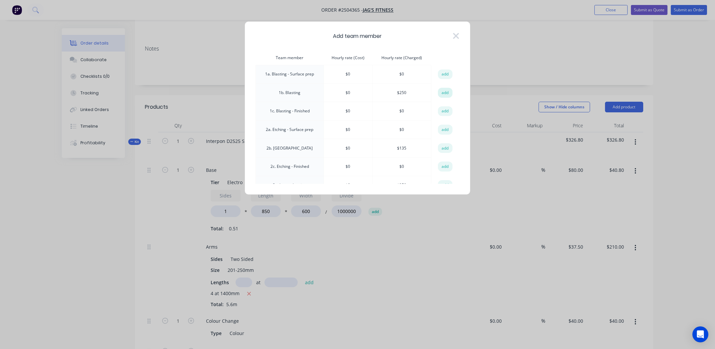
click at [446, 92] on button "add" at bounding box center [445, 93] width 15 height 10
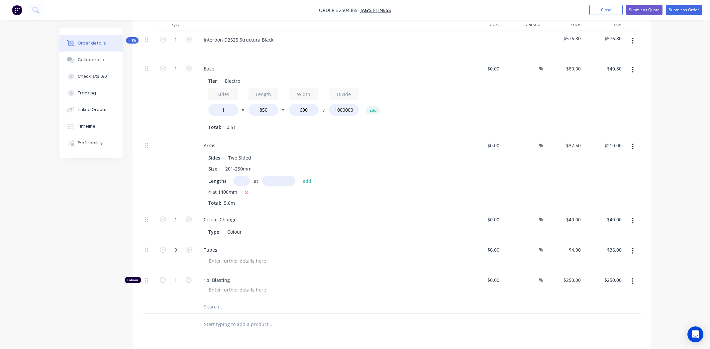
scroll to position [285, 0]
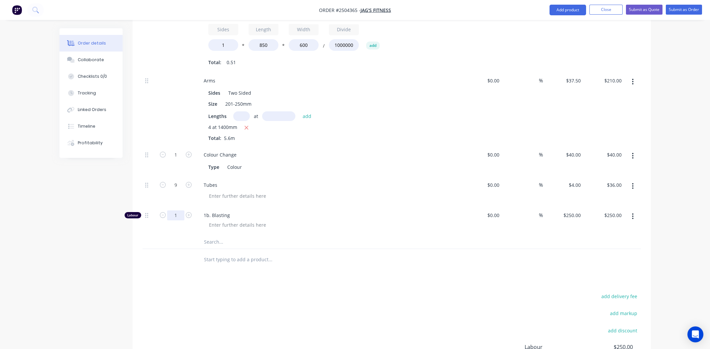
click at [176, 210] on input "1" at bounding box center [175, 215] width 17 height 10
type input "0.3334"
type input "$83.35"
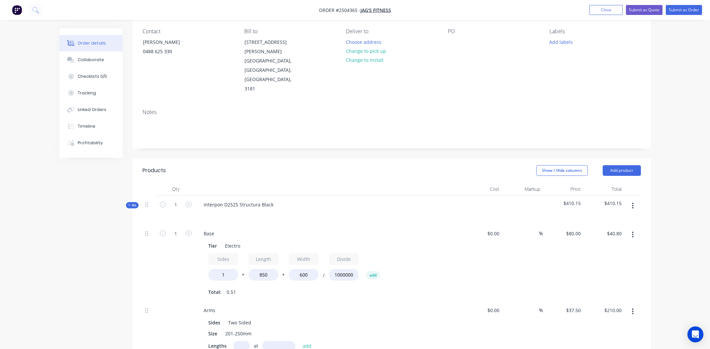
scroll to position [48, 0]
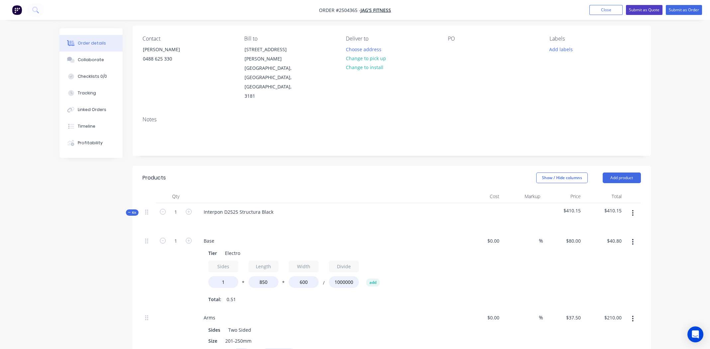
click at [646, 11] on button "Submit as Quote" at bounding box center [644, 10] width 37 height 10
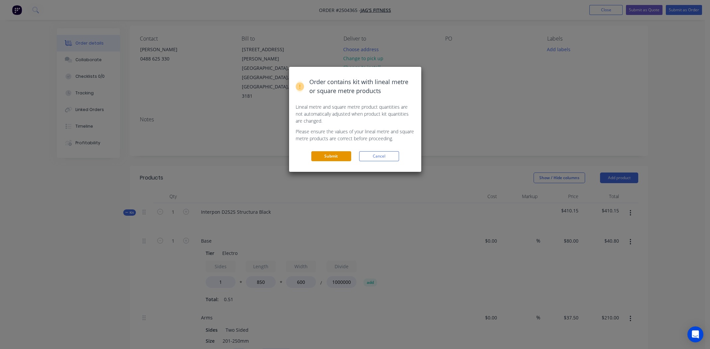
click at [331, 153] on button "Submit" at bounding box center [331, 156] width 40 height 10
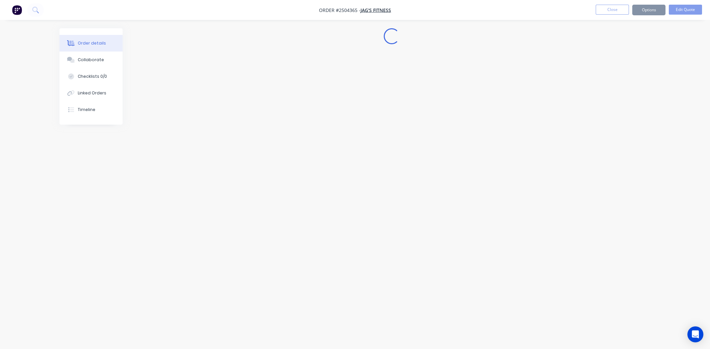
scroll to position [0, 0]
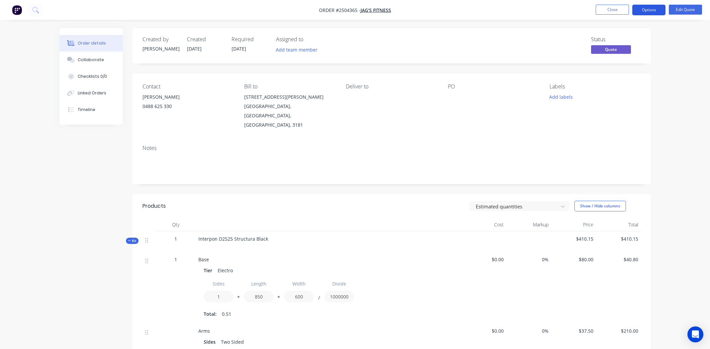
click at [643, 10] on button "Options" at bounding box center [648, 10] width 33 height 11
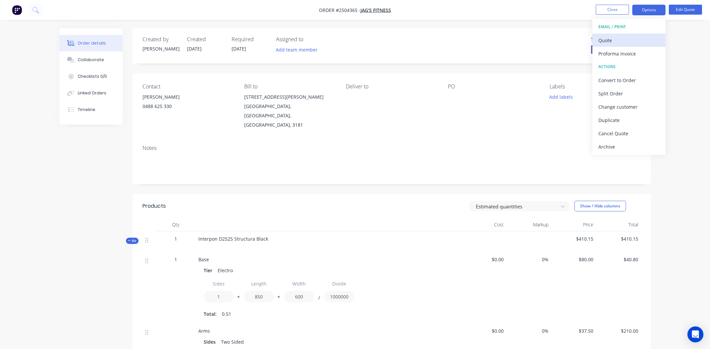
click at [618, 36] on div "Quote" at bounding box center [628, 41] width 61 height 10
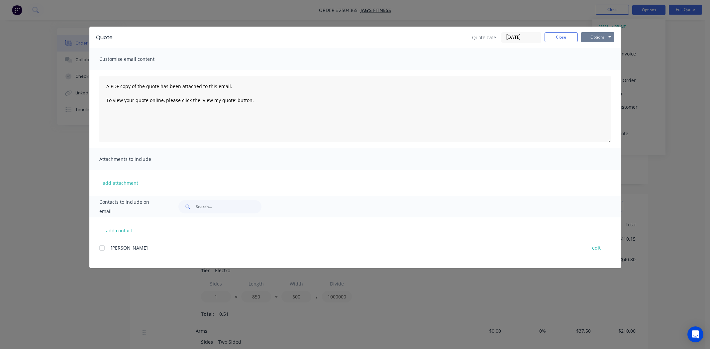
click at [596, 40] on button "Options" at bounding box center [597, 37] width 33 height 10
click at [592, 64] on button "Print" at bounding box center [602, 59] width 43 height 11
click at [560, 40] on button "Close" at bounding box center [560, 37] width 33 height 10
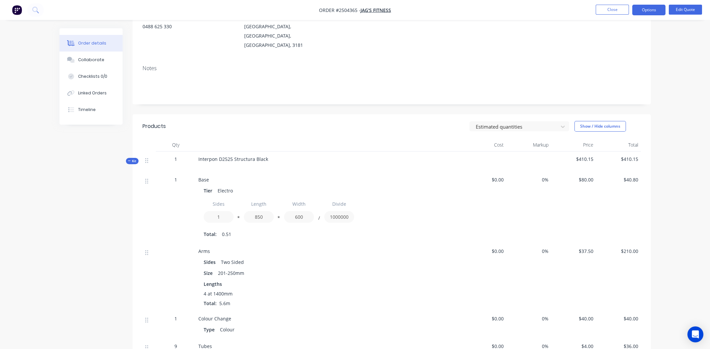
scroll to position [100, 0]
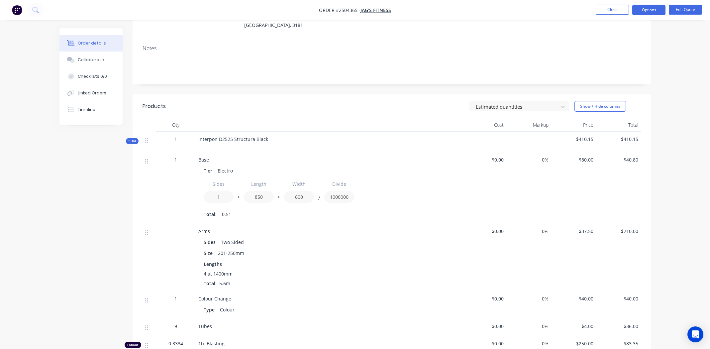
click at [253, 136] on span "Interpon D2525 Structura Black" at bounding box center [233, 139] width 70 height 6
click at [261, 135] on div "Interpon D2525 Structura Black" at bounding box center [329, 142] width 266 height 21
click at [690, 14] on button "Edit Quote" at bounding box center [685, 10] width 33 height 10
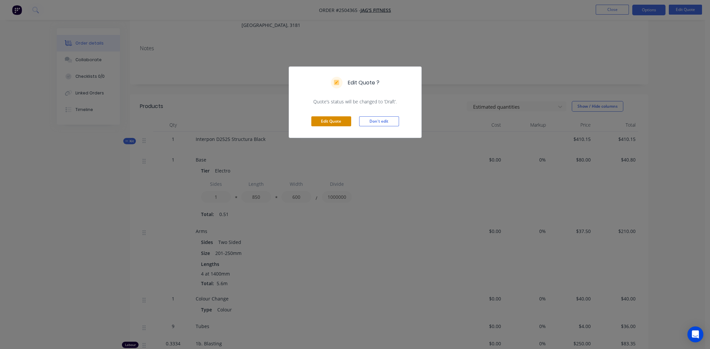
click at [329, 125] on button "Edit Quote" at bounding box center [331, 121] width 40 height 10
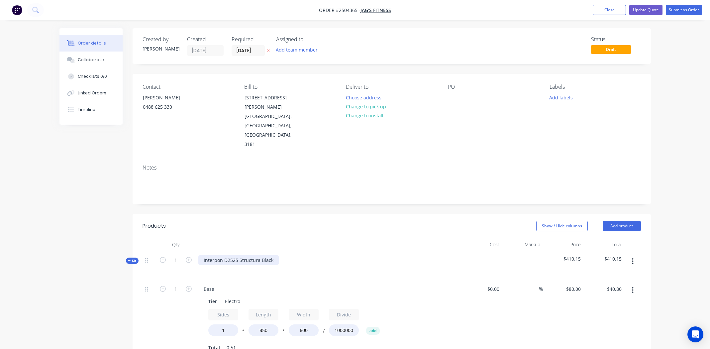
click at [235, 255] on div "Interpon D2525 Structura Black" at bounding box center [238, 260] width 80 height 10
click at [275, 255] on div "Interpon D2525 Structura Black" at bounding box center [238, 260] width 80 height 10
click at [637, 9] on button "Update Quote" at bounding box center [645, 10] width 33 height 10
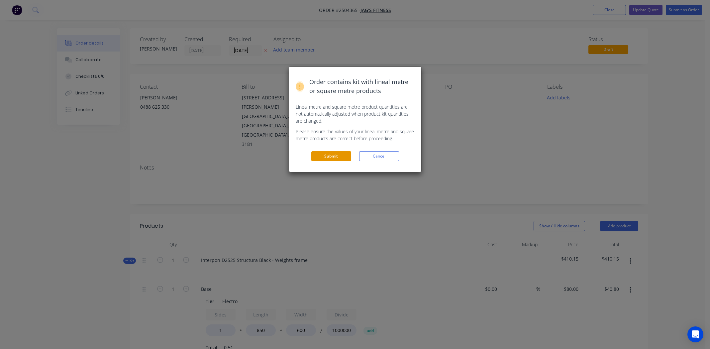
click at [338, 158] on button "Submit" at bounding box center [331, 156] width 40 height 10
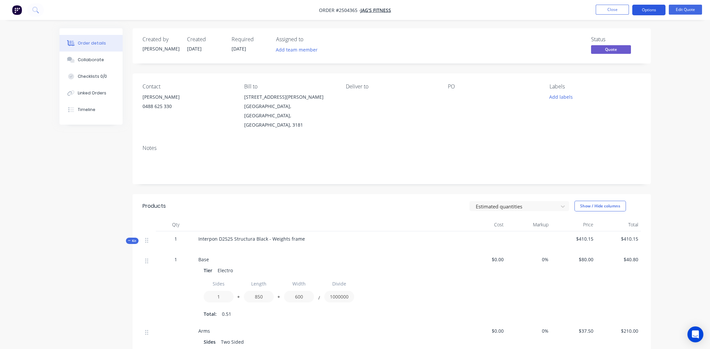
click at [647, 12] on button "Options" at bounding box center [648, 10] width 33 height 11
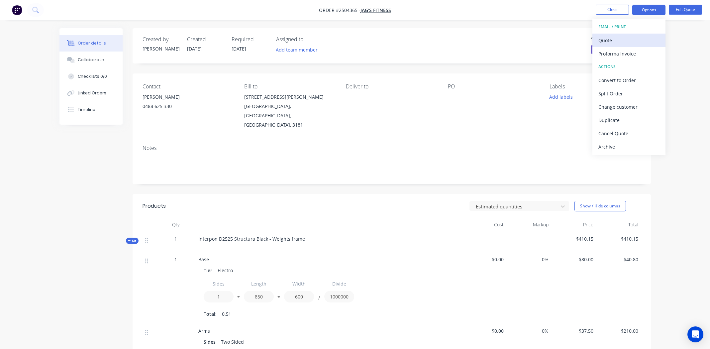
click at [639, 39] on div "Quote" at bounding box center [628, 41] width 61 height 10
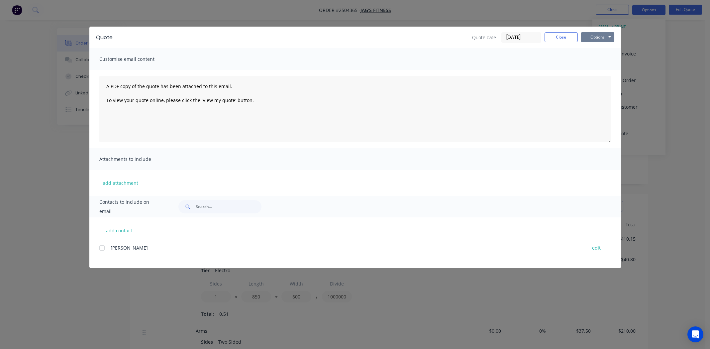
click at [602, 36] on button "Options" at bounding box center [597, 37] width 33 height 10
click at [603, 60] on button "Print" at bounding box center [602, 59] width 43 height 11
click at [563, 35] on button "Close" at bounding box center [560, 37] width 33 height 10
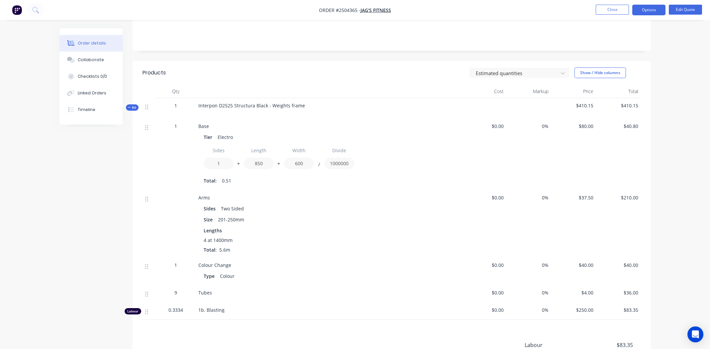
scroll to position [166, 0]
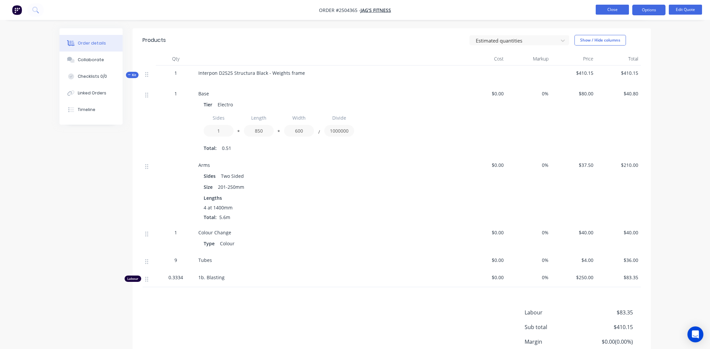
click at [604, 8] on button "Close" at bounding box center [611, 10] width 33 height 10
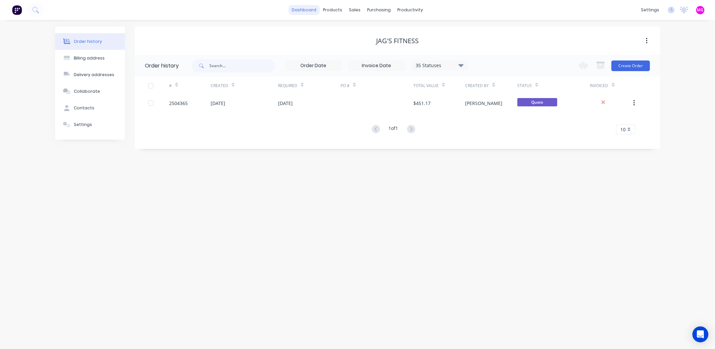
click at [311, 10] on link "dashboard" at bounding box center [304, 10] width 31 height 10
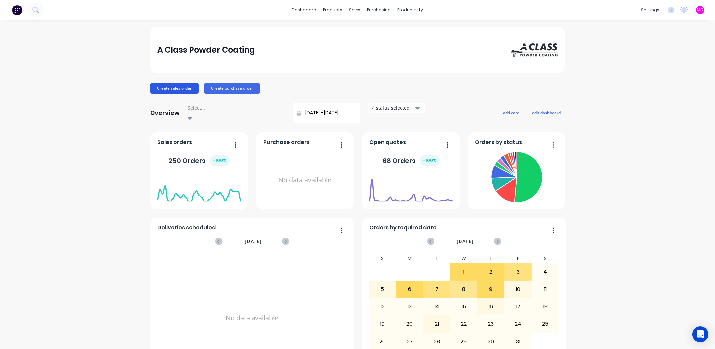
click at [177, 88] on button "Create sales order" at bounding box center [174, 88] width 48 height 11
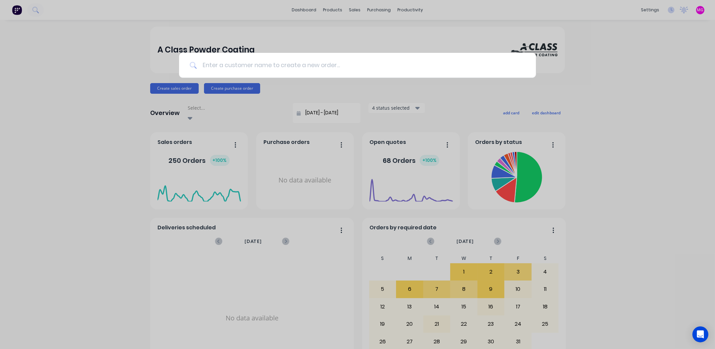
click at [325, 65] on input at bounding box center [361, 65] width 328 height 25
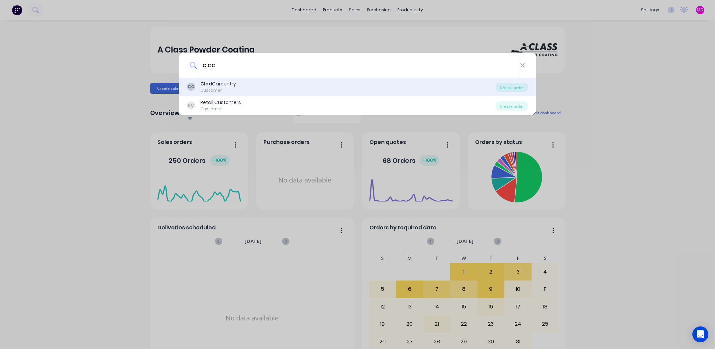
type input "clad"
click at [226, 88] on div "Customer" at bounding box center [218, 90] width 36 height 6
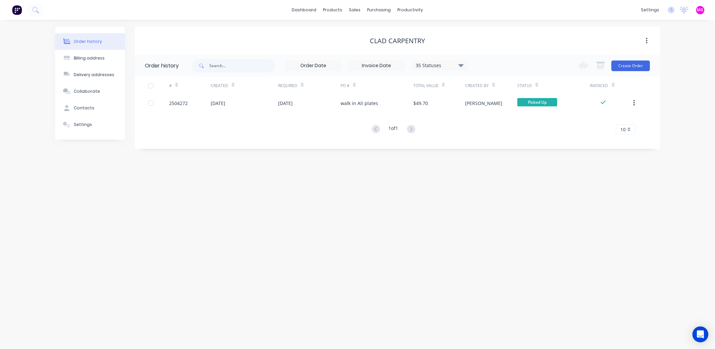
click at [680, 72] on div "Order history Billing address Delivery addresses Collaborate Contacts Settings …" at bounding box center [357, 184] width 715 height 329
click at [636, 67] on button "Create Order" at bounding box center [630, 65] width 39 height 11
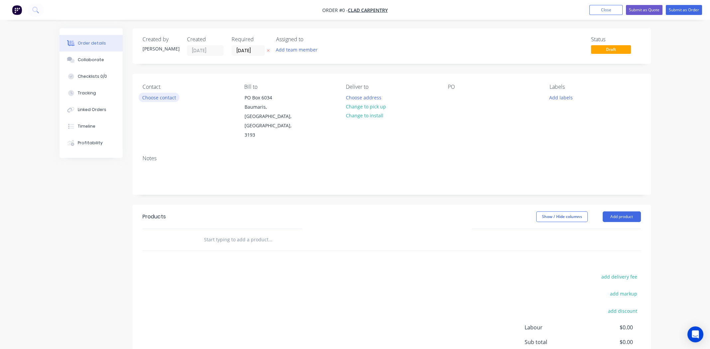
click at [164, 97] on button "Choose contact" at bounding box center [158, 97] width 41 height 9
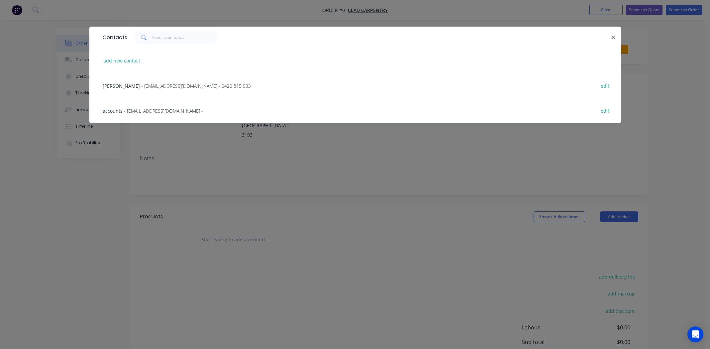
click at [161, 85] on span "- [EMAIL_ADDRESS][DOMAIN_NAME] - 0420 815 933" at bounding box center [196, 86] width 110 height 6
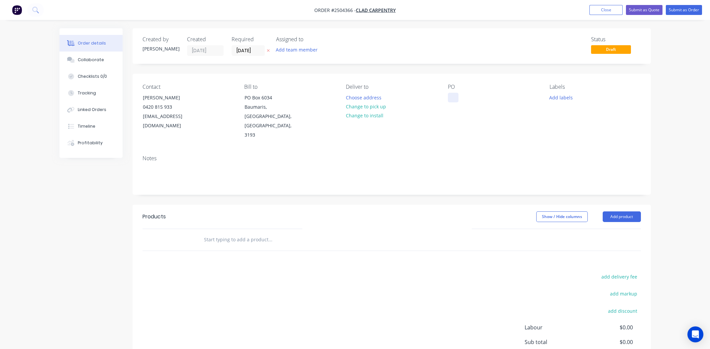
click at [451, 94] on div at bounding box center [453, 98] width 11 height 10
click at [621, 211] on button "Add product" at bounding box center [621, 216] width 38 height 11
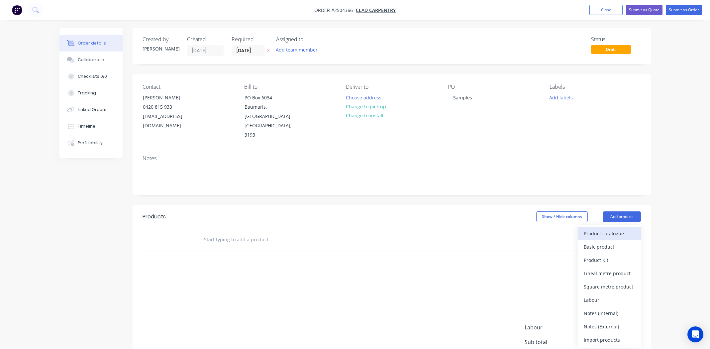
click at [614, 228] on div "Product catalogue" at bounding box center [609, 233] width 51 height 10
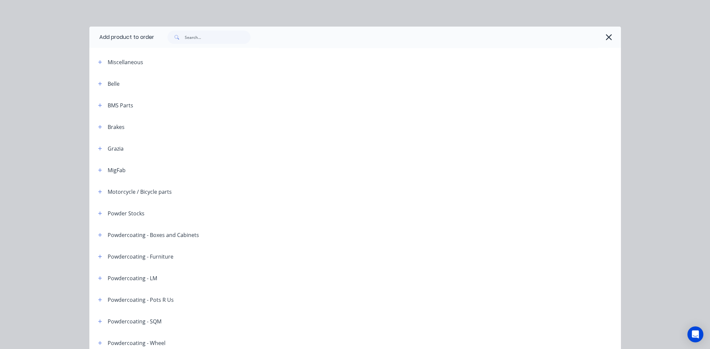
click at [203, 28] on div at bounding box center [387, 37] width 467 height 21
click at [206, 36] on input "text" at bounding box center [218, 37] width 66 height 13
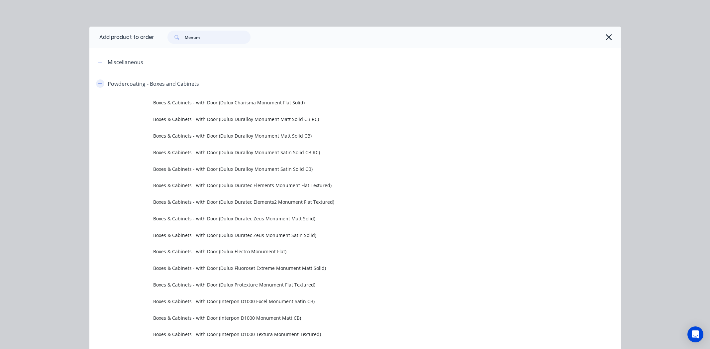
type input "Monum"
click at [98, 83] on icon "button" at bounding box center [100, 83] width 4 height 5
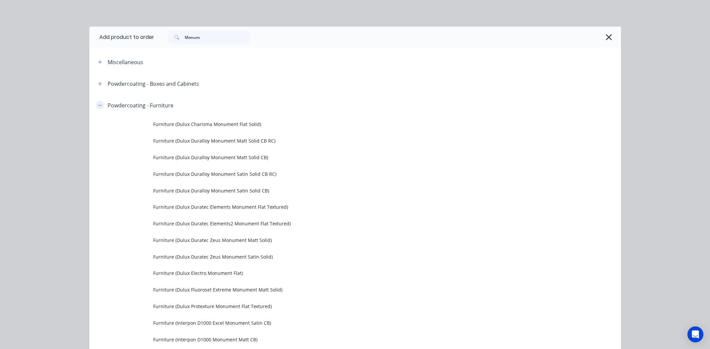
click at [98, 103] on icon "button" at bounding box center [100, 105] width 4 height 5
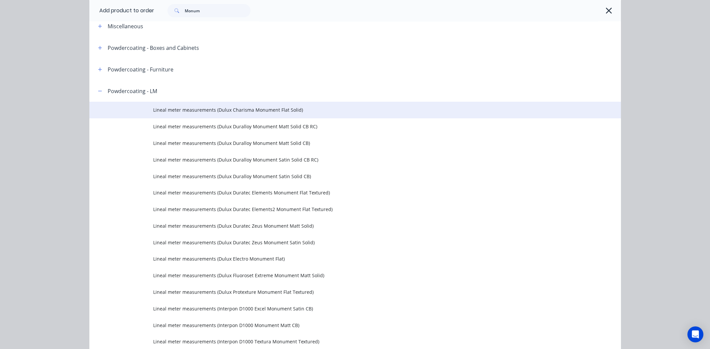
scroll to position [33, 0]
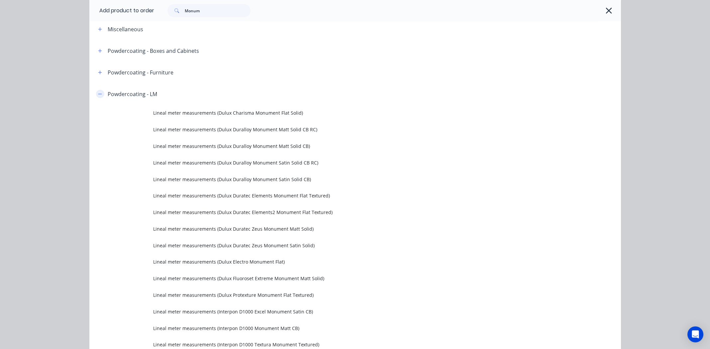
click at [98, 93] on icon "button" at bounding box center [100, 94] width 4 height 5
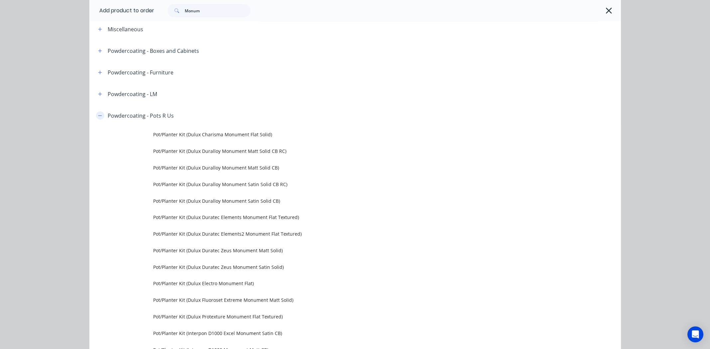
click at [99, 113] on icon "button" at bounding box center [100, 115] width 4 height 5
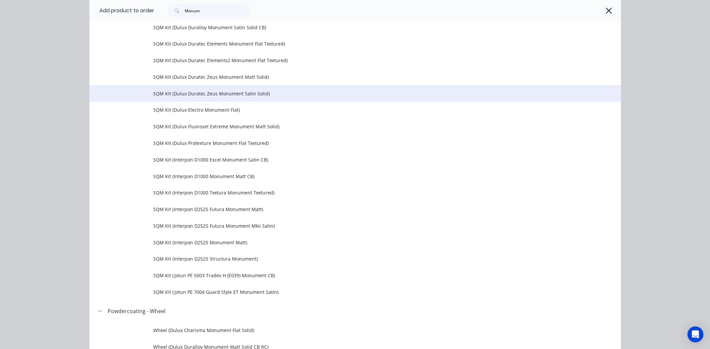
scroll to position [232, 0]
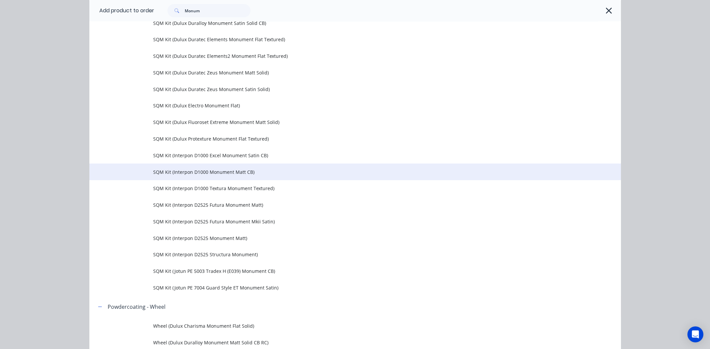
click at [232, 170] on span "SQM Kit (Interpon D1000 Monument Matt CB)" at bounding box center [340, 171] width 374 height 7
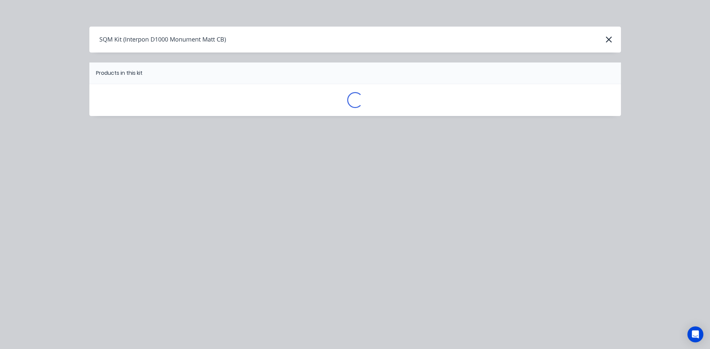
scroll to position [0, 0]
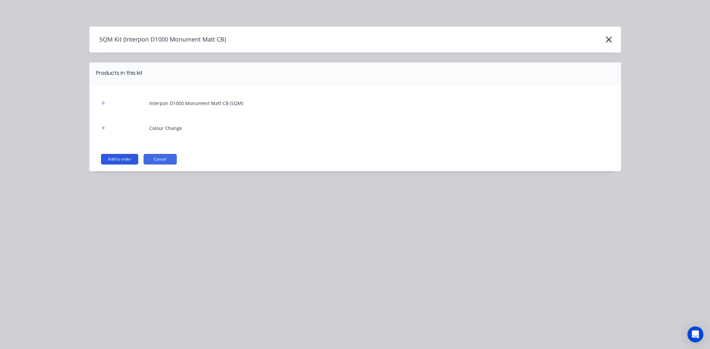
click at [127, 161] on button "Add to order" at bounding box center [119, 159] width 37 height 11
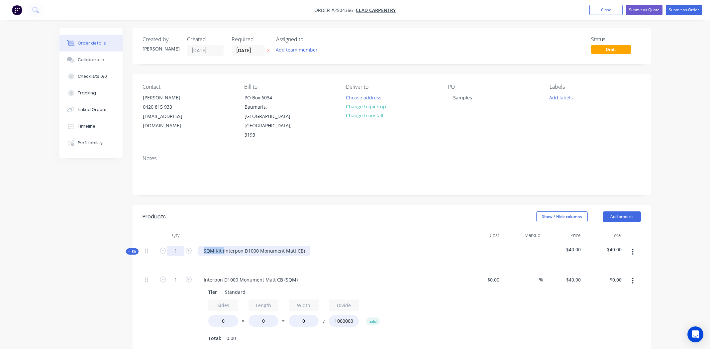
drag, startPoint x: 224, startPoint y: 232, endPoint x: 181, endPoint y: 228, distance: 43.0
click at [181, 242] on div "Kit 1 SQM Kit (Interpon D1000 Monument Matt CB) $40.00 $40.00" at bounding box center [391, 256] width 498 height 29
click at [293, 275] on div "Interpon D1000 Monument Matt CB (SQM)" at bounding box center [250, 280] width 105 height 10
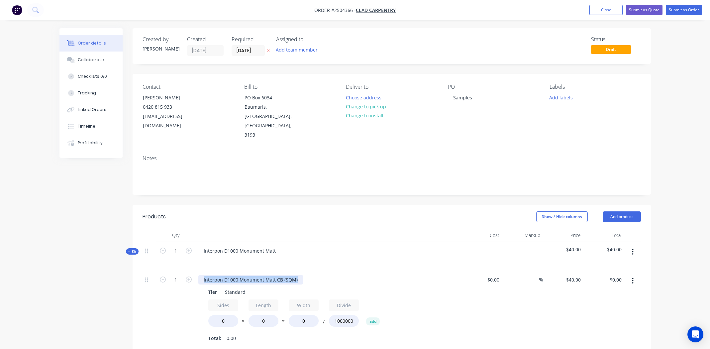
click at [293, 275] on div "Interpon D1000 Monument Matt CB (SQM)" at bounding box center [250, 280] width 105 height 10
click at [227, 315] on input "0" at bounding box center [223, 321] width 30 height 12
type input "2"
type input "700"
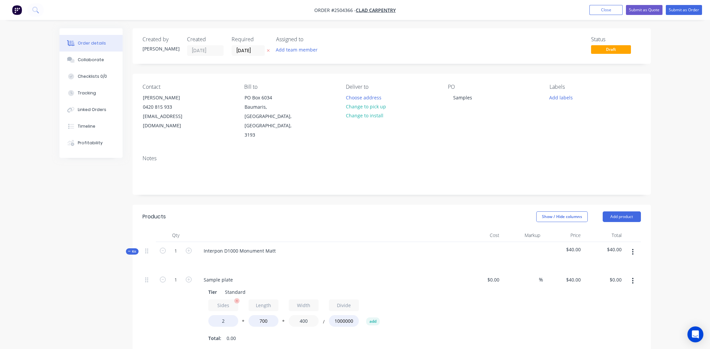
type input "400"
type input "$22.40"
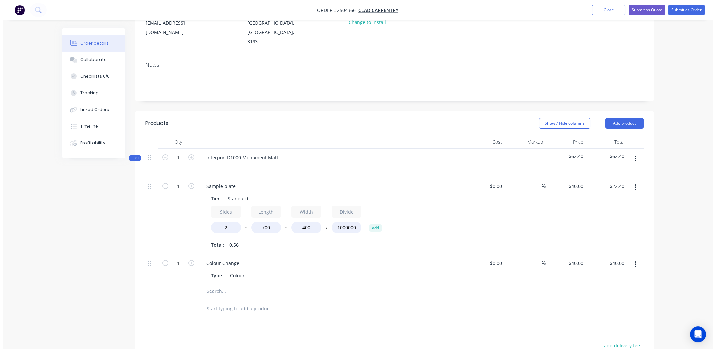
scroll to position [100, 0]
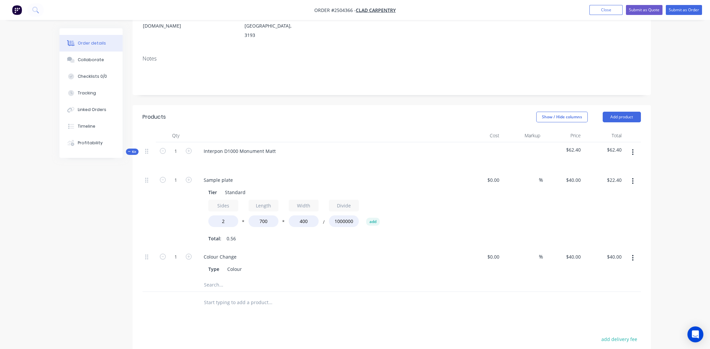
click at [636, 203] on div at bounding box center [632, 209] width 17 height 77
click at [633, 148] on icon "button" at bounding box center [633, 151] width 2 height 7
click at [628, 165] on div "Add product to kit" at bounding box center [609, 170] width 51 height 10
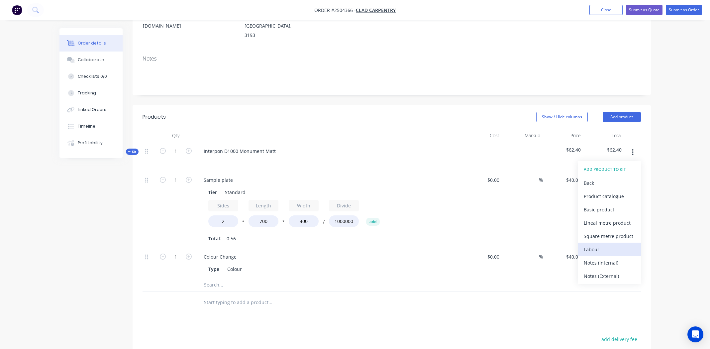
click at [601, 244] on div "Labour" at bounding box center [609, 249] width 51 height 10
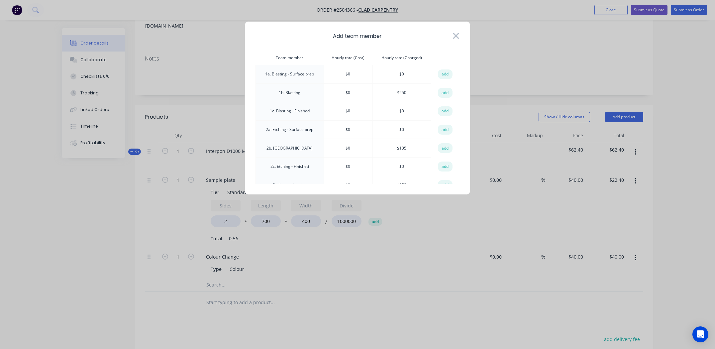
click at [456, 35] on icon at bounding box center [456, 36] width 6 height 6
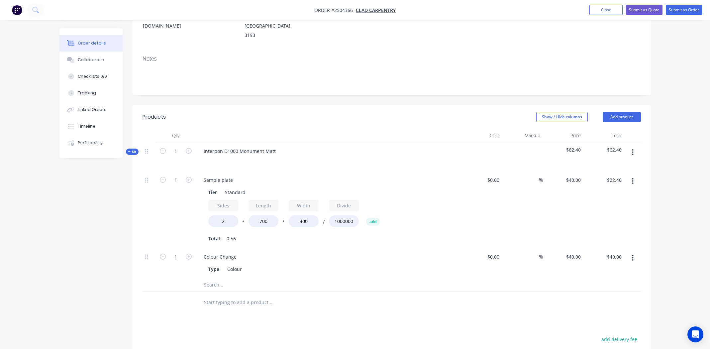
click at [634, 146] on button "button" at bounding box center [633, 152] width 16 height 12
click at [630, 165] on div "Add product to kit" at bounding box center [609, 170] width 51 height 10
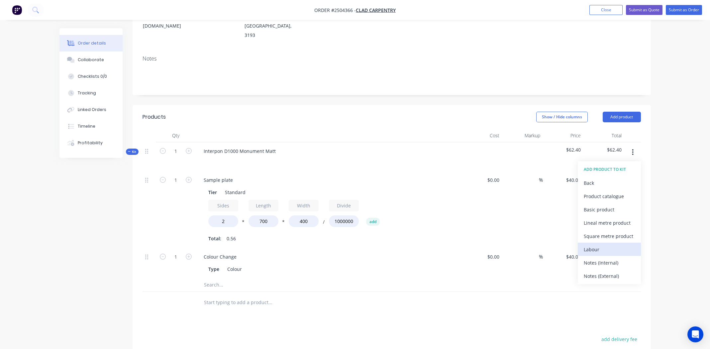
click at [607, 244] on div "Labour" at bounding box center [609, 249] width 51 height 10
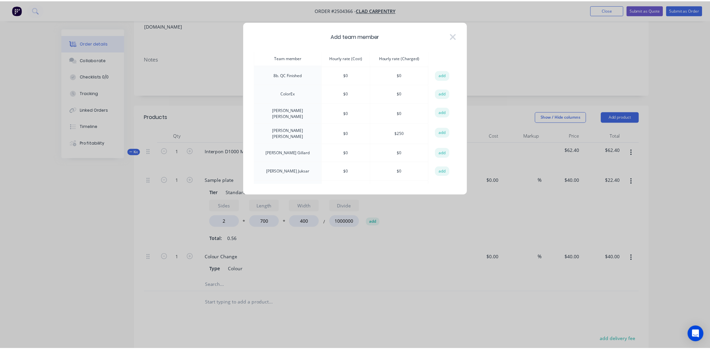
scroll to position [299, 0]
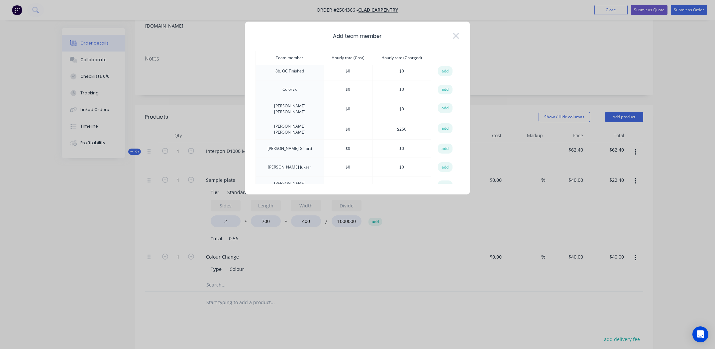
click at [458, 37] on icon at bounding box center [455, 35] width 7 height 9
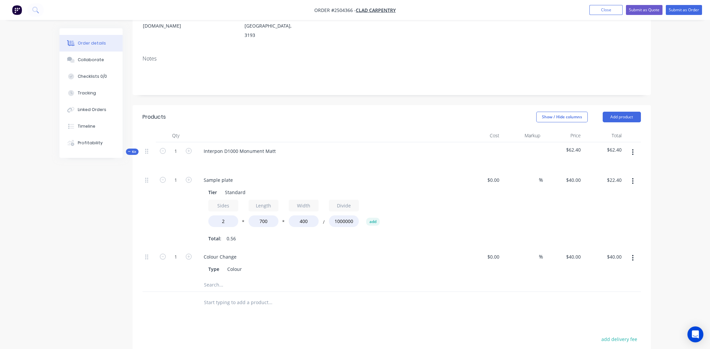
click at [633, 146] on button "button" at bounding box center [633, 152] width 16 height 12
click at [619, 165] on div "Add product to kit" at bounding box center [609, 170] width 51 height 10
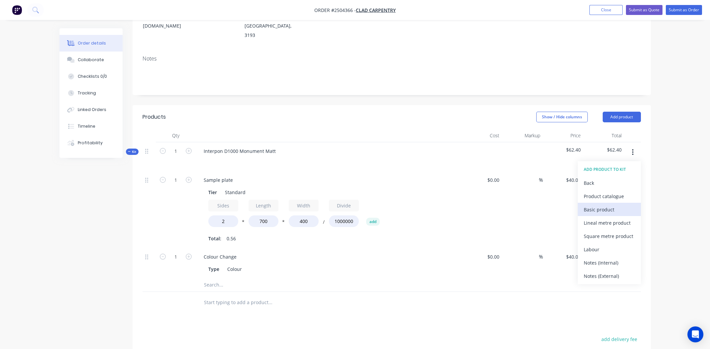
click at [610, 205] on div "Basic product" at bounding box center [609, 210] width 51 height 10
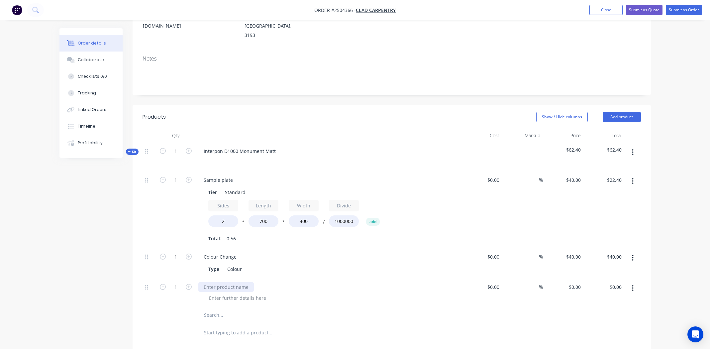
click at [227, 282] on div at bounding box center [225, 287] width 55 height 10
click at [576, 282] on input "0" at bounding box center [575, 287] width 15 height 10
type input "$135.00"
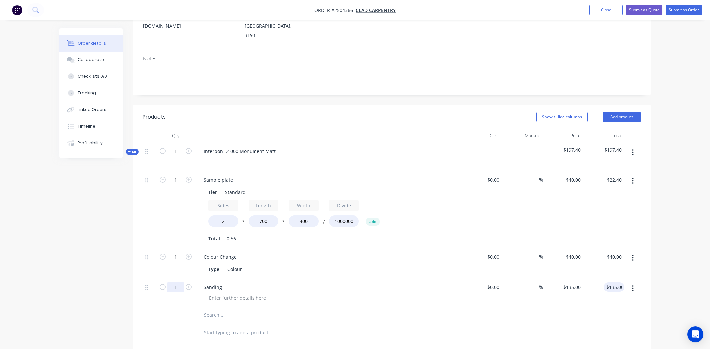
click at [178, 282] on input "1" at bounding box center [175, 287] width 17 height 10
click at [172, 282] on input "1" at bounding box center [175, 287] width 17 height 10
paste input "0.0833333333333333"
type input "0.0833"
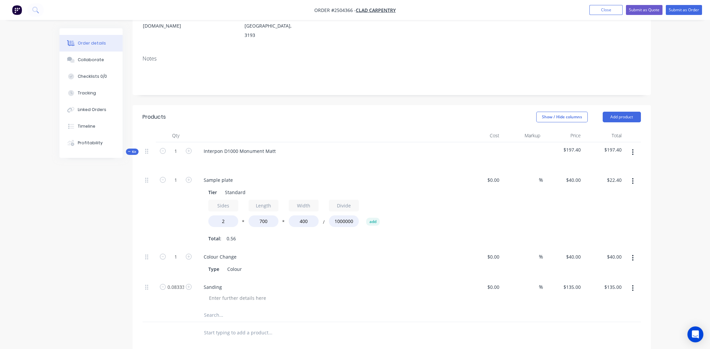
type input "$11.25"
click at [423, 308] on div at bounding box center [315, 314] width 239 height 13
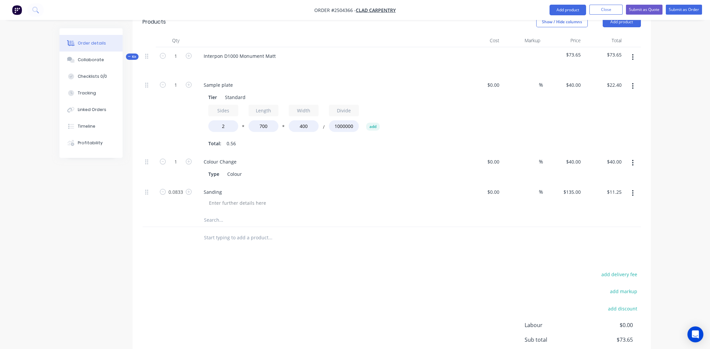
scroll to position [133, 0]
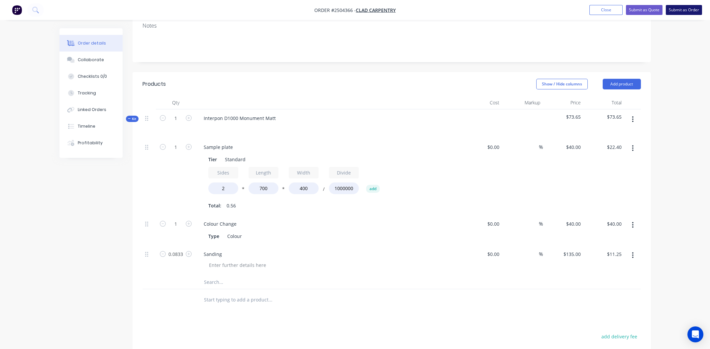
click at [691, 10] on button "Submit as Order" at bounding box center [684, 10] width 36 height 10
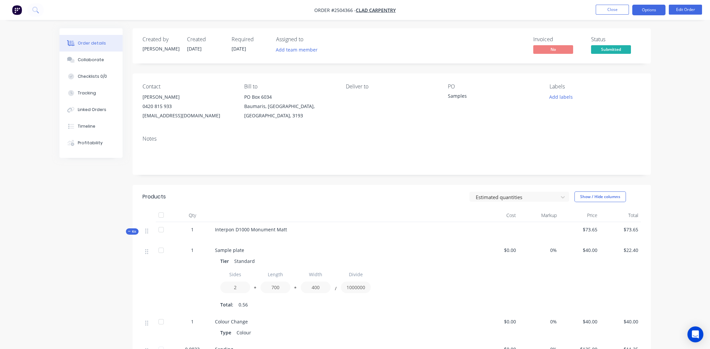
click at [652, 10] on button "Options" at bounding box center [648, 10] width 33 height 11
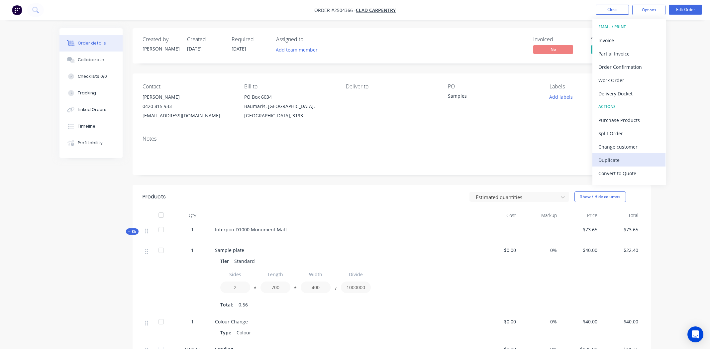
click at [624, 160] on div "Duplicate" at bounding box center [628, 160] width 61 height 10
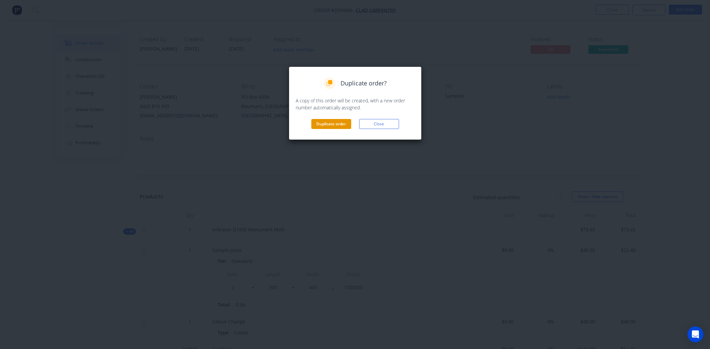
click at [327, 124] on button "Duplicate order" at bounding box center [331, 124] width 40 height 10
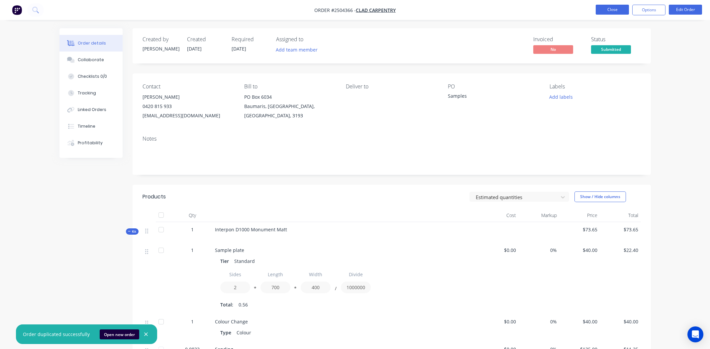
click at [612, 10] on button "Close" at bounding box center [611, 10] width 33 height 10
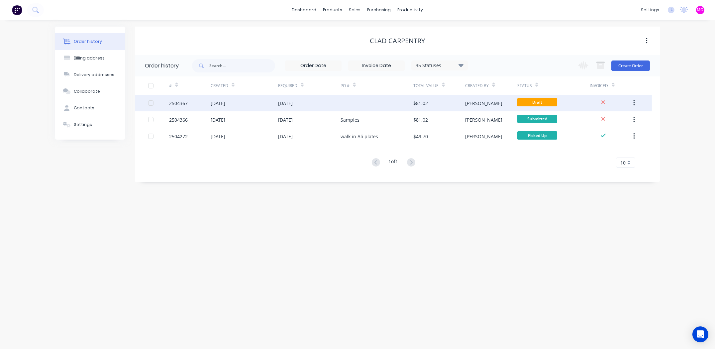
click at [346, 105] on div at bounding box center [376, 103] width 73 height 17
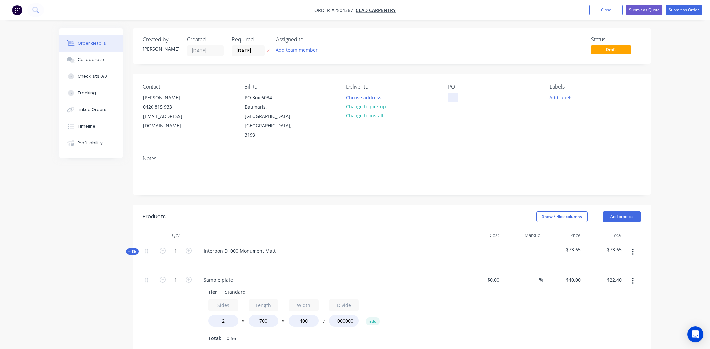
click at [452, 99] on div at bounding box center [453, 98] width 11 height 10
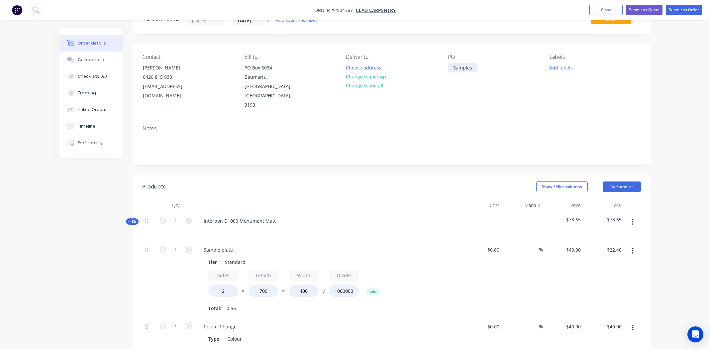
scroll to position [66, 0]
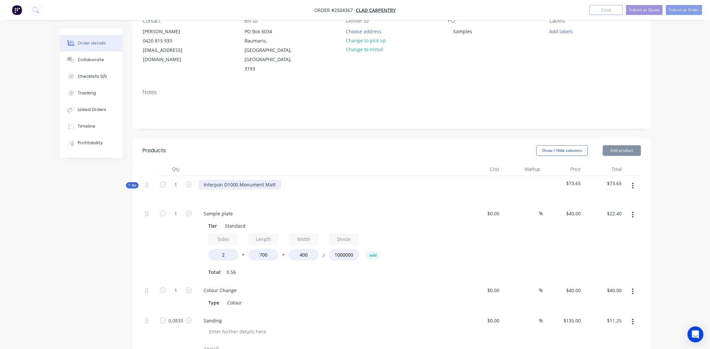
click at [266, 180] on div "Interpon D1000 Monument Matt" at bounding box center [239, 185] width 83 height 10
drag, startPoint x: 264, startPoint y: 165, endPoint x: 314, endPoint y: 174, distance: 51.2
click at [314, 176] on div "Interpon D1000 Monument Matt" at bounding box center [329, 190] width 266 height 29
click at [275, 249] on input "700" at bounding box center [263, 255] width 30 height 12
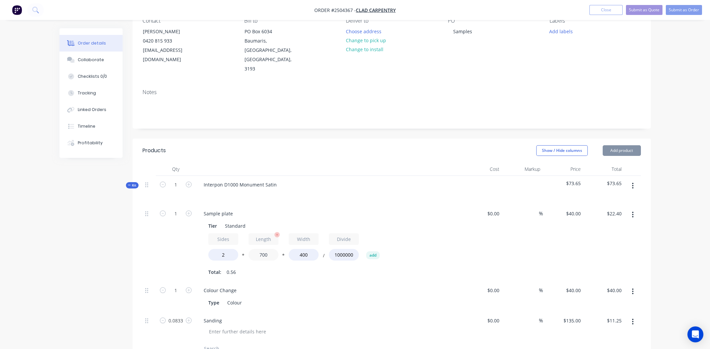
click at [275, 249] on input "700" at bounding box center [263, 255] width 30 height 12
type input "500"
type input "$16.00"
type input "380"
type input "$15.20"
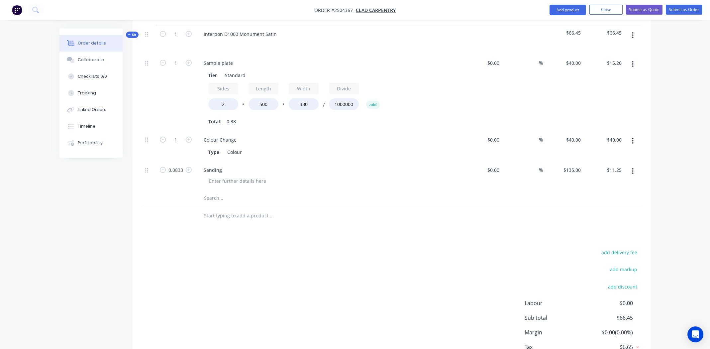
scroll to position [244, 0]
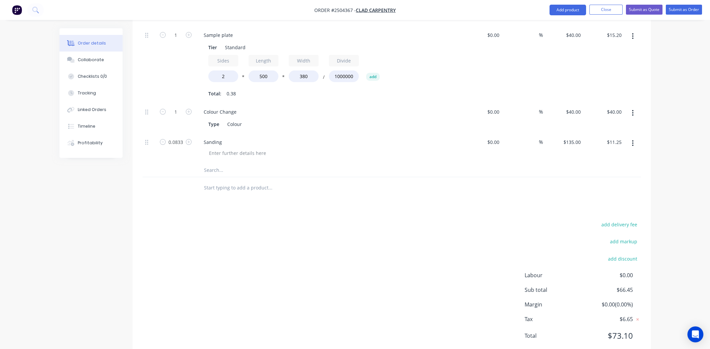
click at [652, 127] on div "Order details Collaborate Checklists 0/0 Tracking Linked Orders Timeline Profit…" at bounding box center [355, 76] width 604 height 584
click at [652, 12] on button "Submit as Quote" at bounding box center [644, 10] width 37 height 10
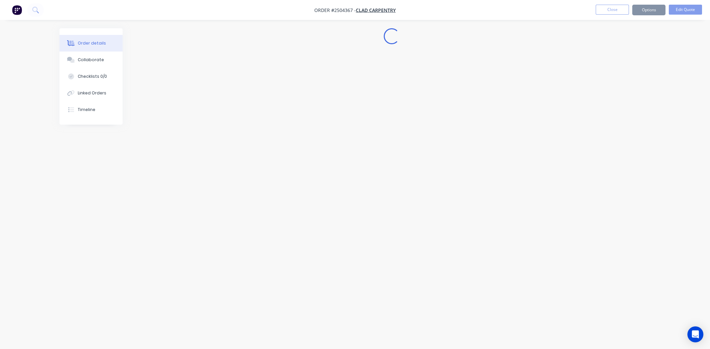
scroll to position [0, 0]
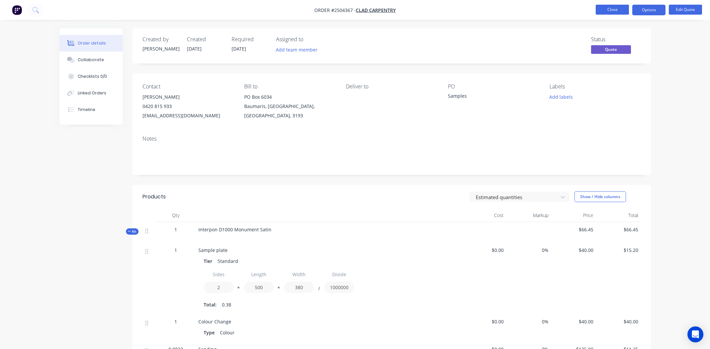
click at [615, 13] on button "Close" at bounding box center [611, 10] width 33 height 10
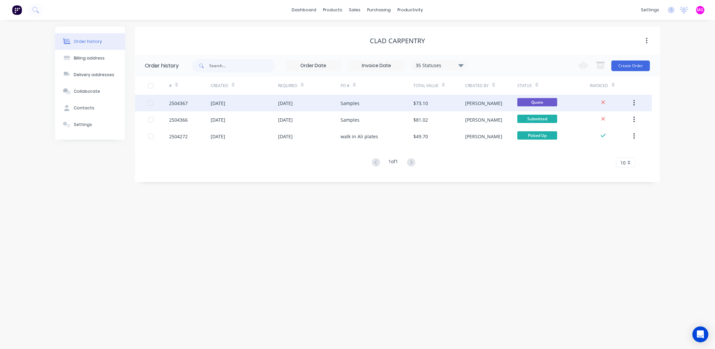
click at [360, 105] on div "Samples" at bounding box center [376, 103] width 73 height 17
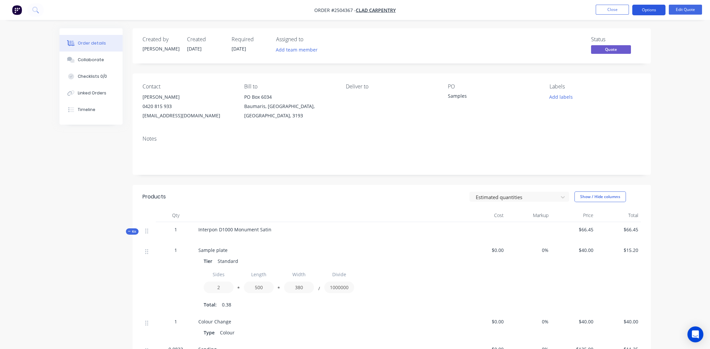
click at [654, 12] on button "Options" at bounding box center [648, 10] width 33 height 11
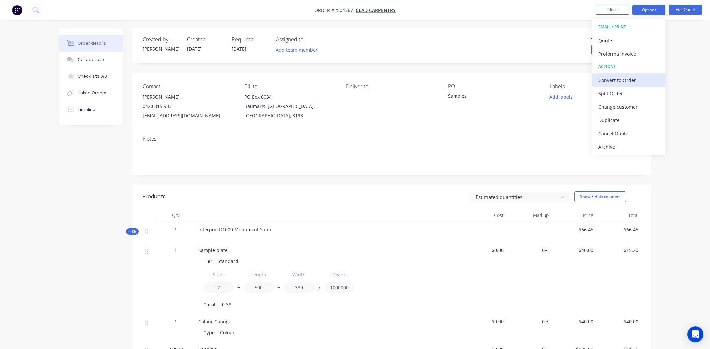
click at [632, 81] on div "Convert to Order" at bounding box center [628, 80] width 61 height 10
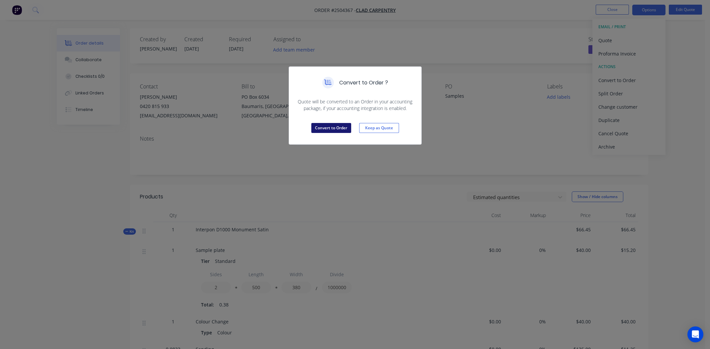
click at [333, 130] on button "Convert to Order" at bounding box center [331, 128] width 40 height 10
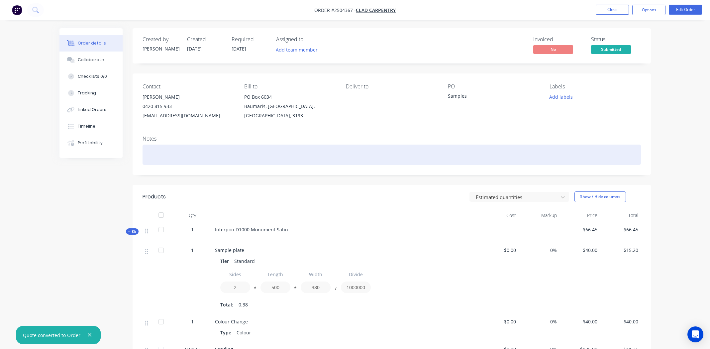
click at [151, 156] on div at bounding box center [391, 154] width 498 height 20
copy div "Ok to drill"
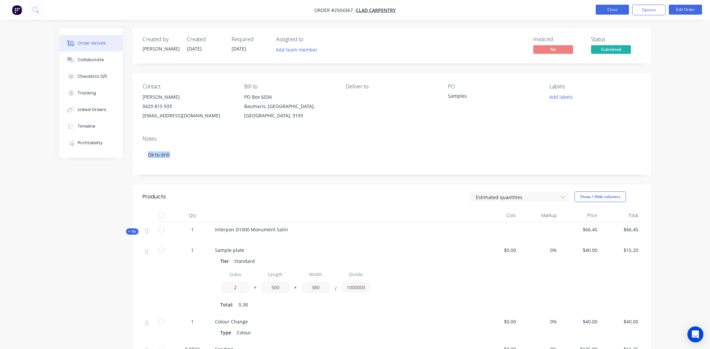
click at [613, 10] on button "Close" at bounding box center [611, 10] width 33 height 10
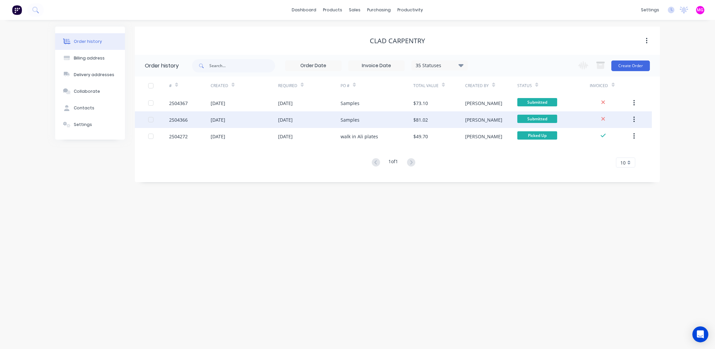
click at [351, 121] on div "Samples" at bounding box center [349, 119] width 19 height 7
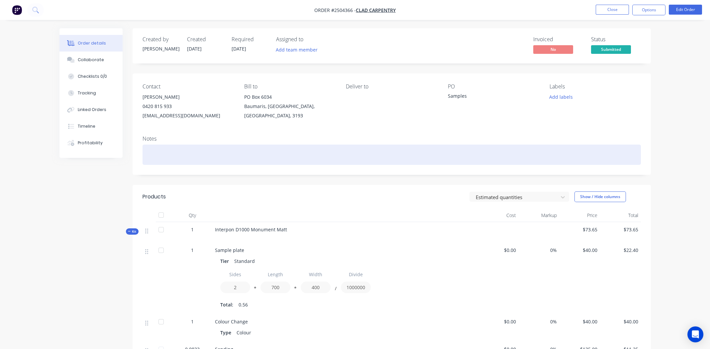
click at [195, 152] on div at bounding box center [391, 154] width 498 height 20
paste div
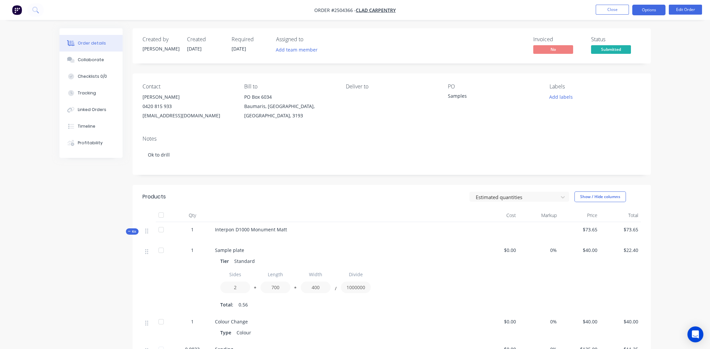
click at [648, 8] on button "Options" at bounding box center [648, 10] width 33 height 11
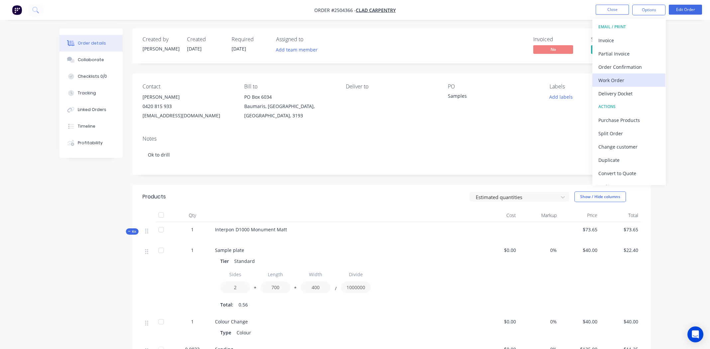
click at [630, 77] on div "Work Order" at bounding box center [628, 80] width 61 height 10
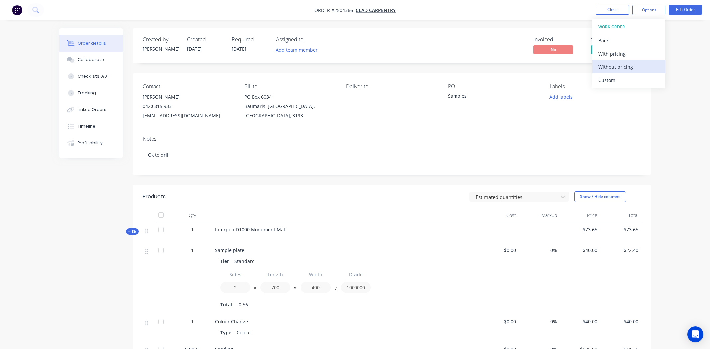
click at [621, 66] on div "Without pricing" at bounding box center [628, 67] width 61 height 10
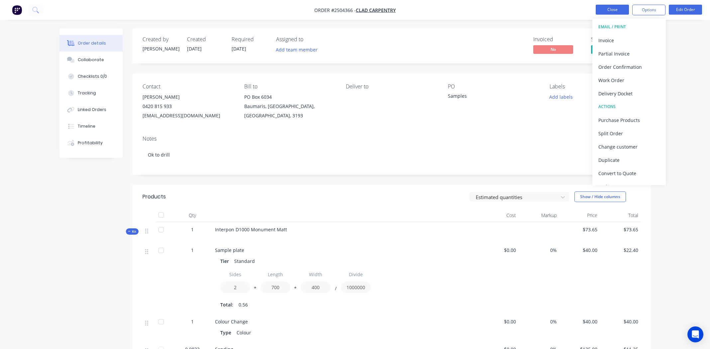
click at [610, 8] on button "Close" at bounding box center [611, 10] width 33 height 10
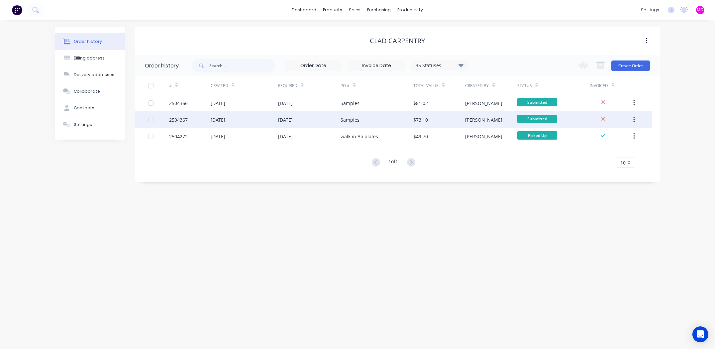
click at [337, 119] on div "[DATE]" at bounding box center [309, 119] width 62 height 17
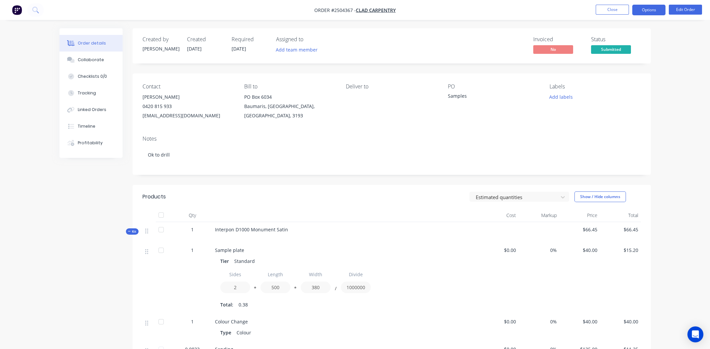
click at [651, 13] on button "Options" at bounding box center [648, 10] width 33 height 11
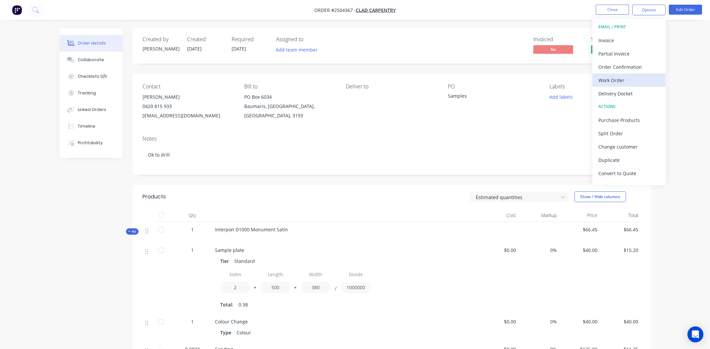
click at [622, 82] on div "Work Order" at bounding box center [628, 80] width 61 height 10
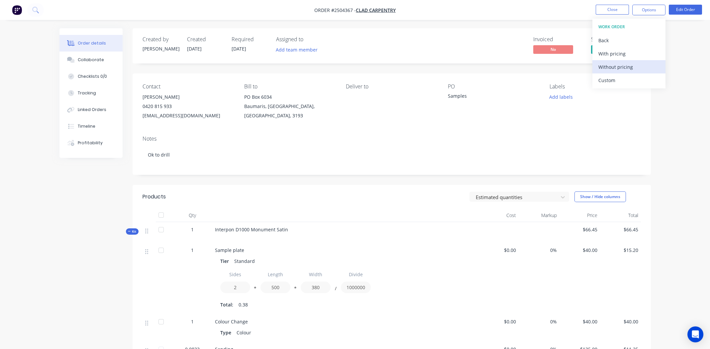
click at [610, 68] on div "Without pricing" at bounding box center [628, 67] width 61 height 10
